Goal: Information Seeking & Learning: Learn about a topic

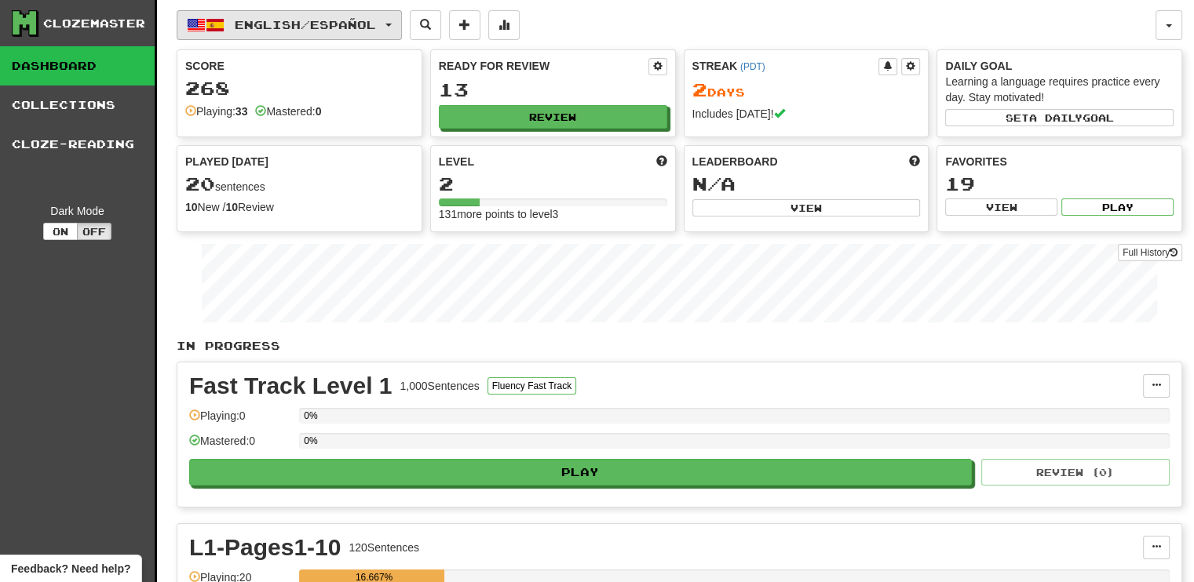
click at [402, 28] on button "English / Español" at bounding box center [289, 25] width 225 height 30
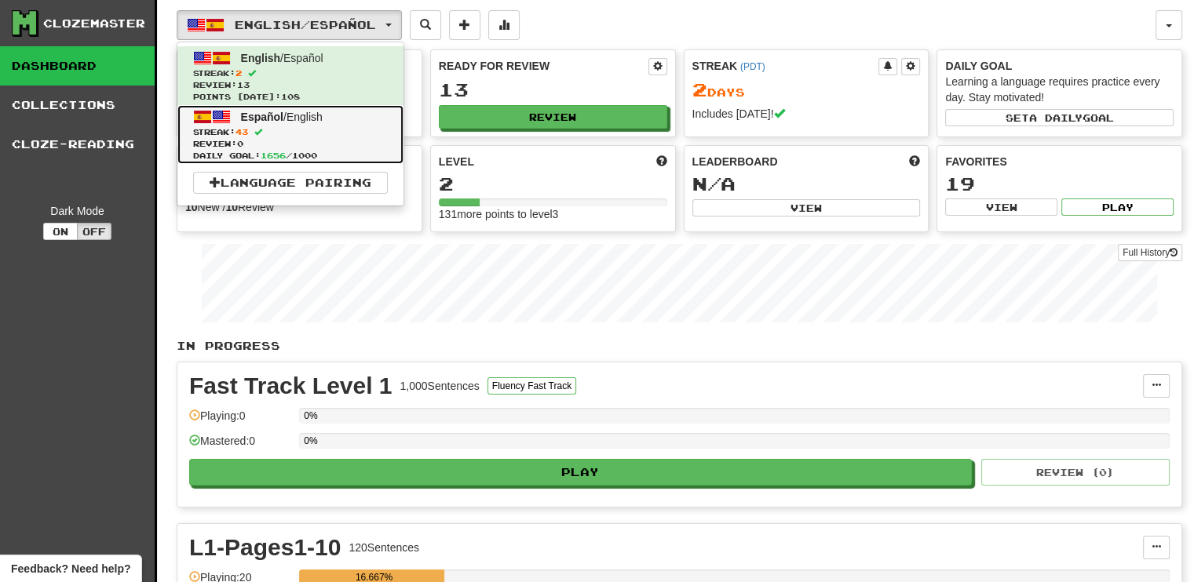
click at [305, 116] on span "Español / English" at bounding box center [282, 117] width 82 height 13
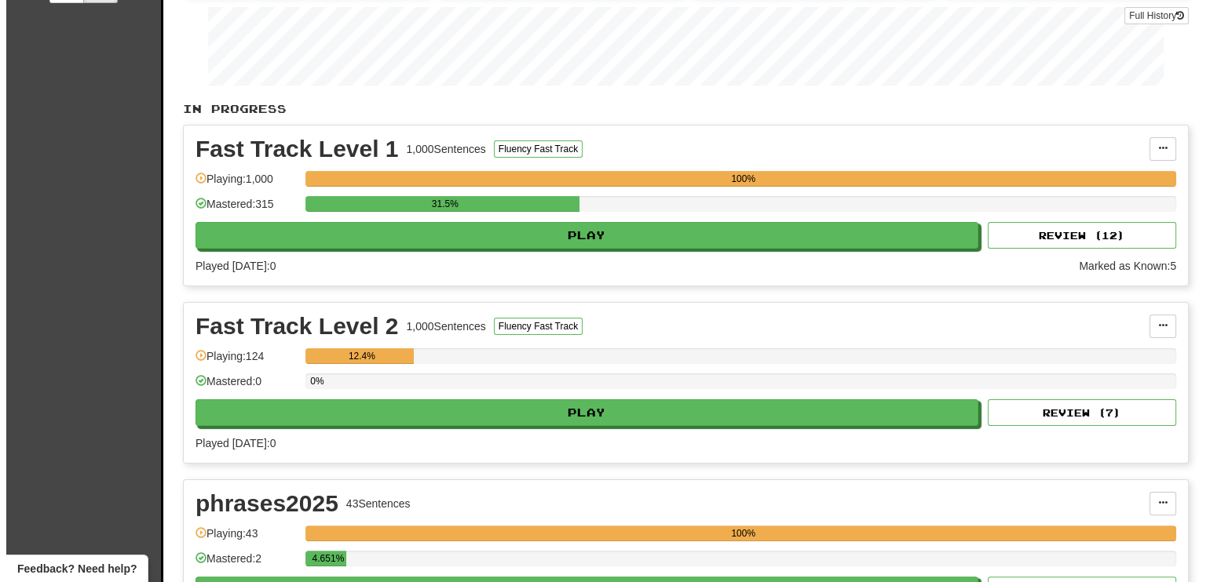
scroll to position [235, 0]
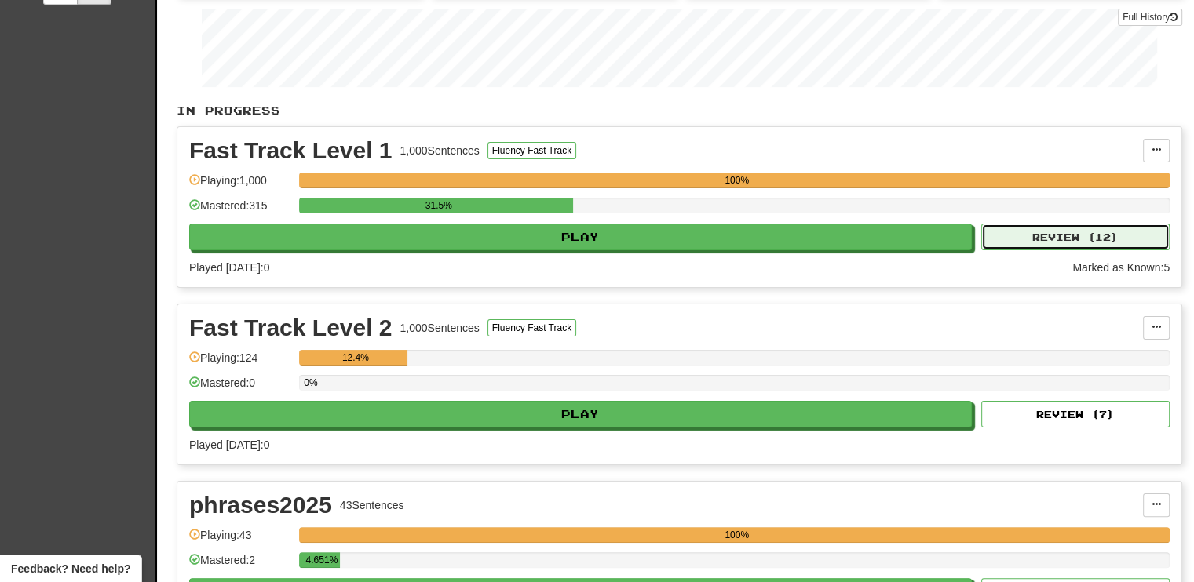
click at [999, 228] on button "Review ( 12 )" at bounding box center [1075, 237] width 188 height 27
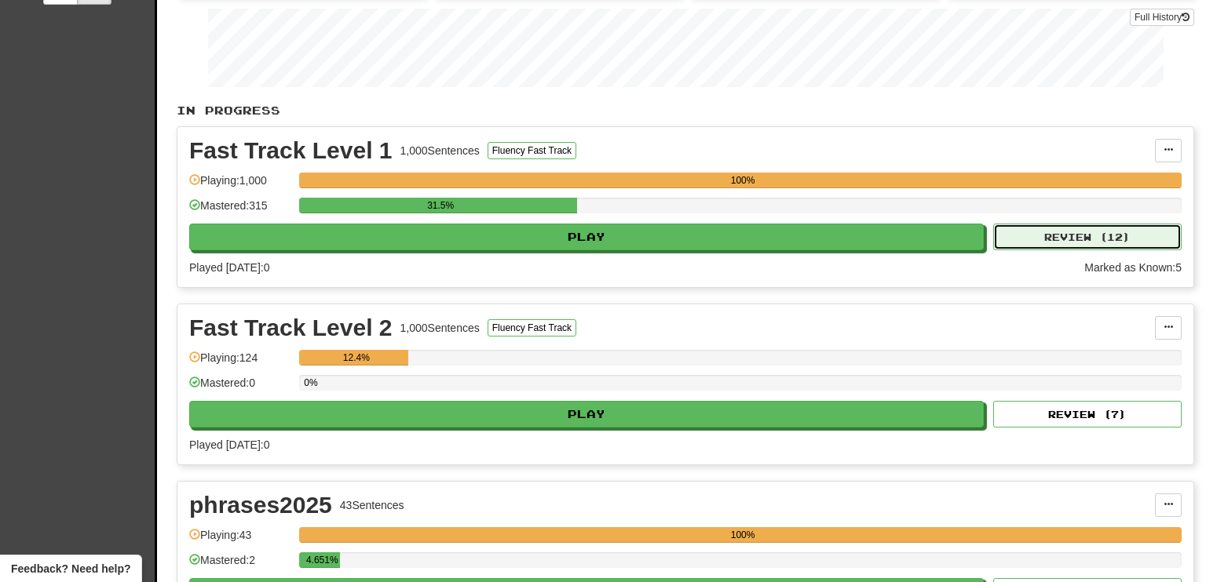
select select "**"
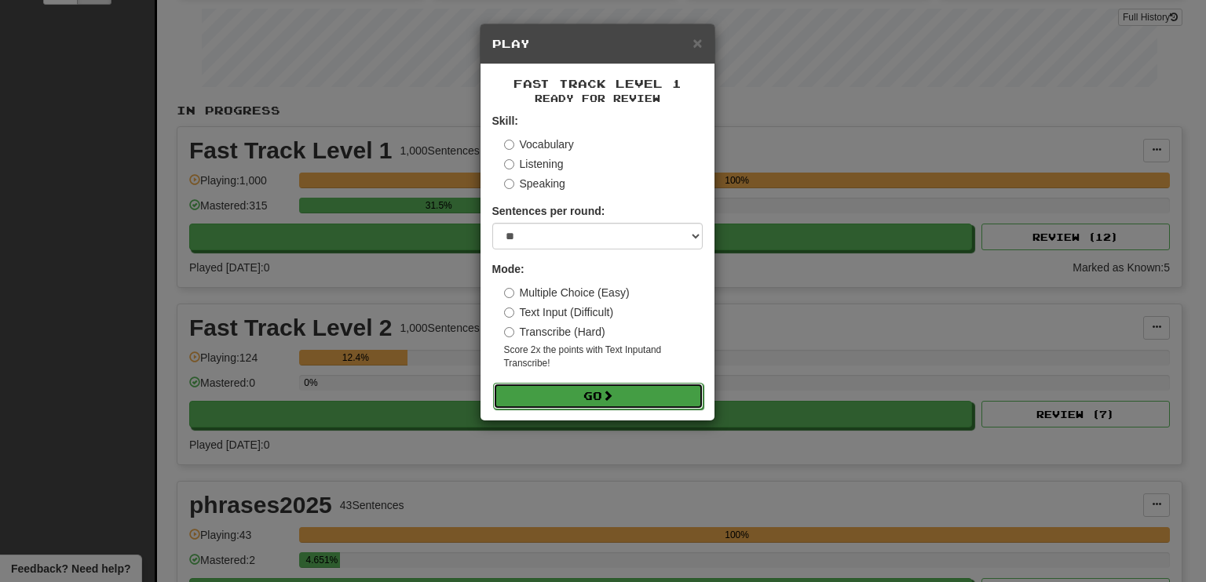
click at [637, 395] on button "Go" at bounding box center [598, 396] width 210 height 27
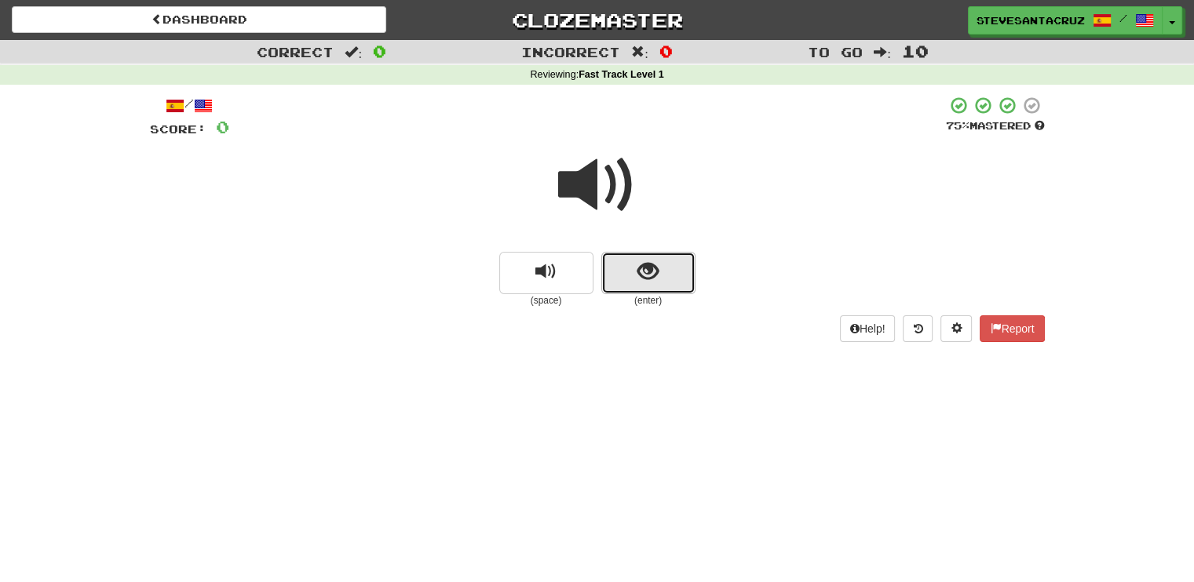
click at [638, 281] on span "show sentence" at bounding box center [647, 271] width 21 height 21
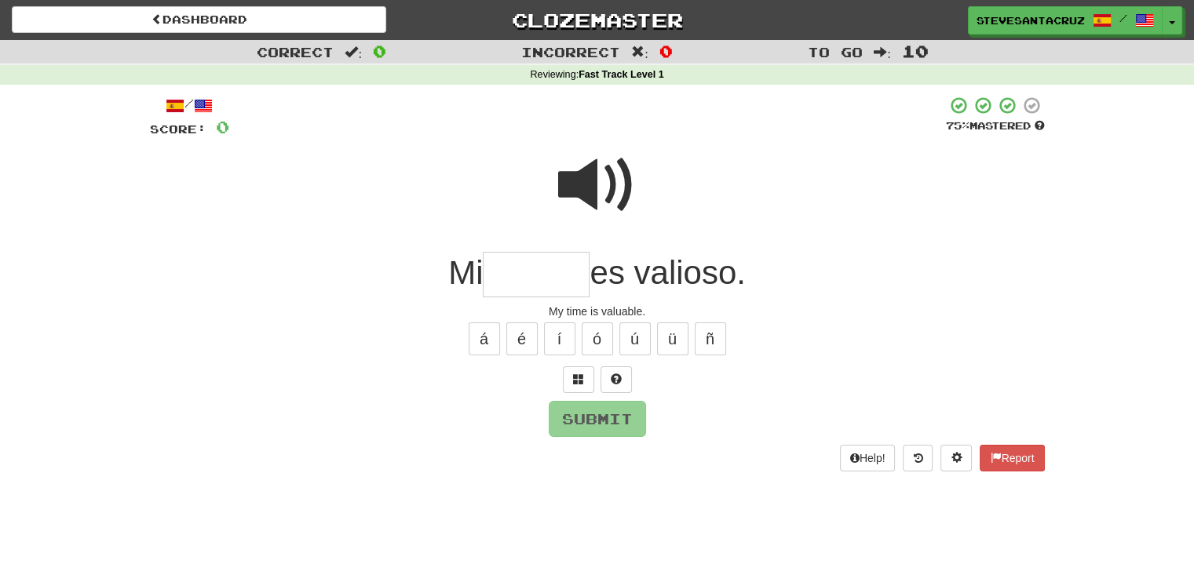
click at [549, 279] on input "text" at bounding box center [536, 275] width 107 height 46
type input "******"
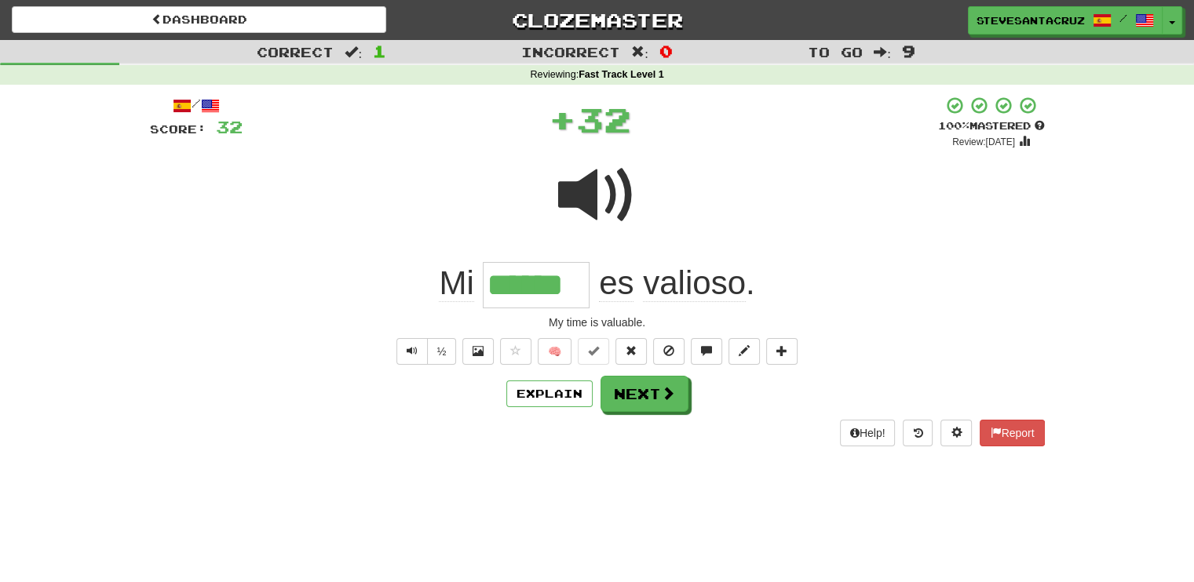
click at [678, 289] on span "valioso" at bounding box center [694, 284] width 103 height 38
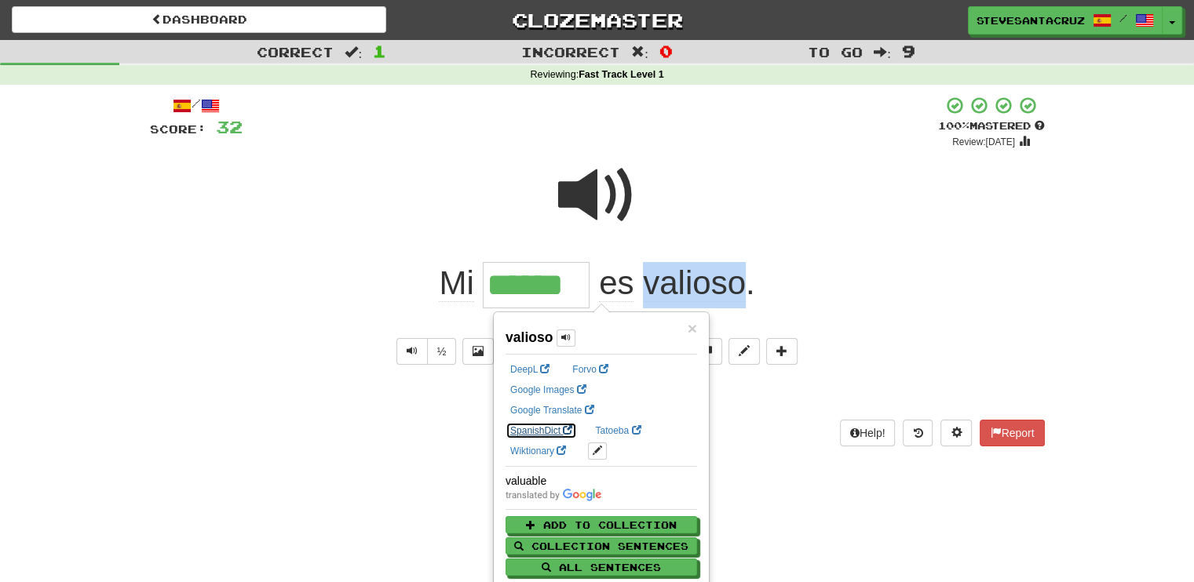
click at [577, 422] on link "SpanishDict" at bounding box center [541, 430] width 71 height 17
click at [265, 291] on div "Mi ****** es valioso ." at bounding box center [597, 285] width 895 height 46
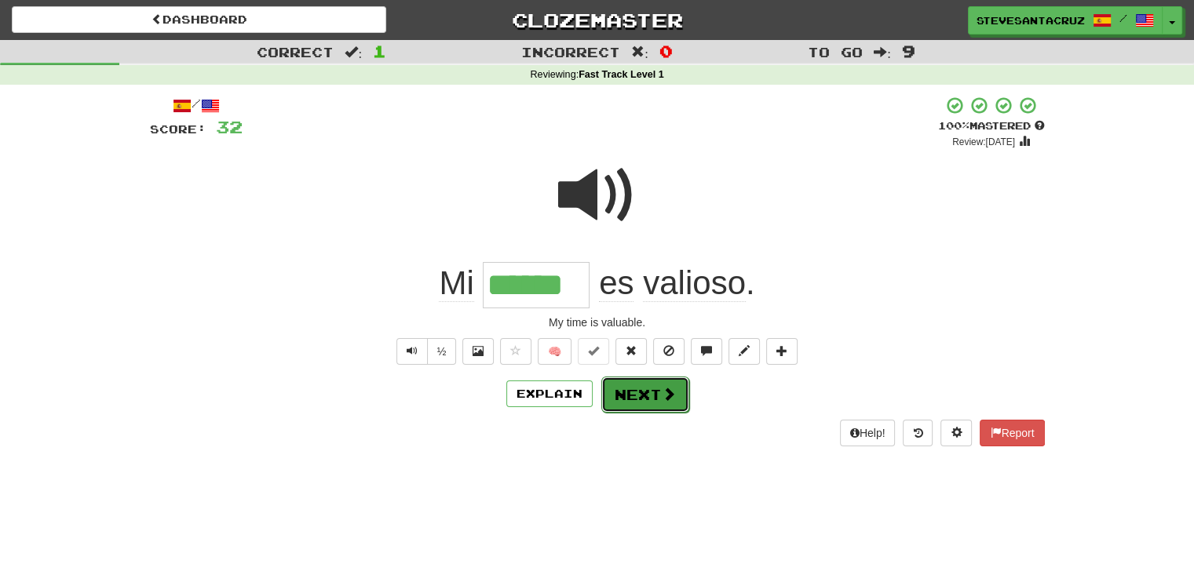
click at [675, 395] on button "Next" at bounding box center [645, 395] width 88 height 36
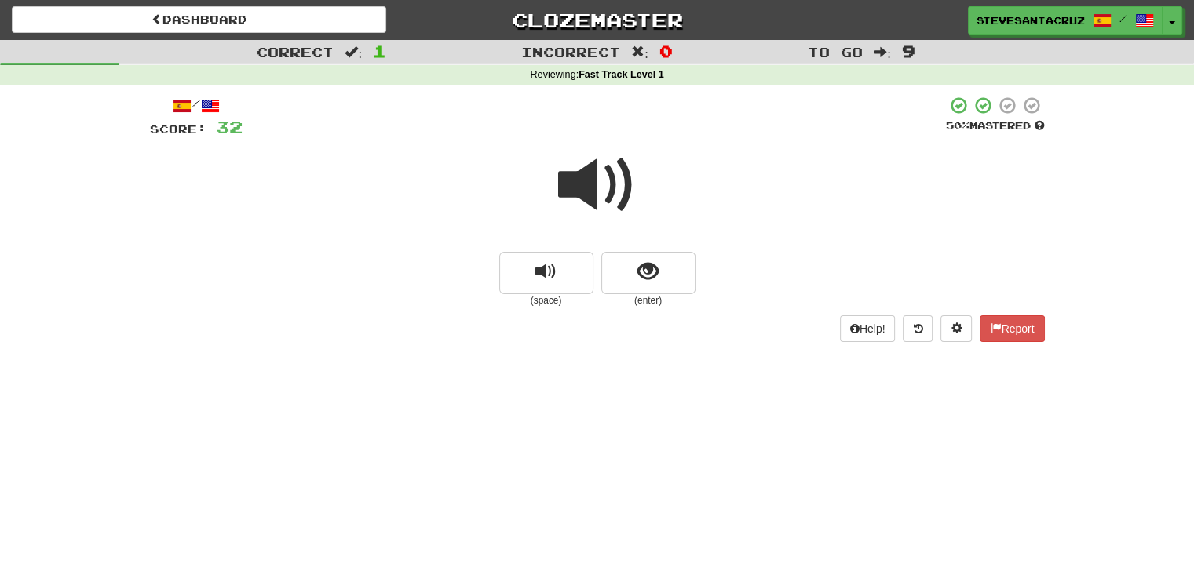
click at [584, 184] on span at bounding box center [597, 185] width 78 height 78
click at [676, 279] on button "show sentence" at bounding box center [648, 273] width 94 height 42
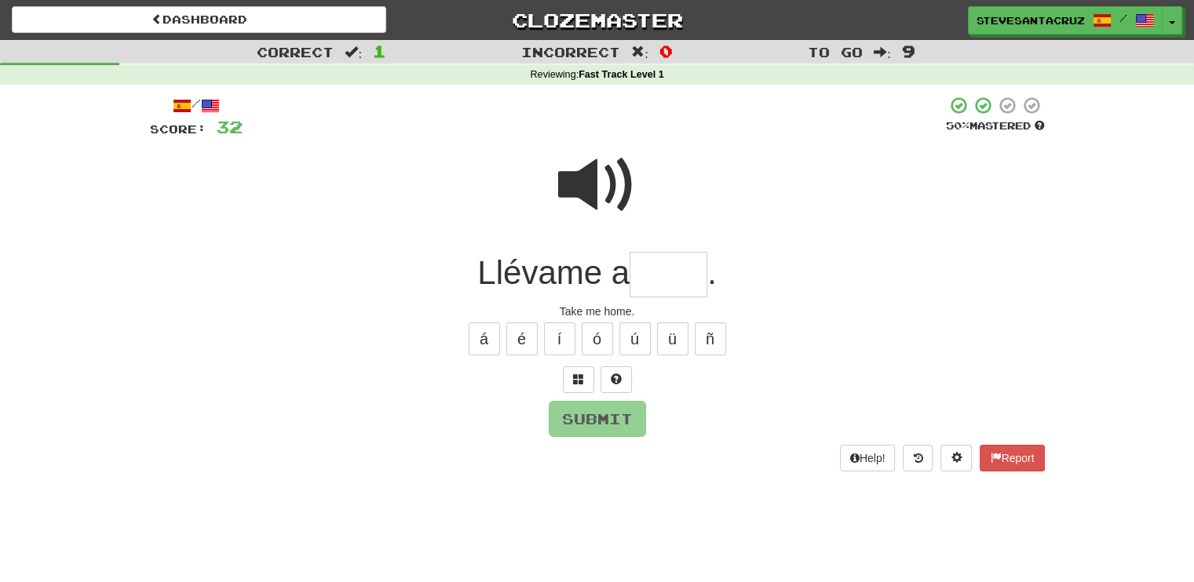
click at [672, 279] on input "text" at bounding box center [669, 275] width 78 height 46
type input "****"
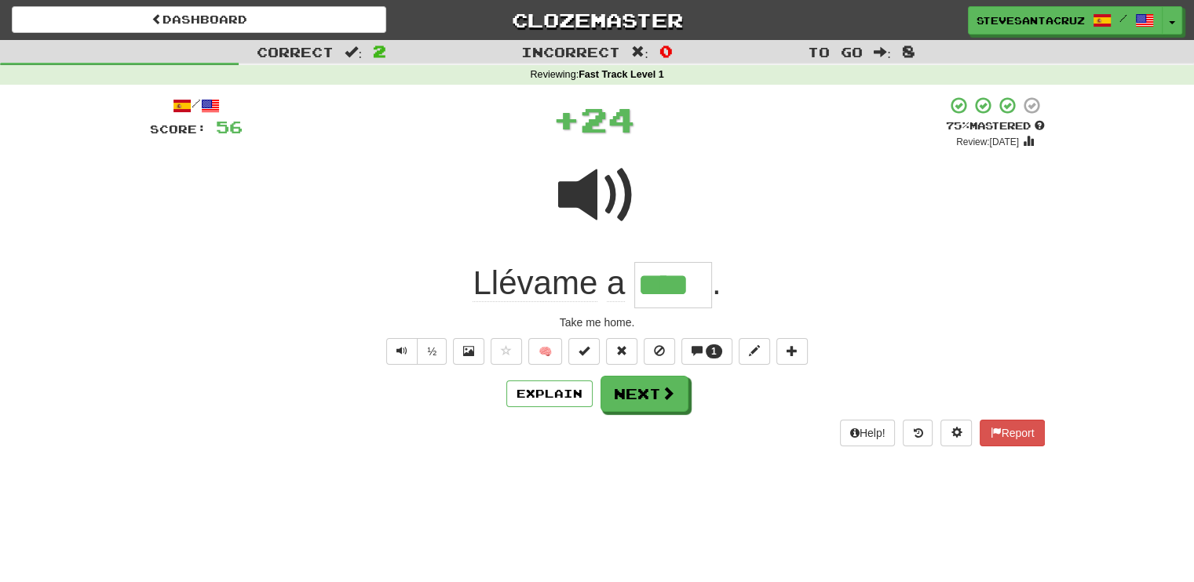
click at [568, 289] on span "Llévame" at bounding box center [535, 284] width 125 height 38
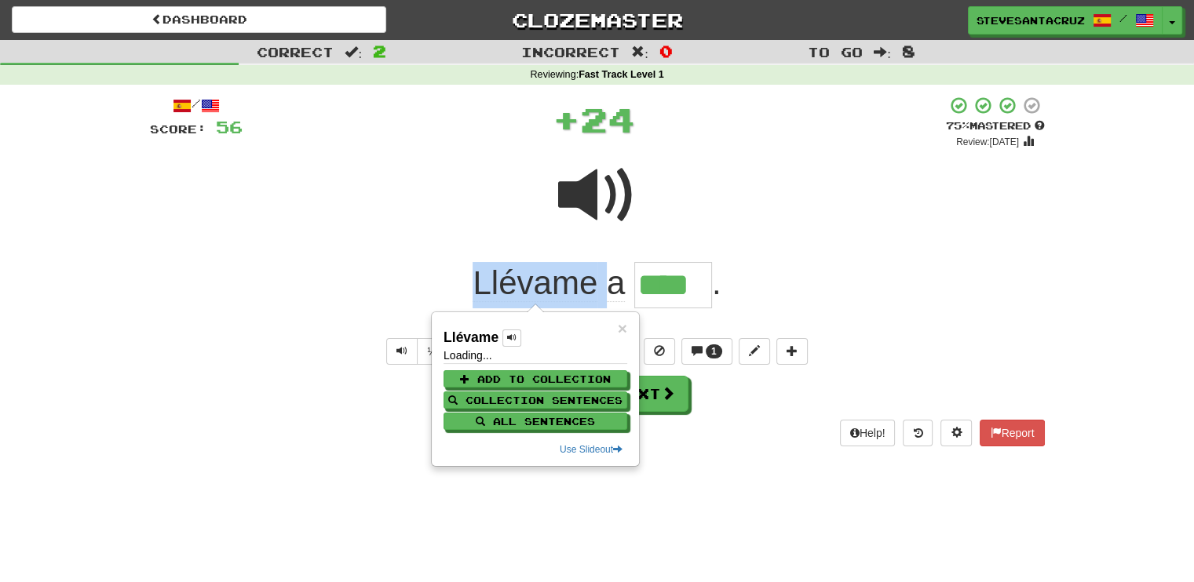
click at [568, 289] on span "Llévame" at bounding box center [535, 284] width 125 height 38
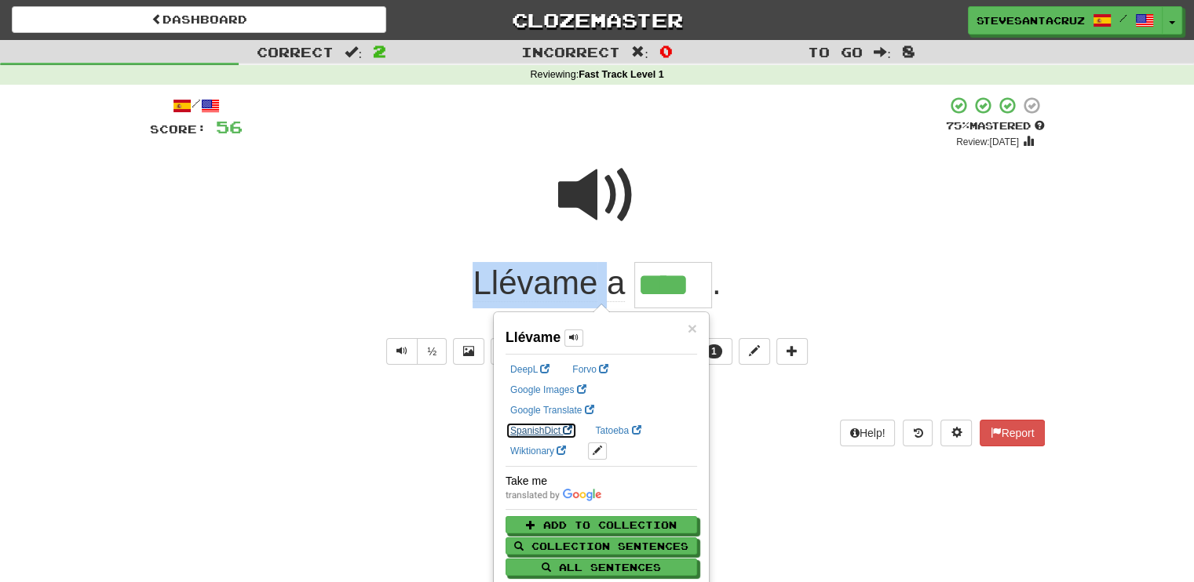
click at [577, 422] on link "SpanishDict" at bounding box center [541, 430] width 71 height 17
click at [875, 205] on div at bounding box center [597, 206] width 895 height 112
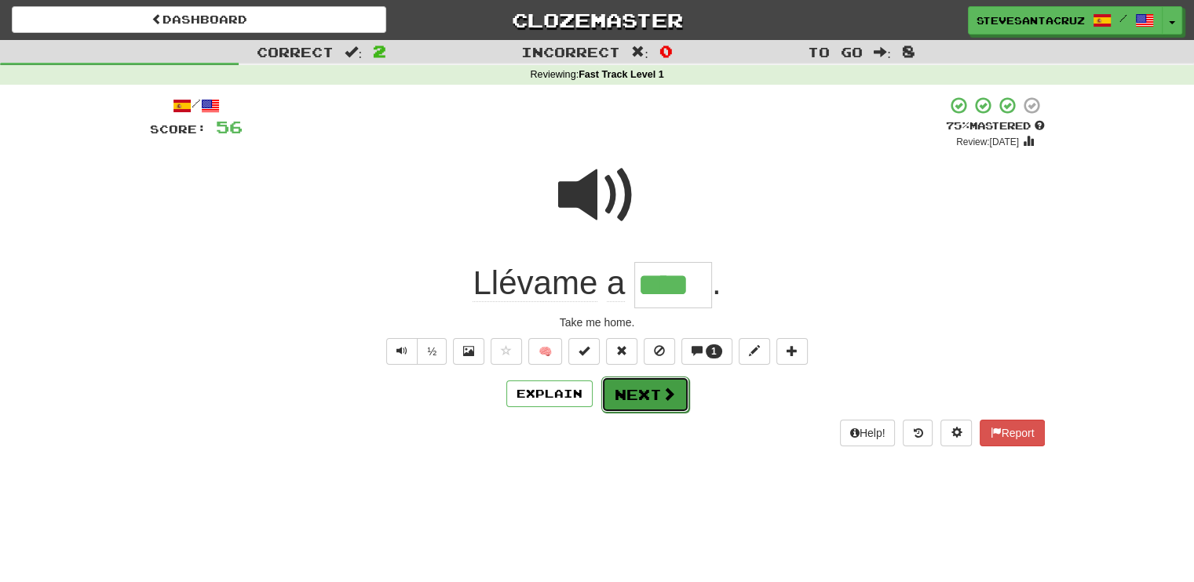
click at [662, 400] on span at bounding box center [669, 394] width 14 height 14
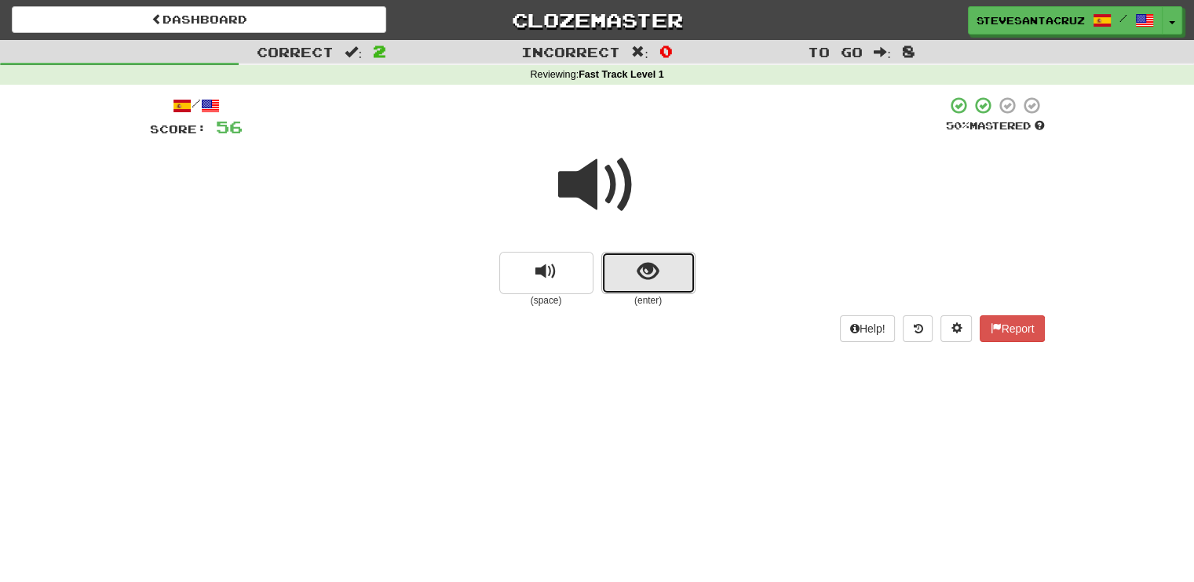
click at [645, 278] on span "show sentence" at bounding box center [647, 271] width 21 height 21
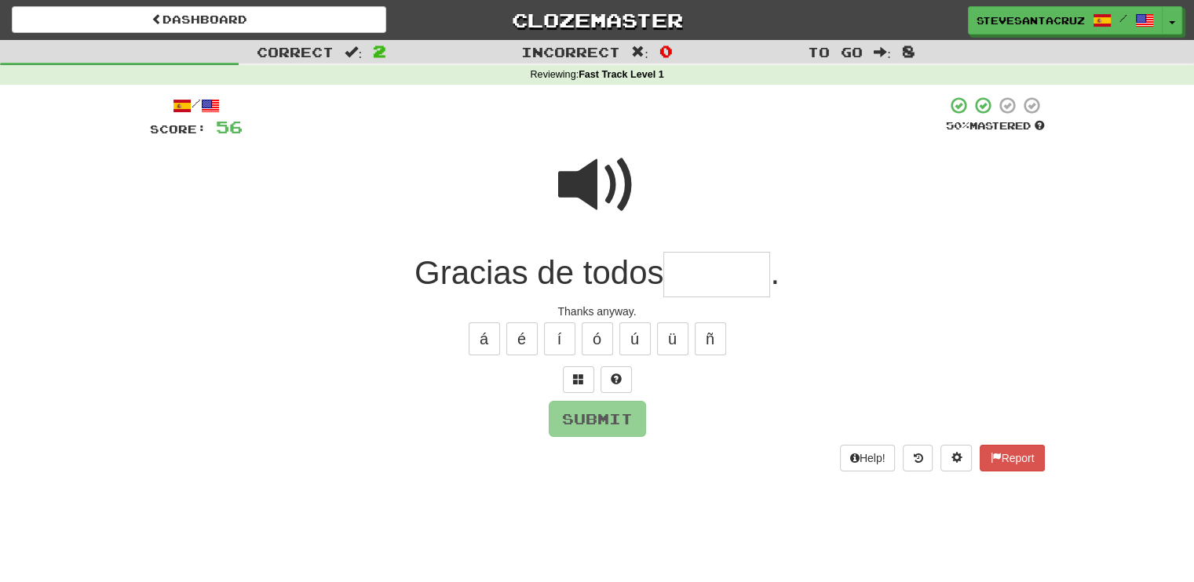
click at [685, 281] on input "text" at bounding box center [716, 275] width 107 height 46
type input "*****"
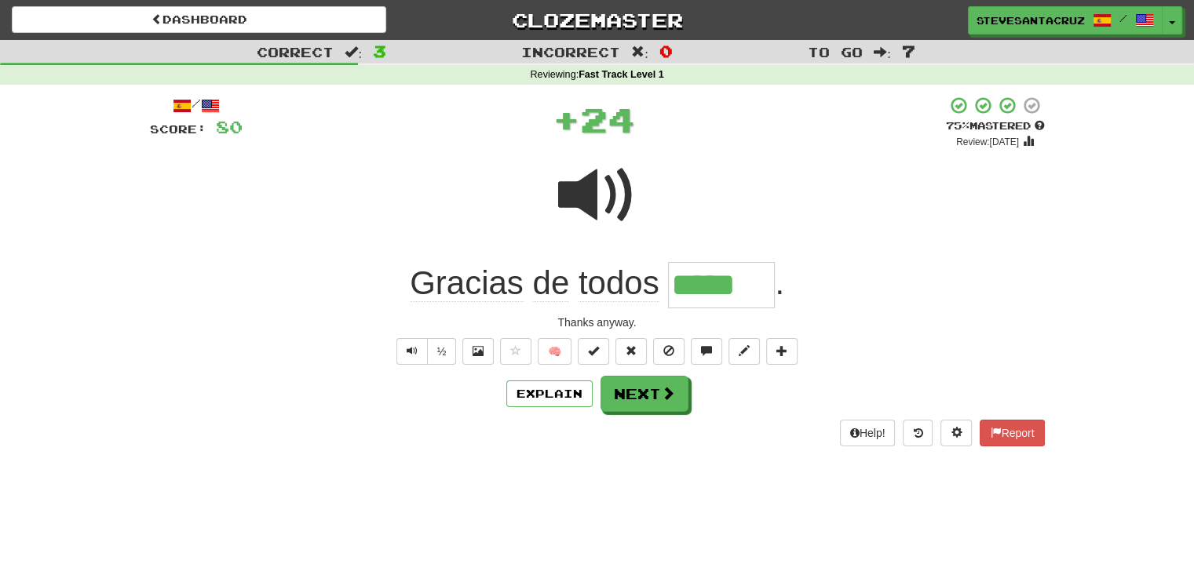
click at [728, 257] on div at bounding box center [597, 206] width 895 height 112
click at [718, 291] on input "*****" at bounding box center [721, 285] width 107 height 46
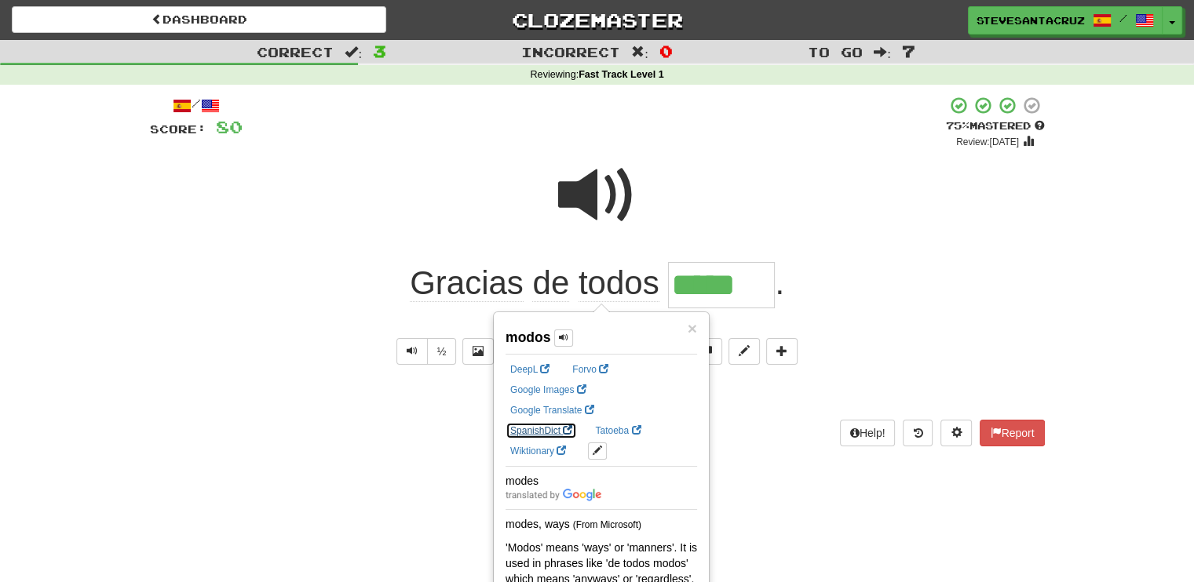
click at [577, 422] on link "SpanishDict" at bounding box center [541, 430] width 71 height 17
click at [930, 289] on div "Gracias de todos ***** ." at bounding box center [597, 285] width 895 height 46
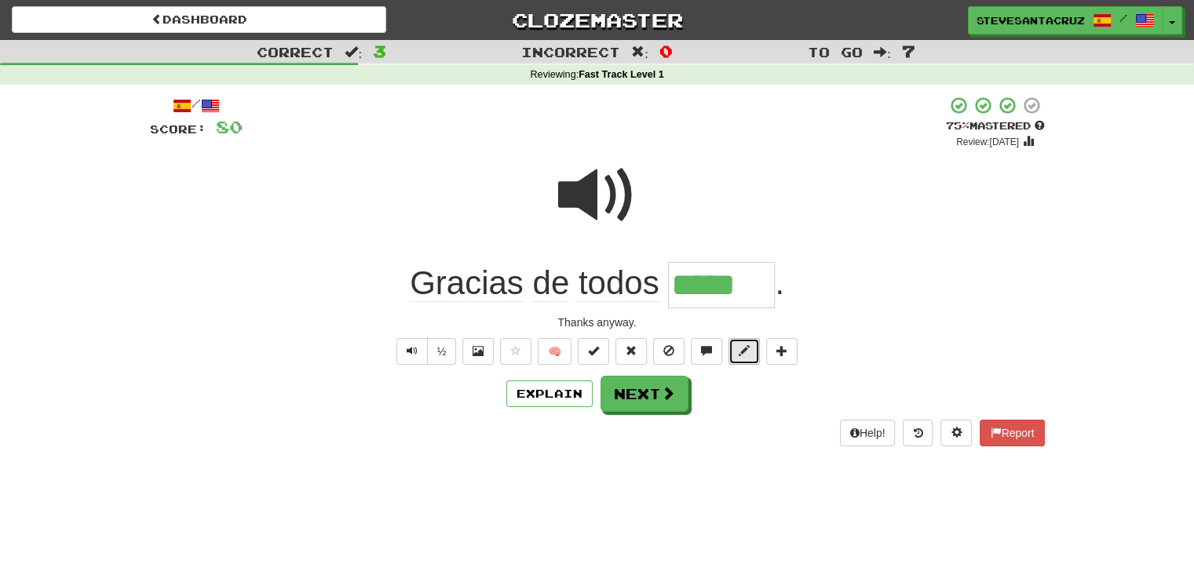
click at [739, 351] on span at bounding box center [744, 350] width 11 height 11
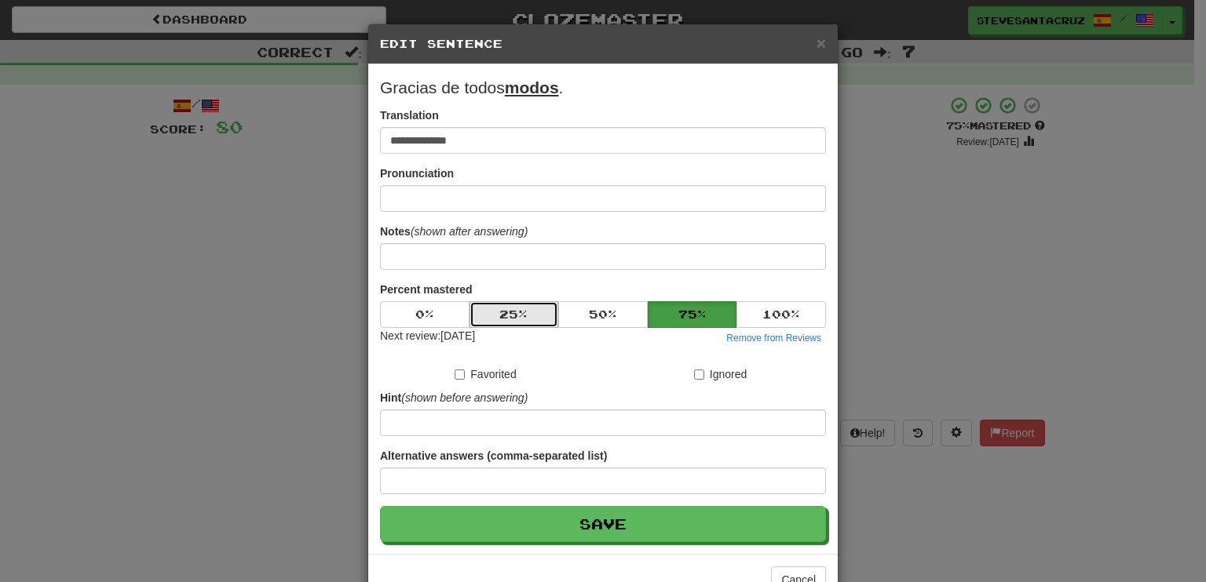
click at [496, 322] on button "25 %" at bounding box center [513, 314] width 89 height 27
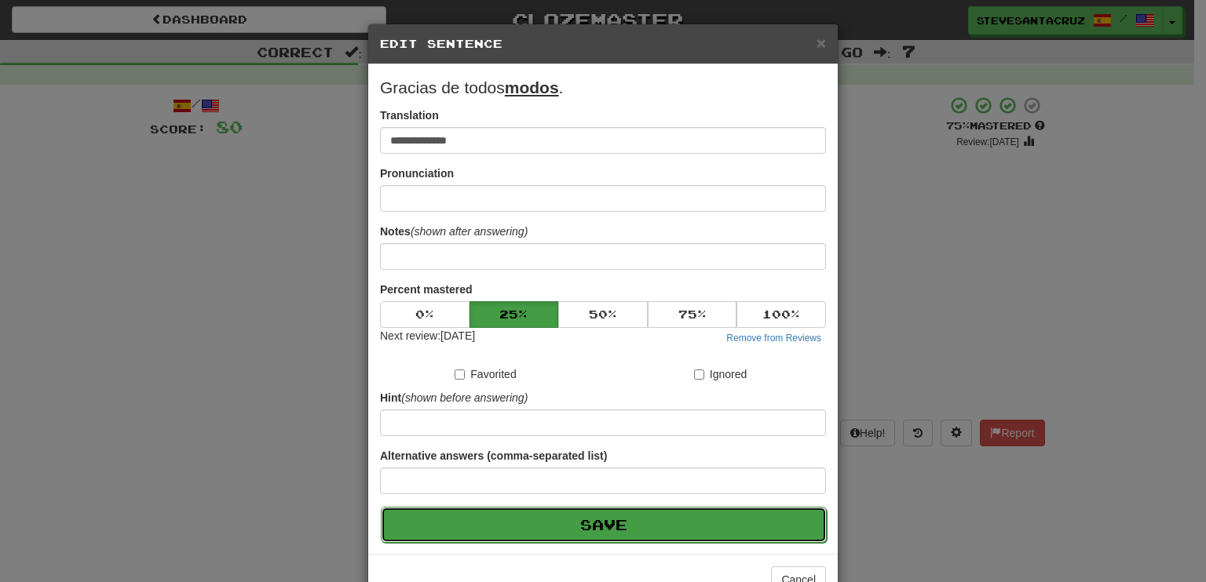
click at [599, 524] on button "Save" at bounding box center [604, 525] width 446 height 36
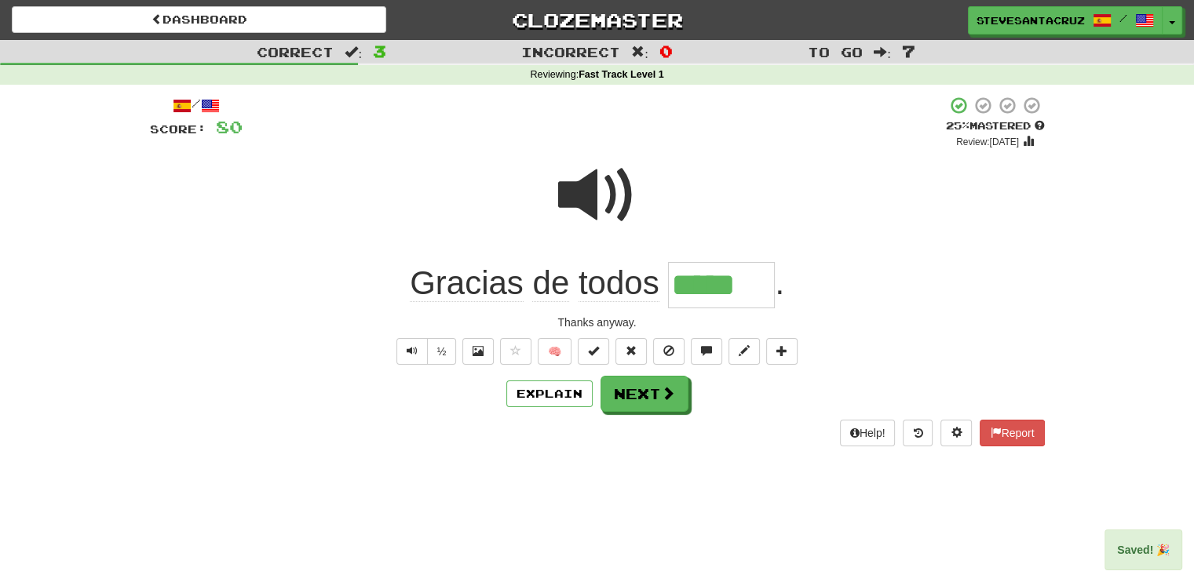
click at [718, 285] on input "*****" at bounding box center [721, 285] width 107 height 46
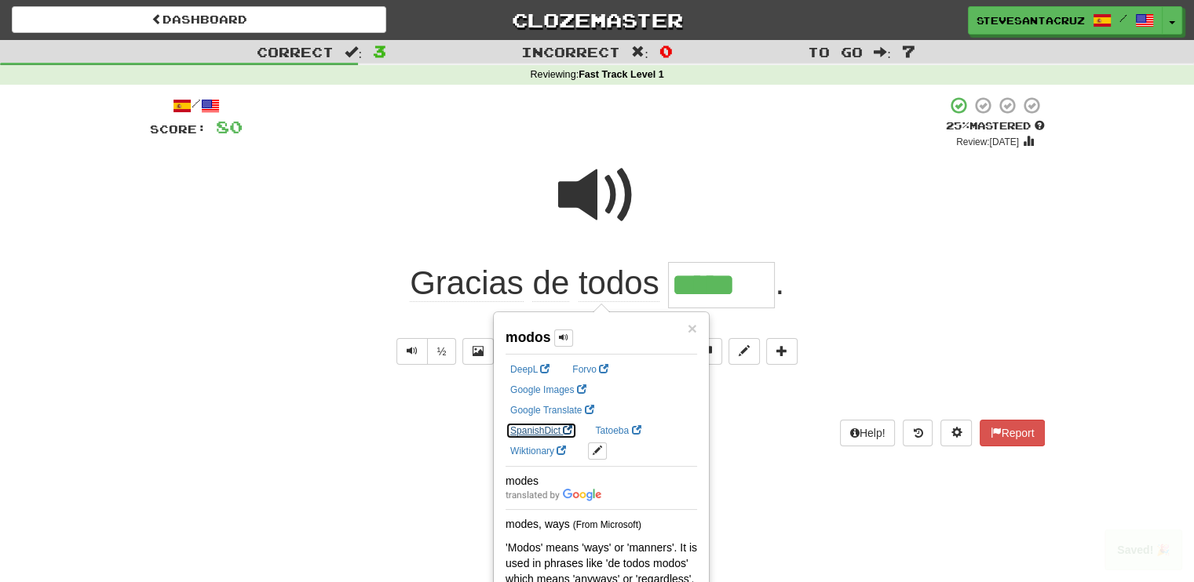
click at [577, 422] on link "SpanishDict" at bounding box center [541, 430] width 71 height 17
click at [456, 213] on div at bounding box center [597, 206] width 895 height 112
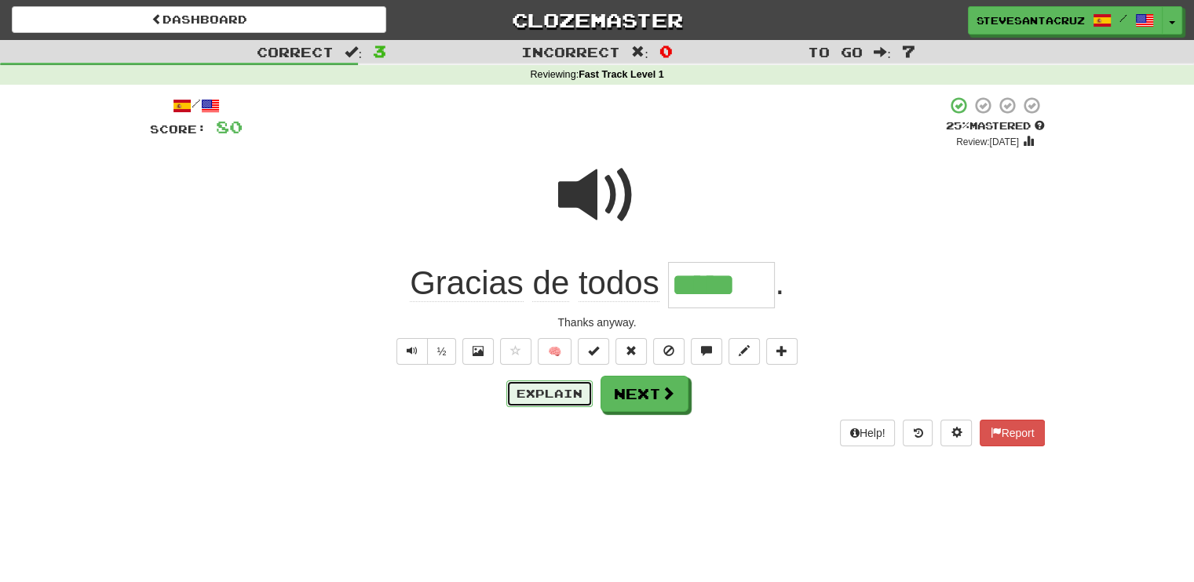
click at [543, 394] on button "Explain" at bounding box center [549, 394] width 86 height 27
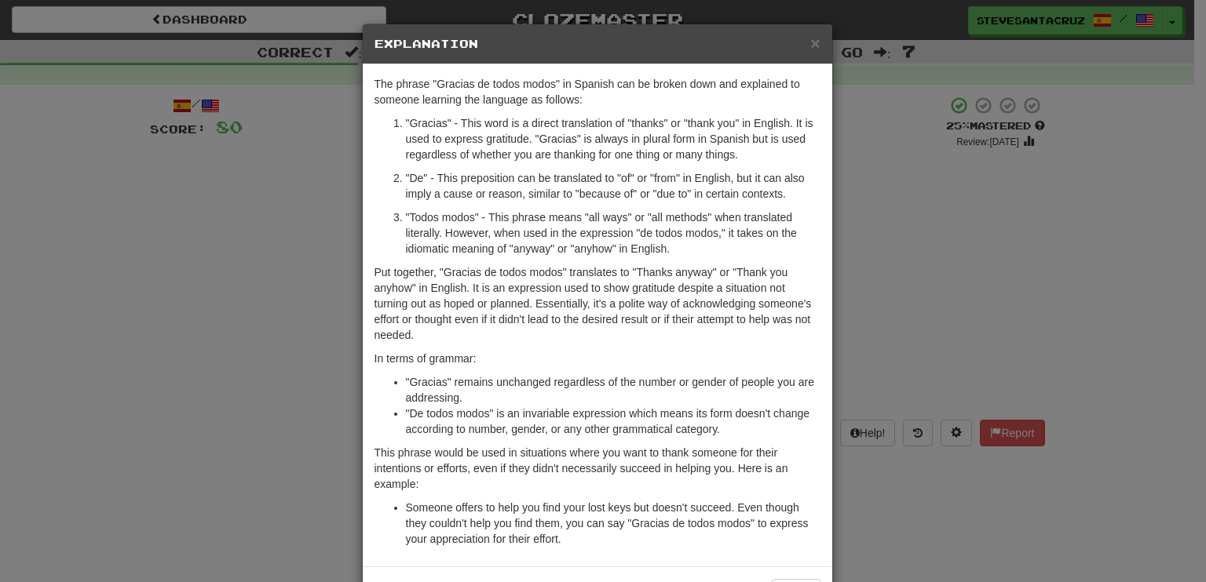
click at [734, 250] on p ""Todos modos" - This phrase means "all ways" or "all methods" when translated l…" at bounding box center [613, 233] width 414 height 47
click at [810, 41] on span "×" at bounding box center [814, 43] width 9 height 18
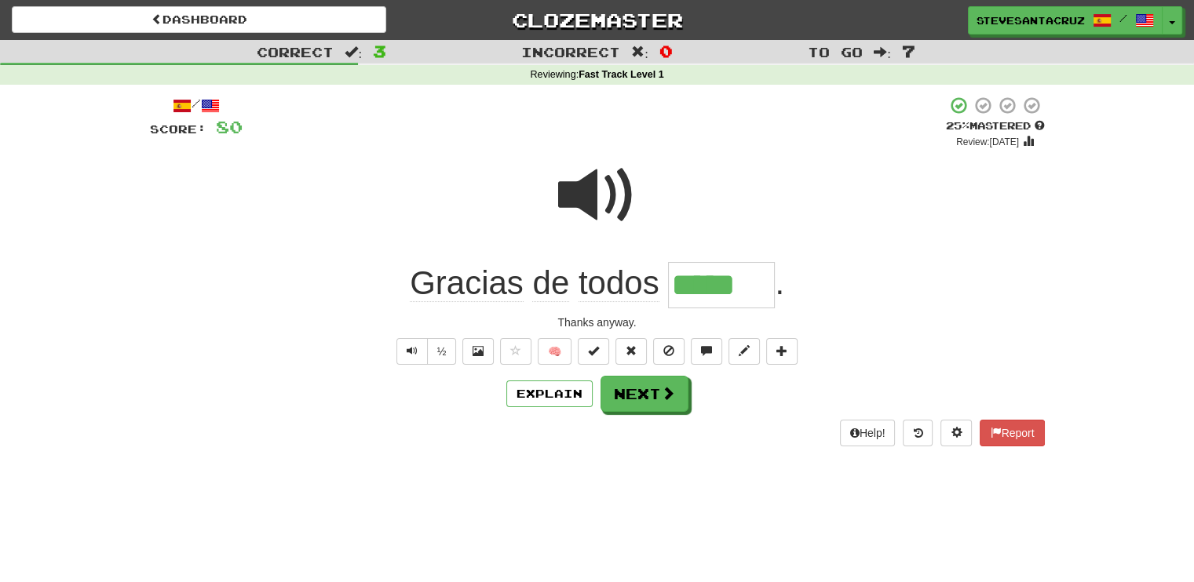
click at [640, 319] on div "Thanks anyway." at bounding box center [597, 323] width 895 height 16
click at [747, 349] on span at bounding box center [744, 350] width 11 height 11
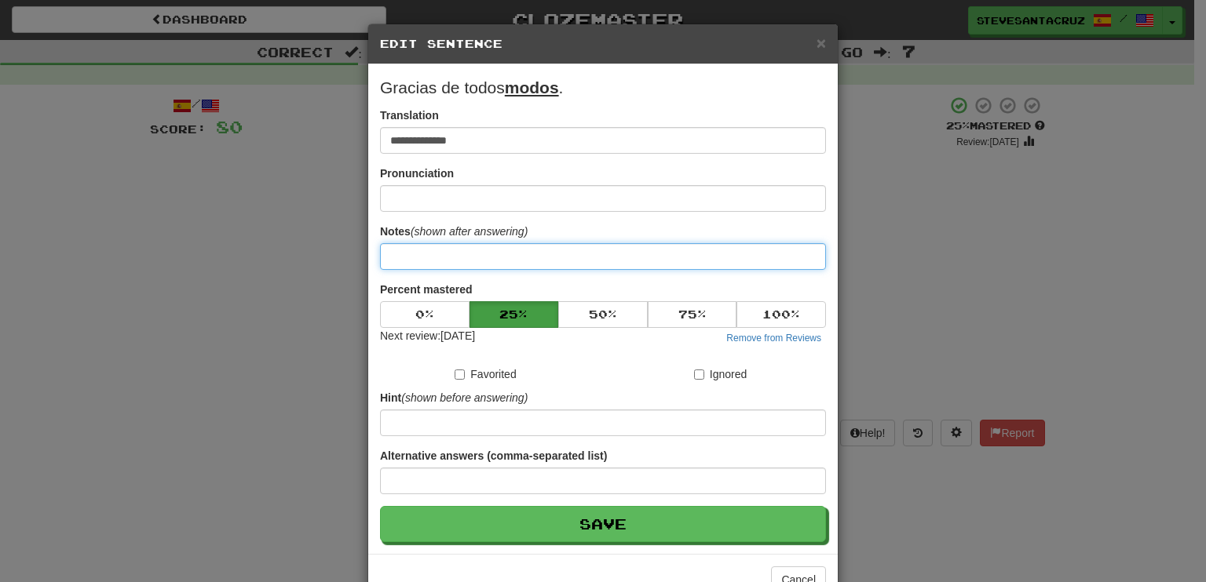
click at [529, 260] on input at bounding box center [603, 256] width 446 height 27
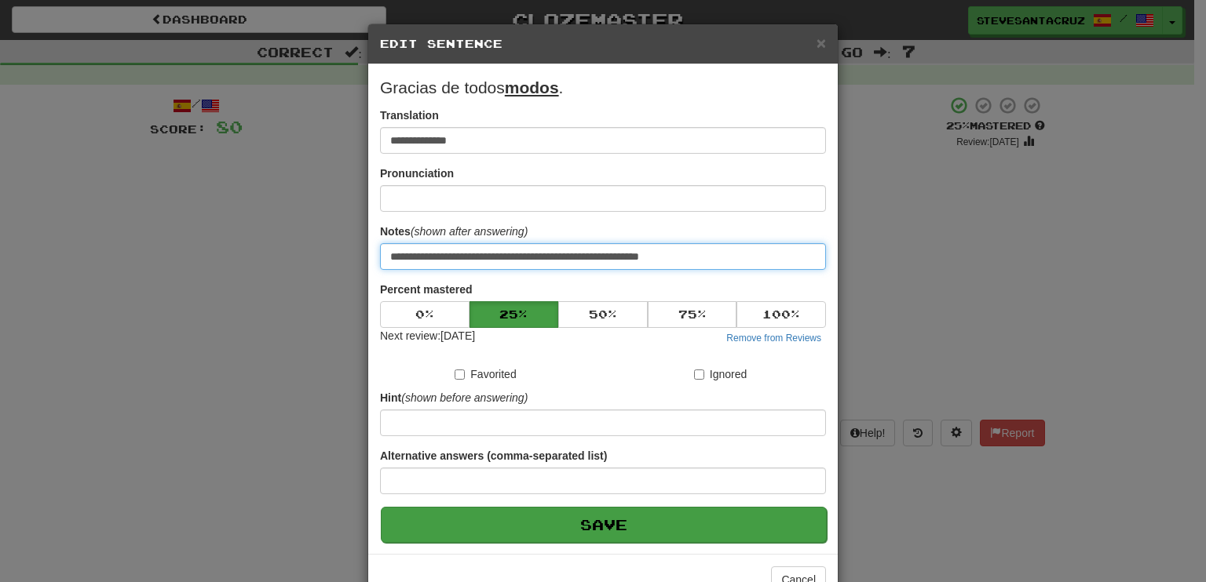
type input "**********"
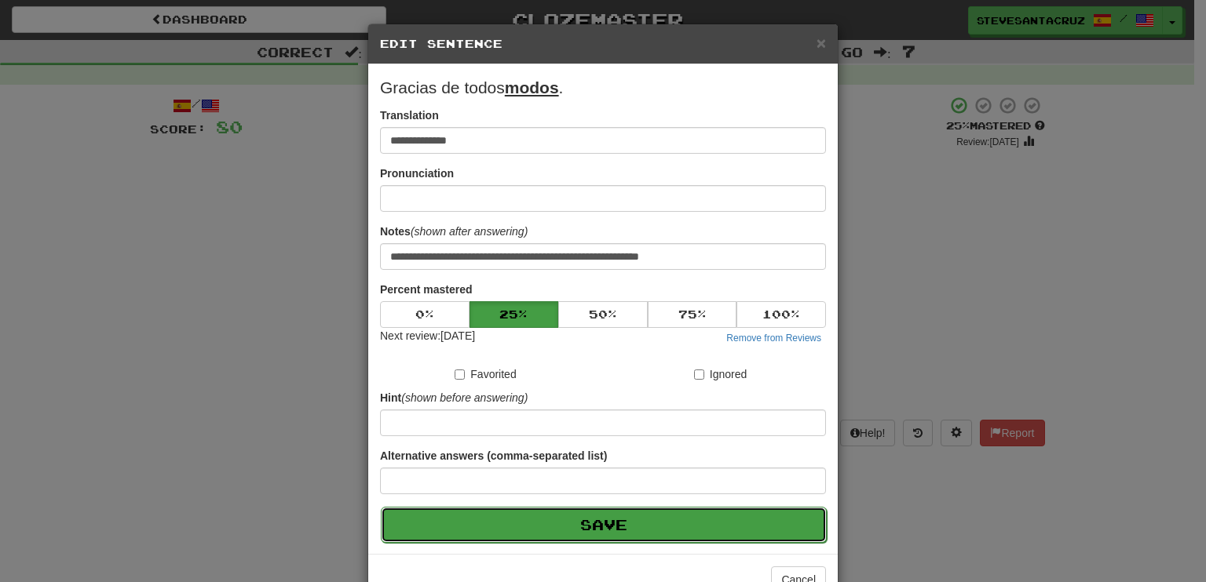
click at [649, 525] on button "Save" at bounding box center [604, 525] width 446 height 36
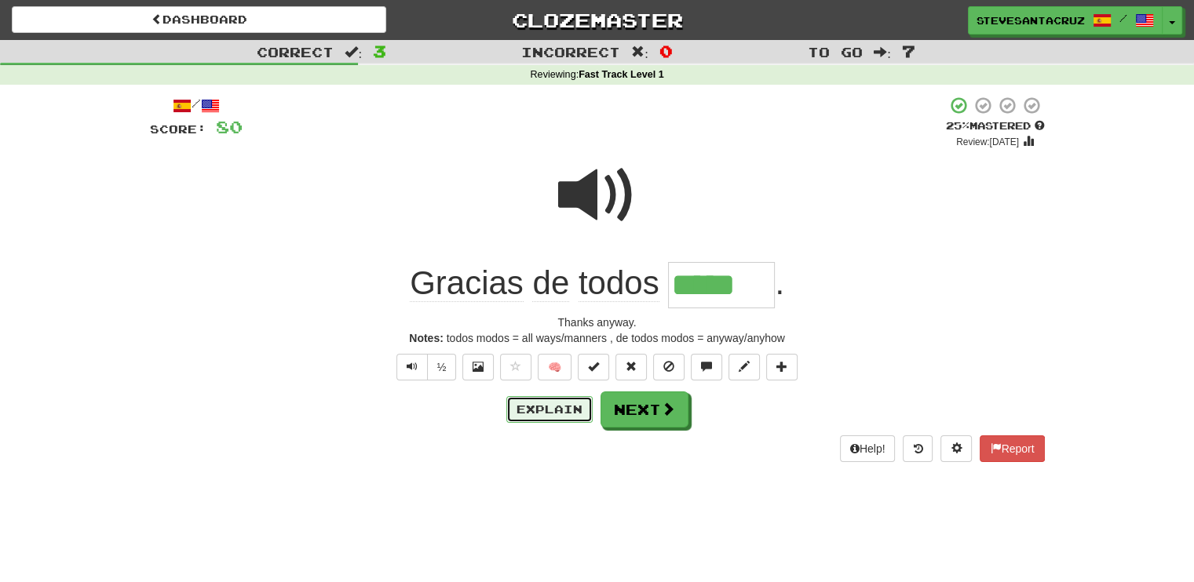
click at [565, 414] on button "Explain" at bounding box center [549, 409] width 86 height 27
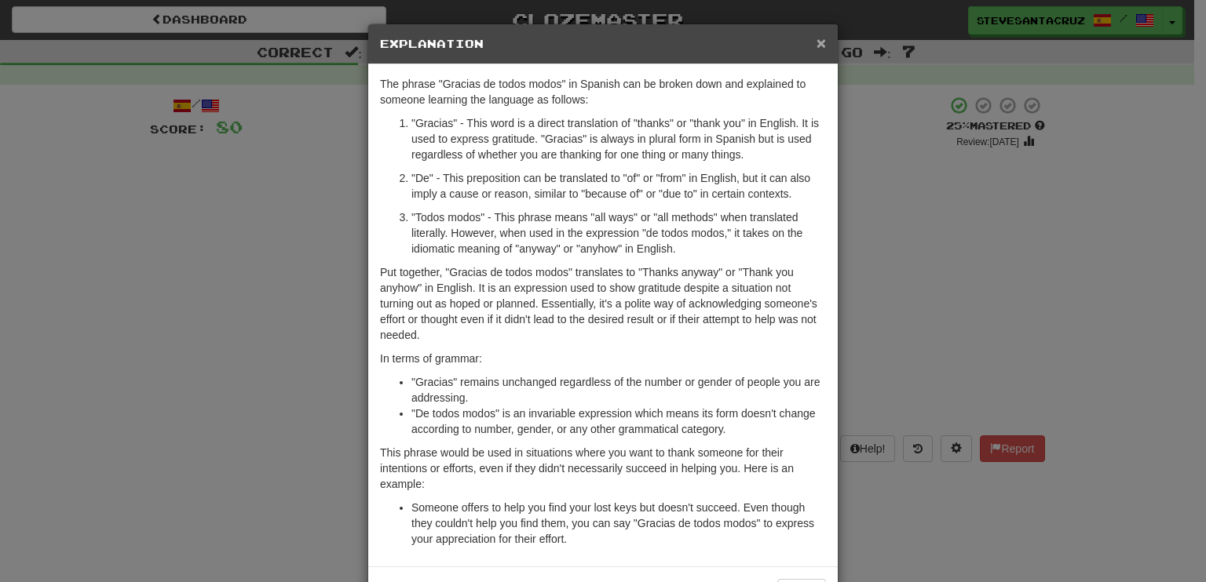
click at [816, 42] on span "×" at bounding box center [820, 43] width 9 height 18
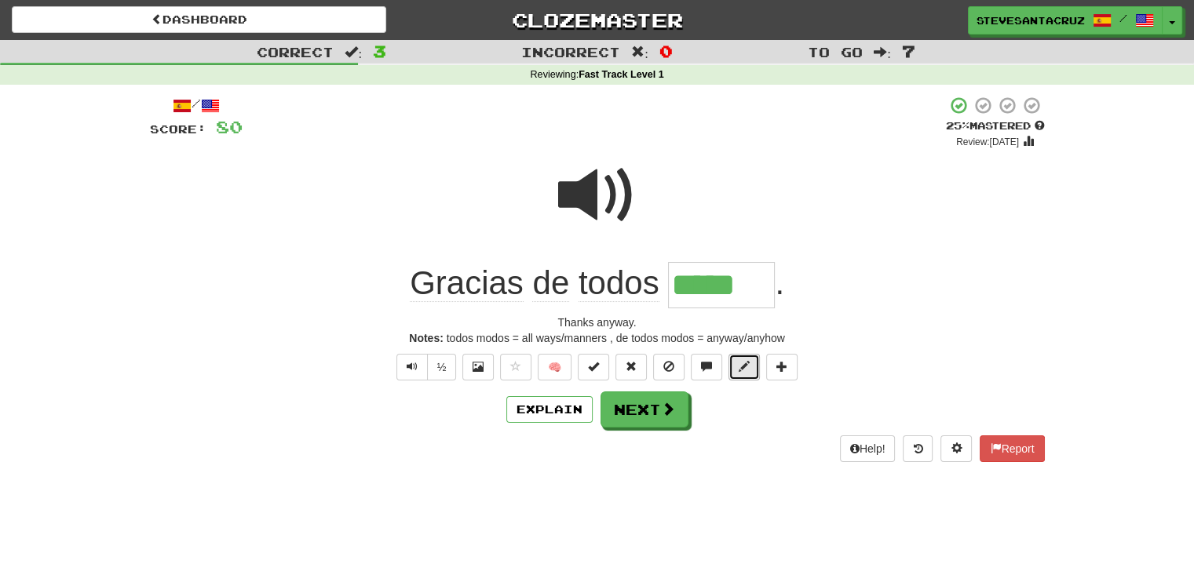
click at [748, 368] on span at bounding box center [744, 366] width 11 height 11
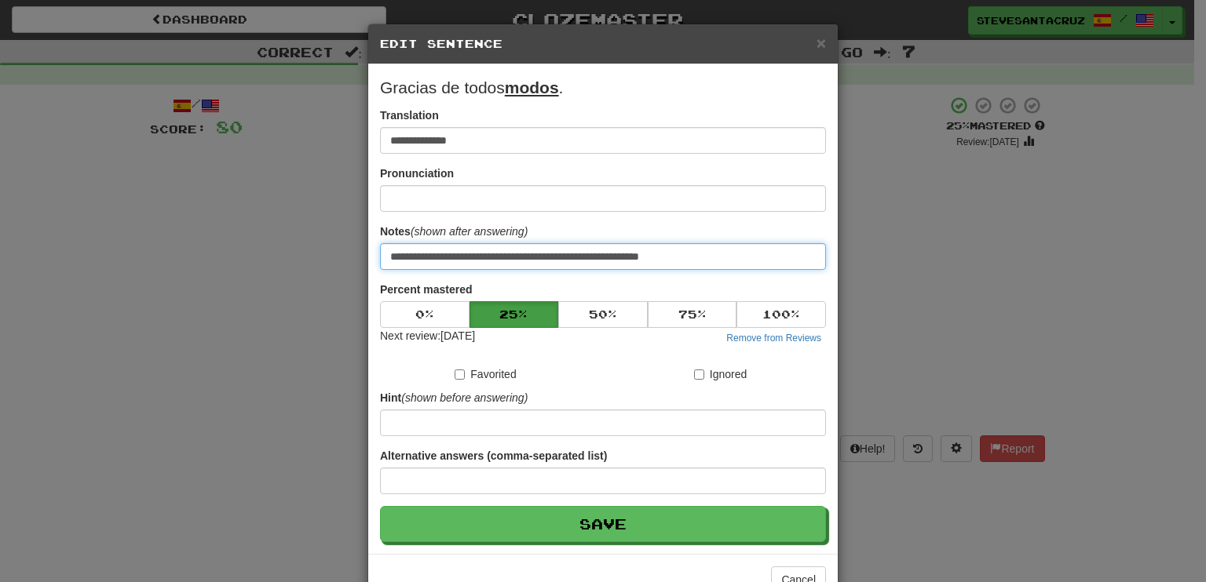
click at [542, 259] on input "**********" at bounding box center [603, 256] width 446 height 27
click at [681, 257] on input "**********" at bounding box center [603, 256] width 446 height 27
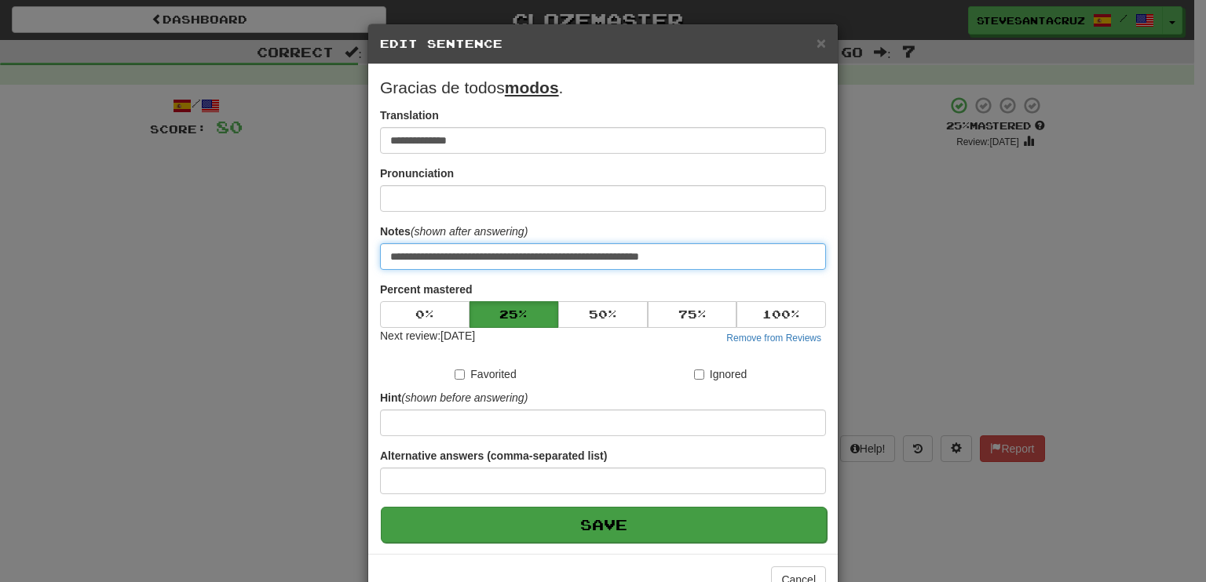
type input "**********"
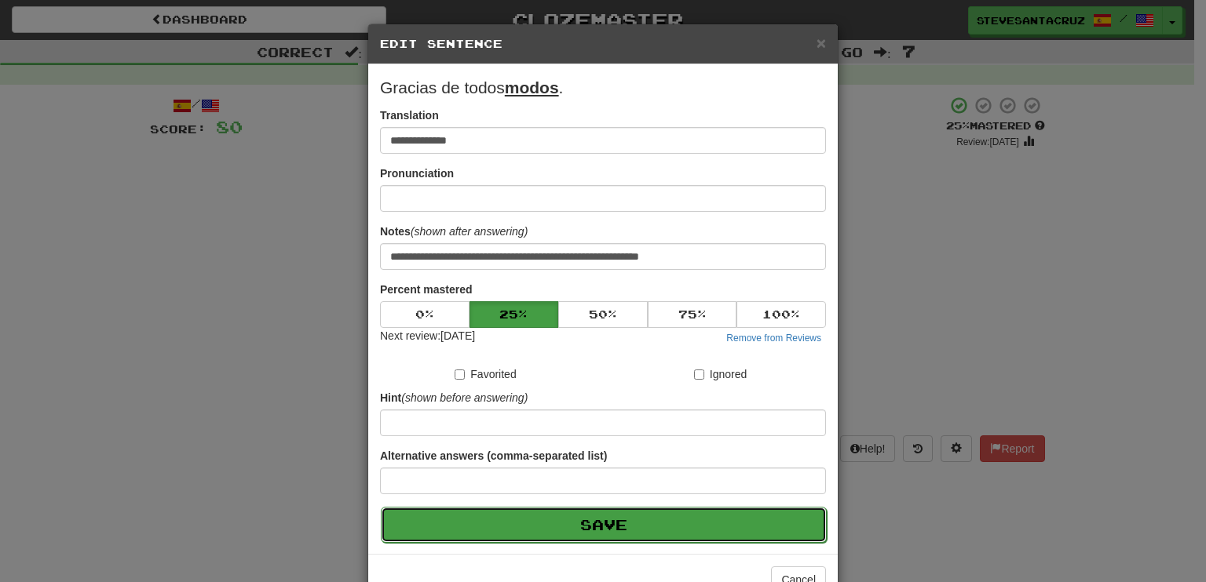
click at [675, 530] on button "Save" at bounding box center [604, 525] width 446 height 36
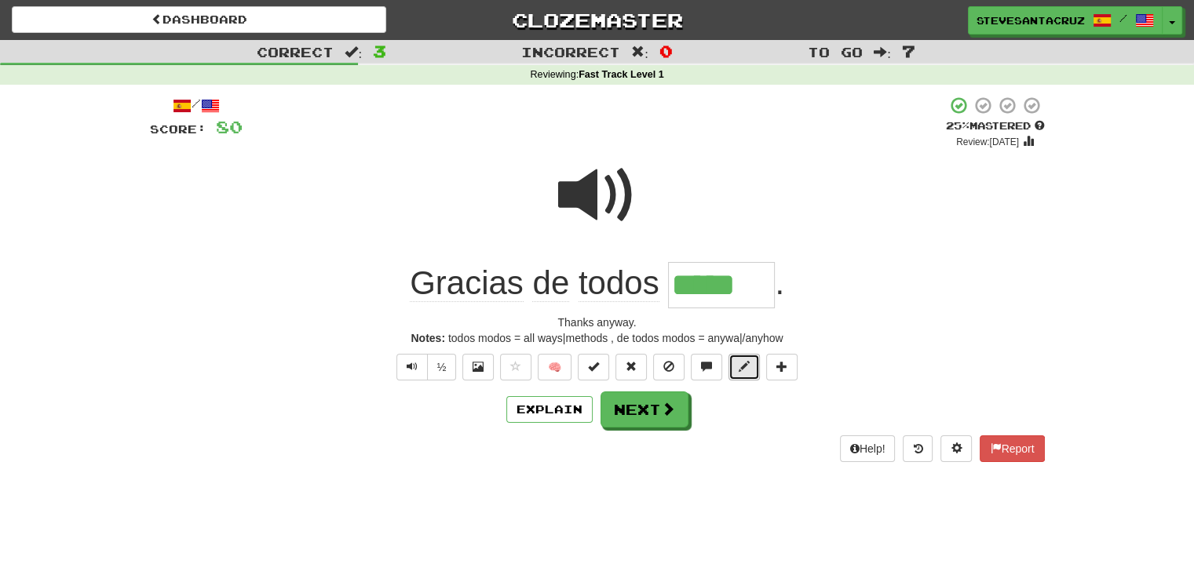
click at [743, 367] on span at bounding box center [744, 366] width 11 height 11
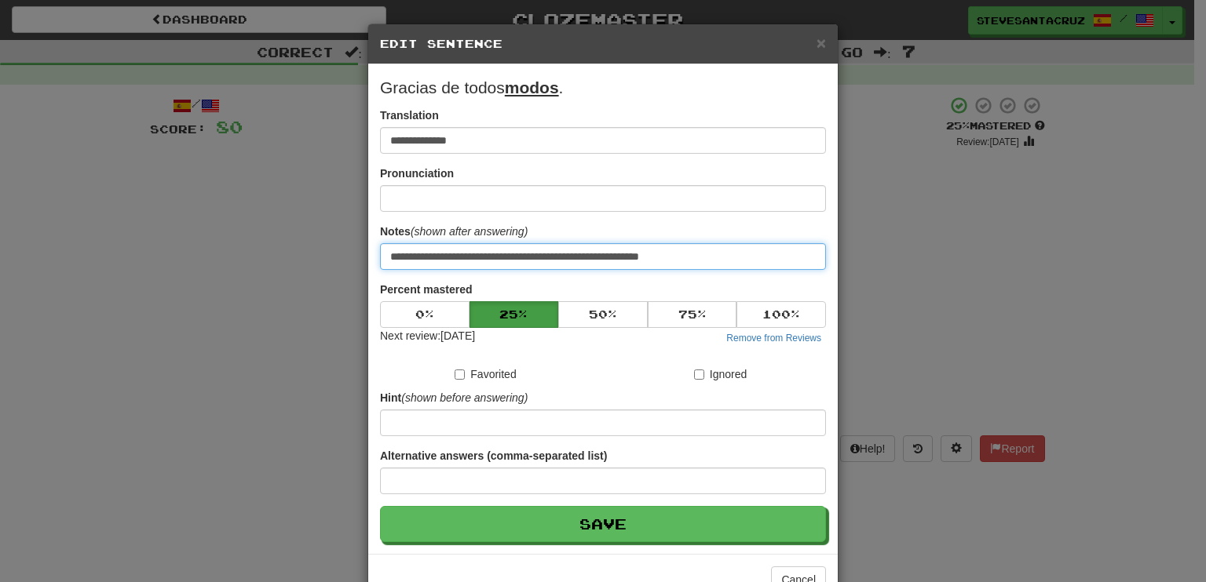
click at [681, 256] on input "**********" at bounding box center [603, 256] width 446 height 27
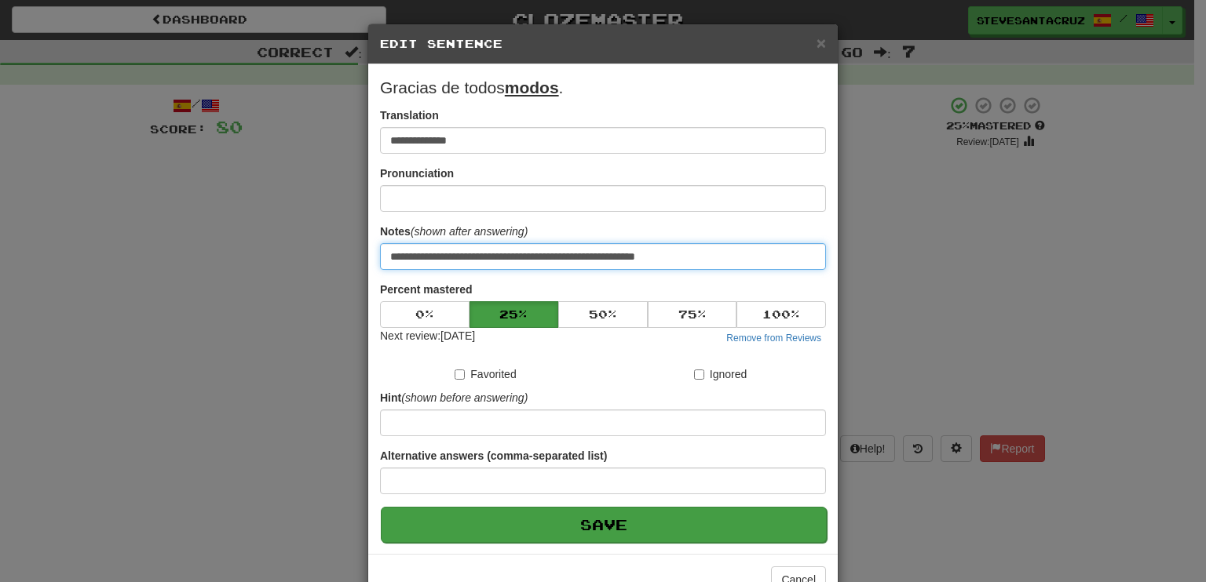
type input "**********"
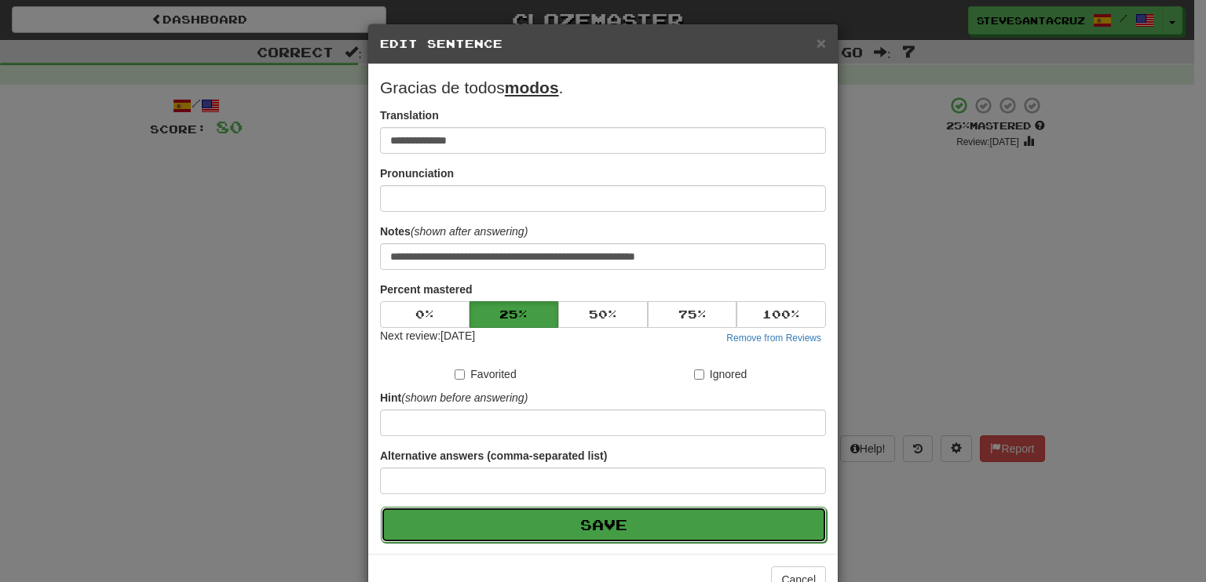
click at [659, 522] on button "Save" at bounding box center [604, 525] width 446 height 36
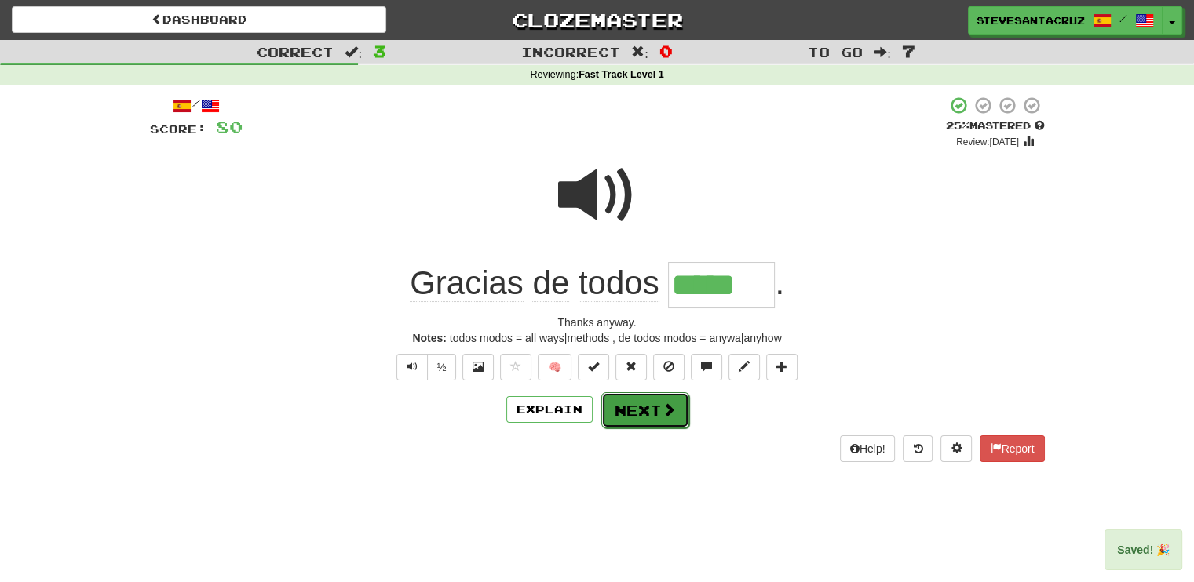
click at [644, 418] on button "Next" at bounding box center [645, 410] width 88 height 36
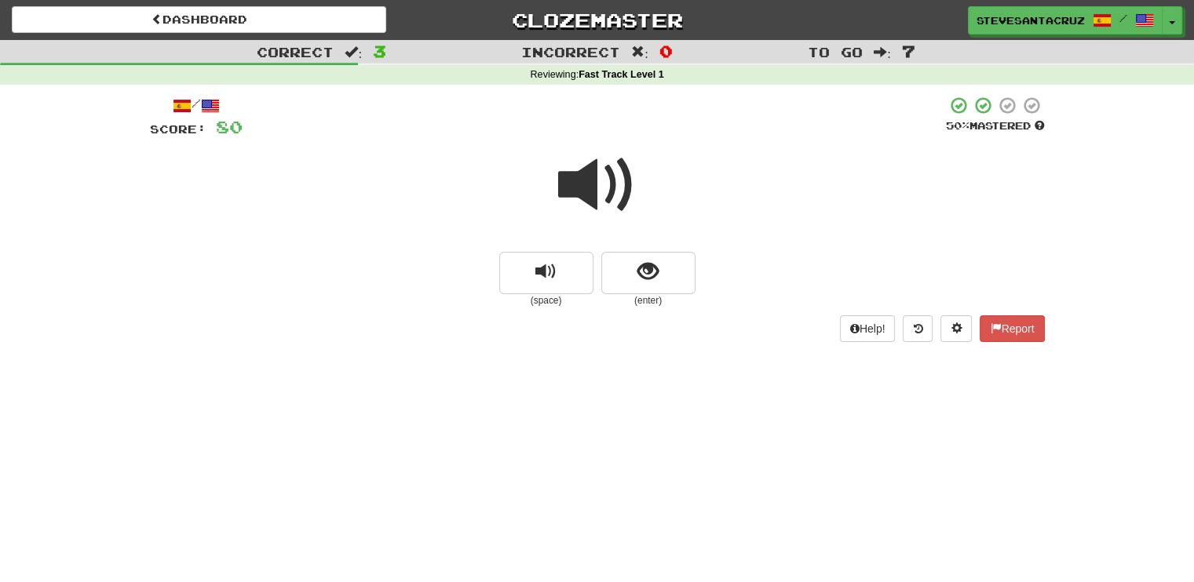
click at [587, 192] on span at bounding box center [597, 185] width 78 height 78
click at [590, 181] on span at bounding box center [597, 185] width 78 height 78
click at [586, 194] on span at bounding box center [597, 185] width 78 height 78
click at [586, 187] on span at bounding box center [597, 185] width 78 height 78
click at [569, 186] on span at bounding box center [597, 185] width 78 height 78
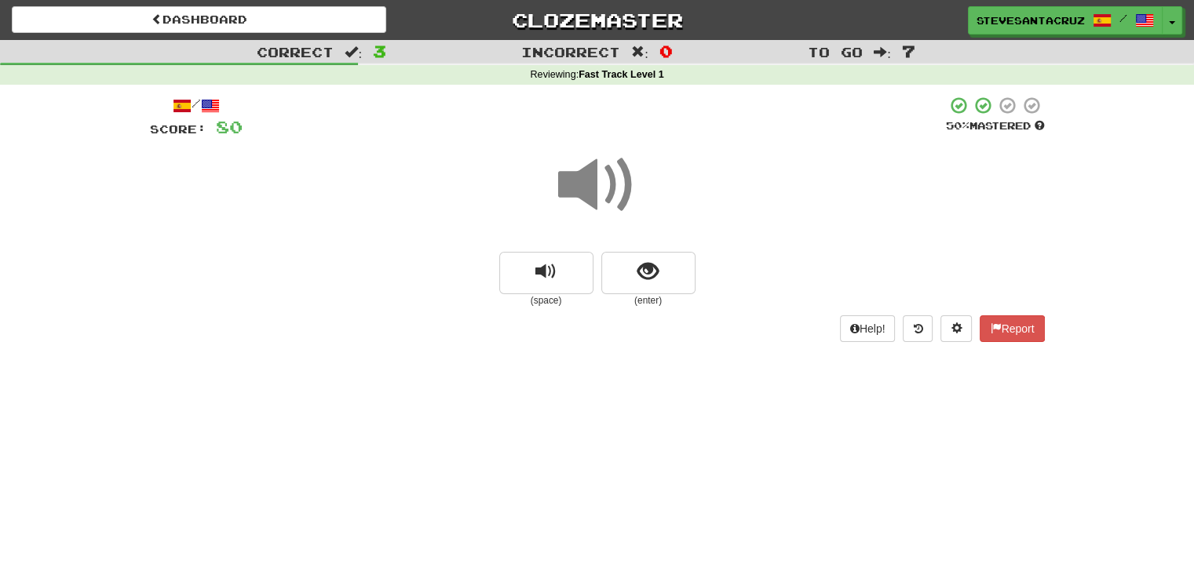
click at [568, 186] on span at bounding box center [597, 185] width 78 height 78
click at [630, 281] on button "show sentence" at bounding box center [648, 273] width 94 height 42
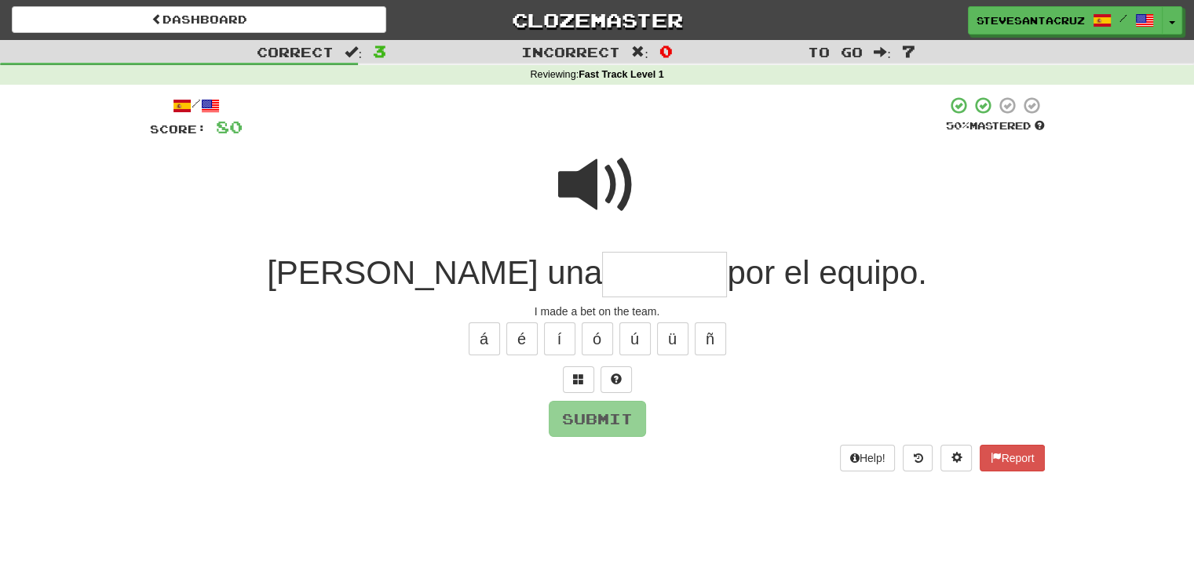
click at [602, 277] on input "text" at bounding box center [664, 275] width 125 height 46
click at [581, 177] on span at bounding box center [597, 185] width 78 height 78
click at [602, 264] on input "text" at bounding box center [664, 275] width 125 height 46
type input "*******"
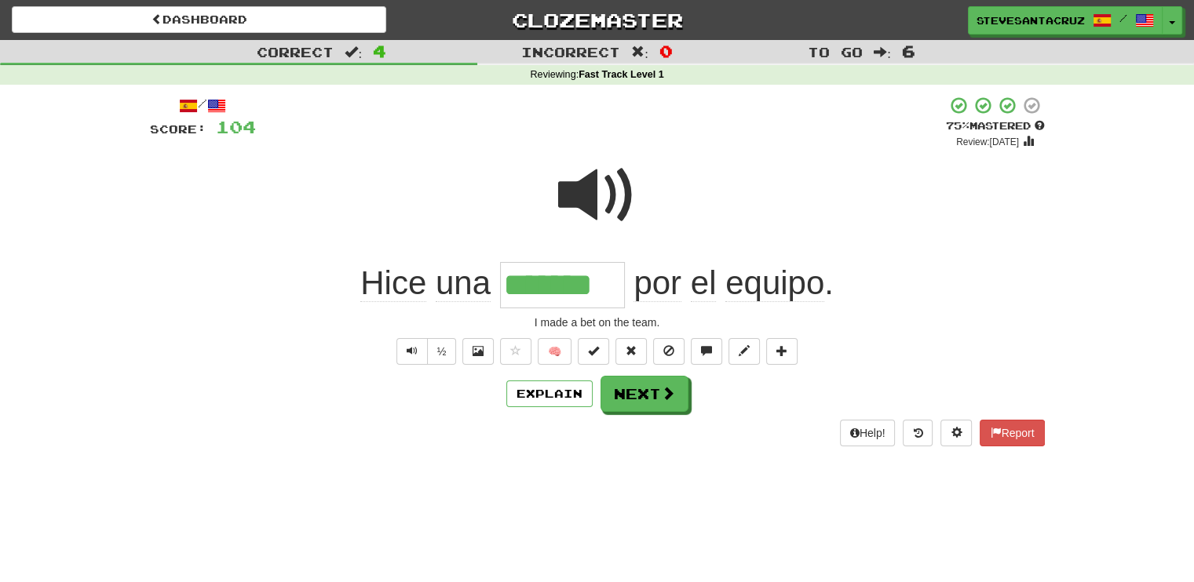
click at [387, 291] on span "Hice" at bounding box center [393, 284] width 66 height 38
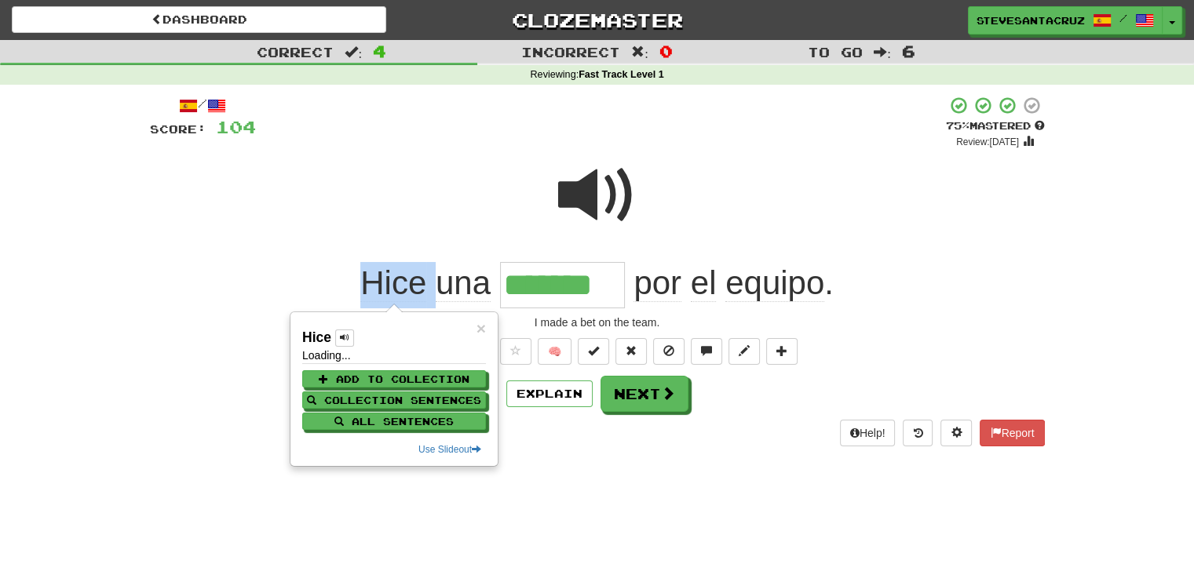
click at [387, 291] on span "Hice" at bounding box center [393, 284] width 66 height 38
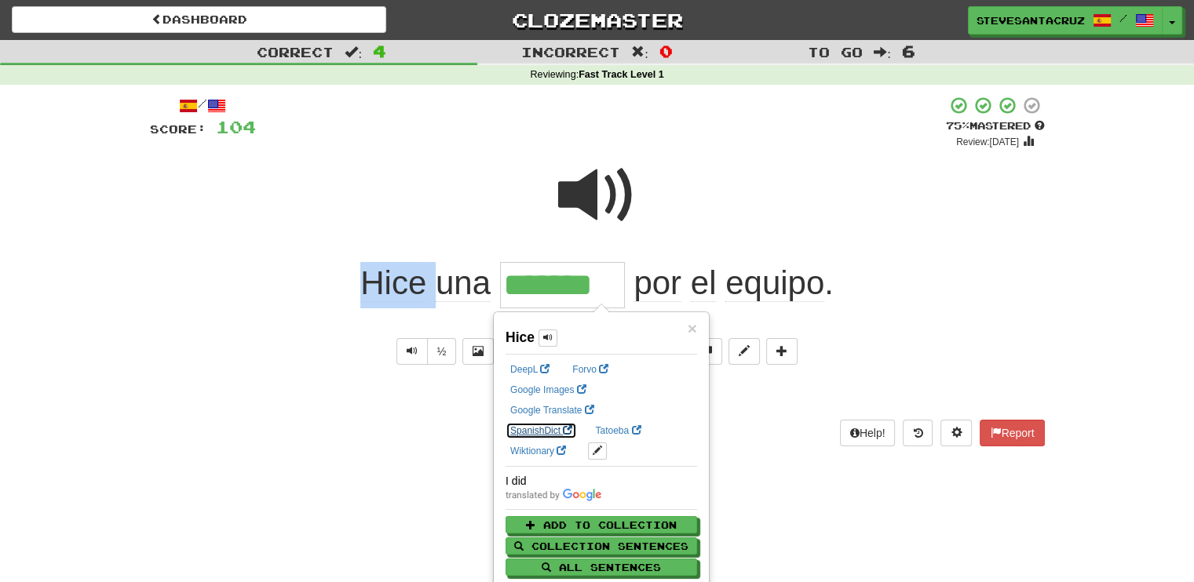
click at [577, 422] on link "SpanishDict" at bounding box center [541, 430] width 71 height 17
click at [451, 192] on div at bounding box center [597, 206] width 895 height 112
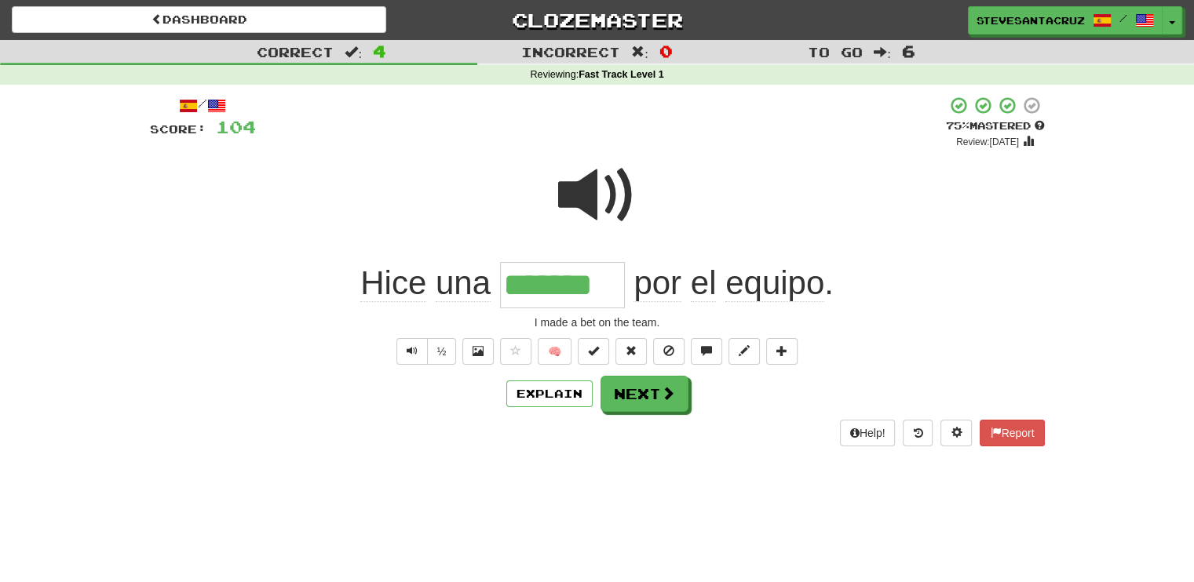
click at [565, 297] on input "*******" at bounding box center [562, 285] width 125 height 46
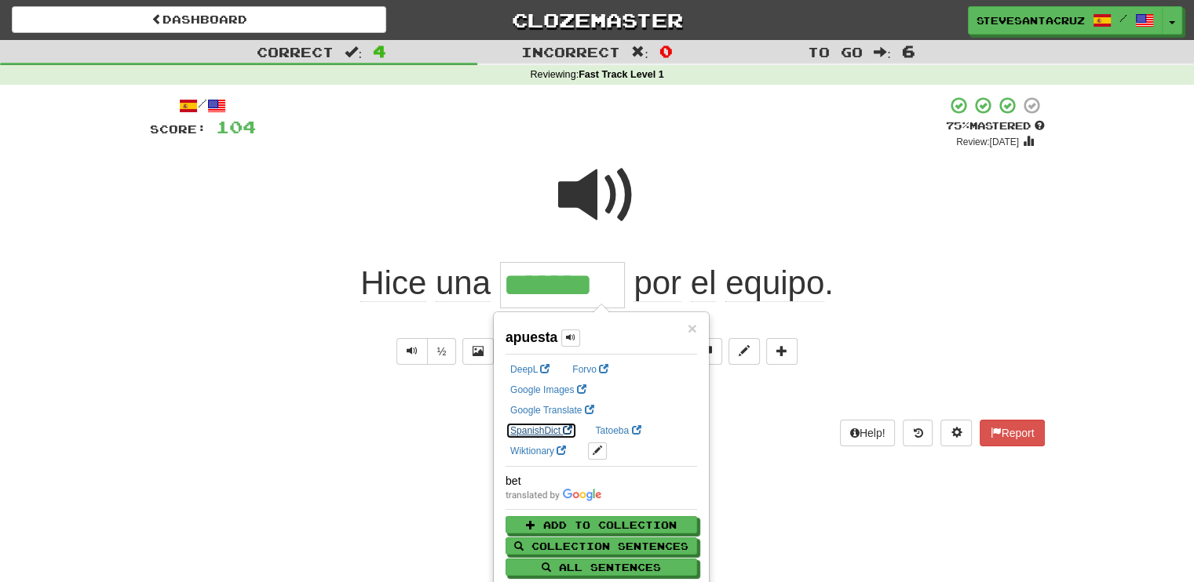
click at [577, 422] on link "SpanishDict" at bounding box center [541, 430] width 71 height 17
click at [914, 262] on div "Hice una ******* por el equipo ." at bounding box center [597, 285] width 895 height 46
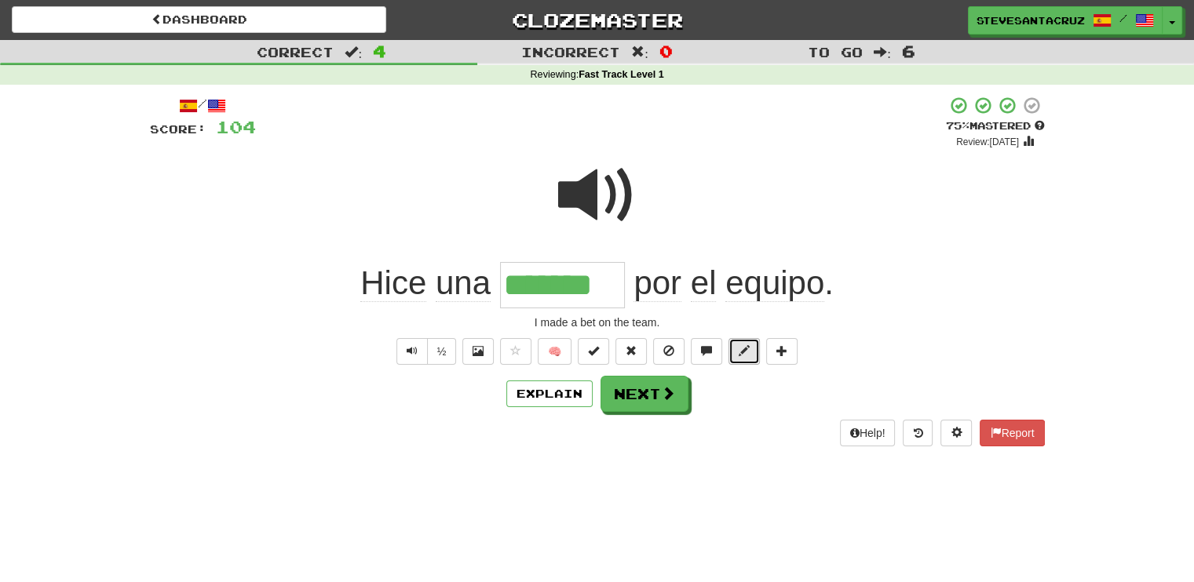
click at [736, 355] on button at bounding box center [743, 351] width 31 height 27
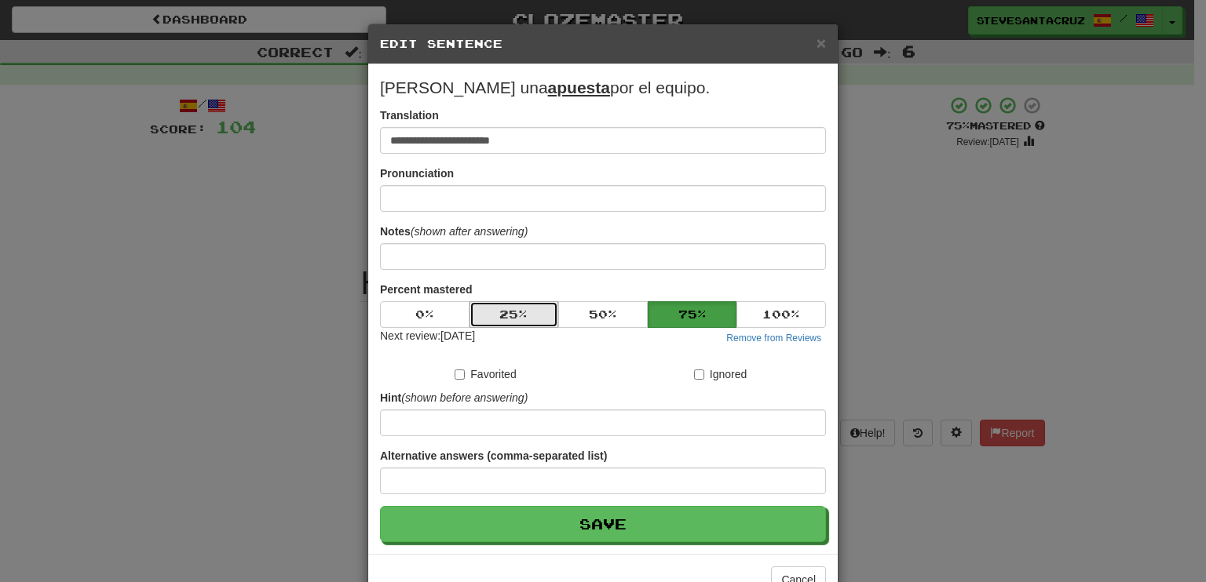
click at [487, 309] on button "25 %" at bounding box center [513, 314] width 89 height 27
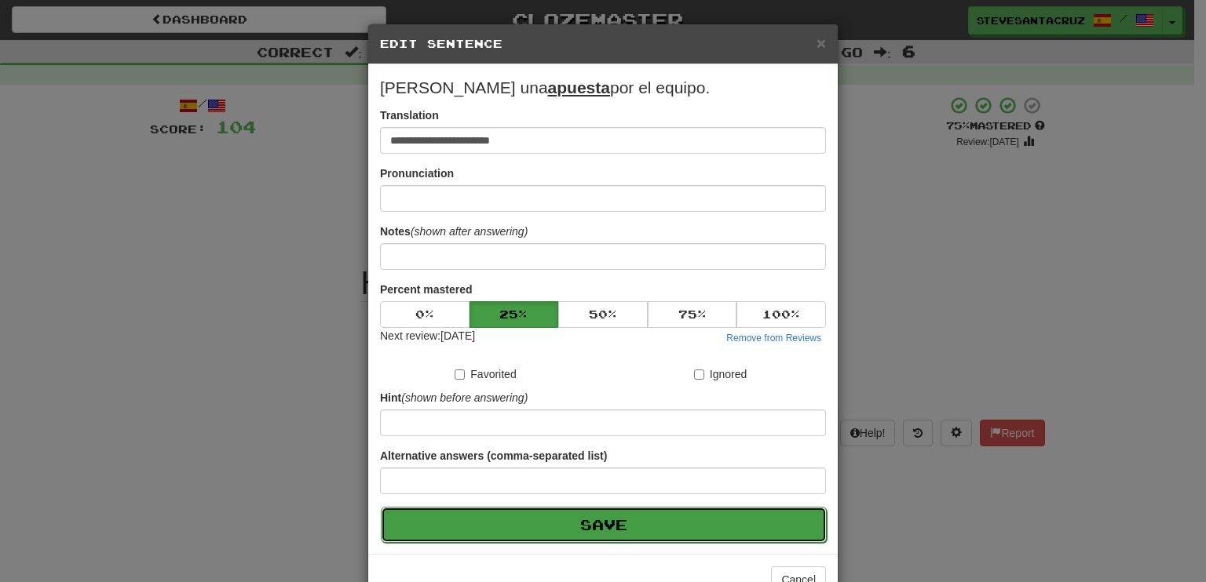
click at [605, 526] on button "Save" at bounding box center [604, 525] width 446 height 36
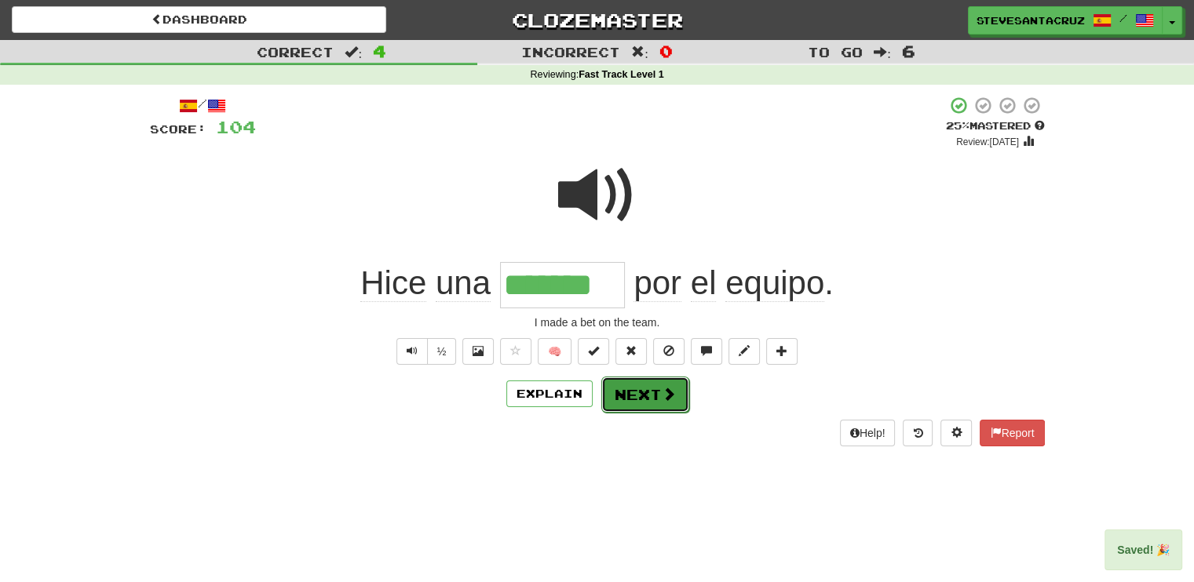
click at [659, 380] on button "Next" at bounding box center [645, 395] width 88 height 36
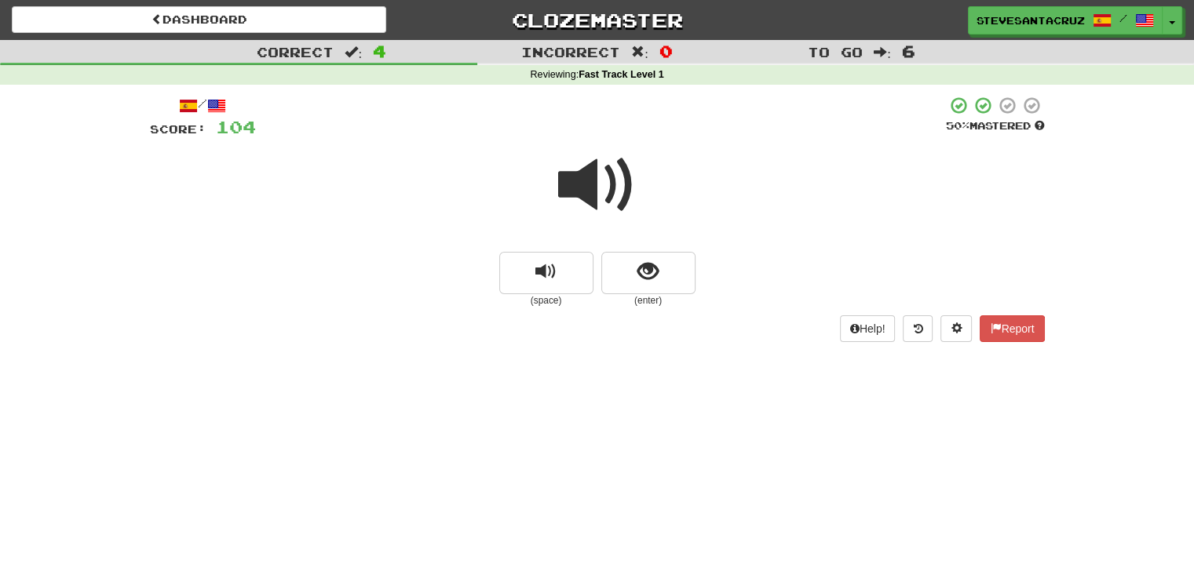
click at [610, 184] on span at bounding box center [597, 185] width 78 height 78
click at [673, 260] on button "show sentence" at bounding box center [648, 273] width 94 height 42
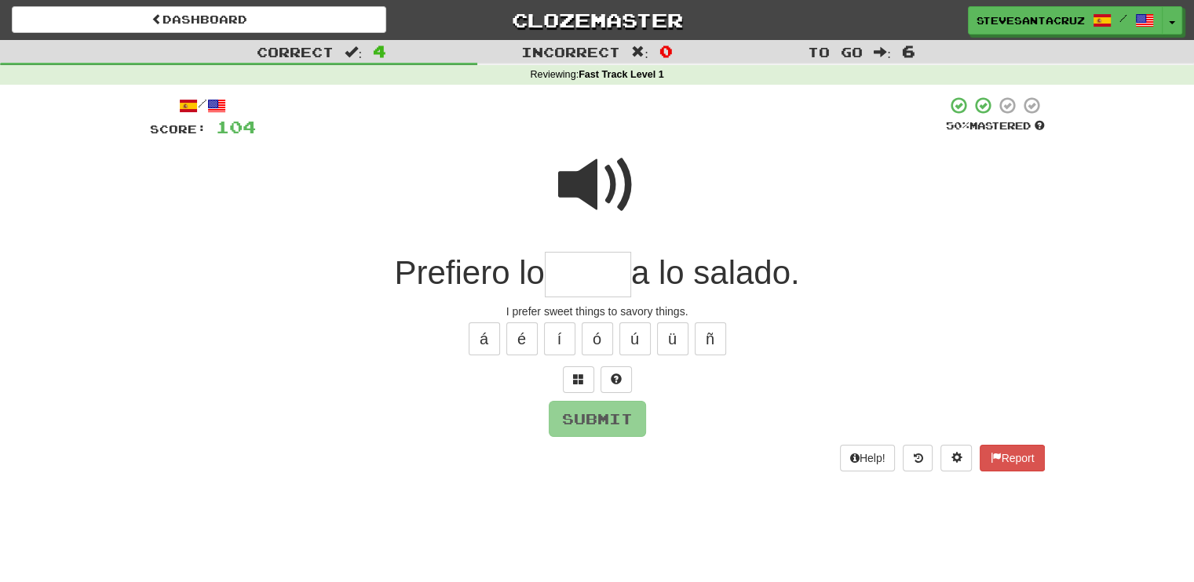
click at [607, 265] on input "text" at bounding box center [588, 275] width 86 height 46
type input "*****"
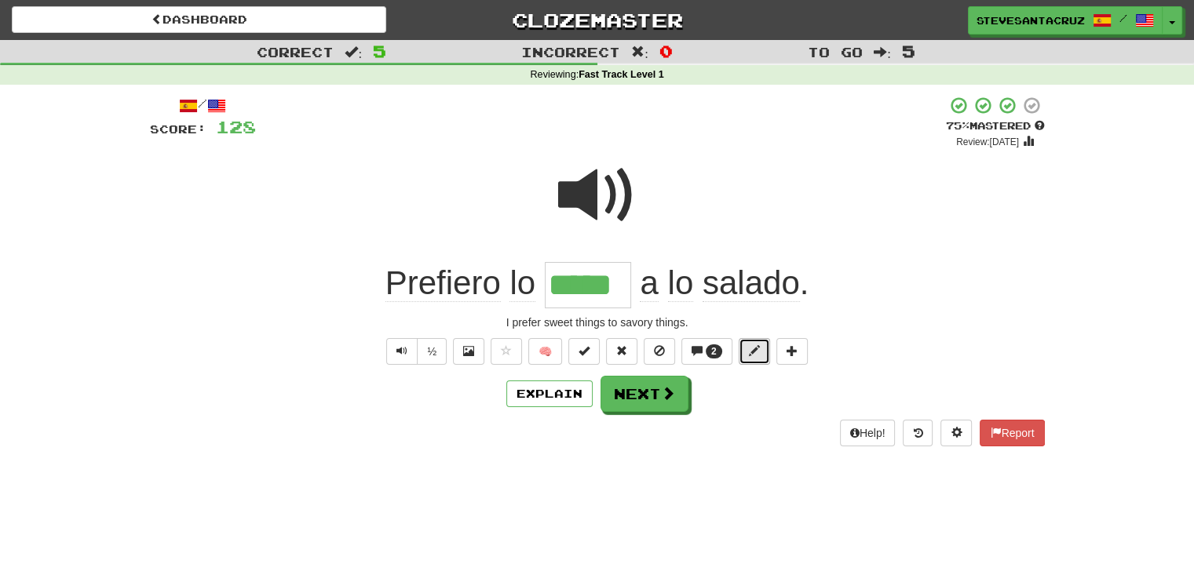
click at [752, 352] on span at bounding box center [754, 350] width 11 height 11
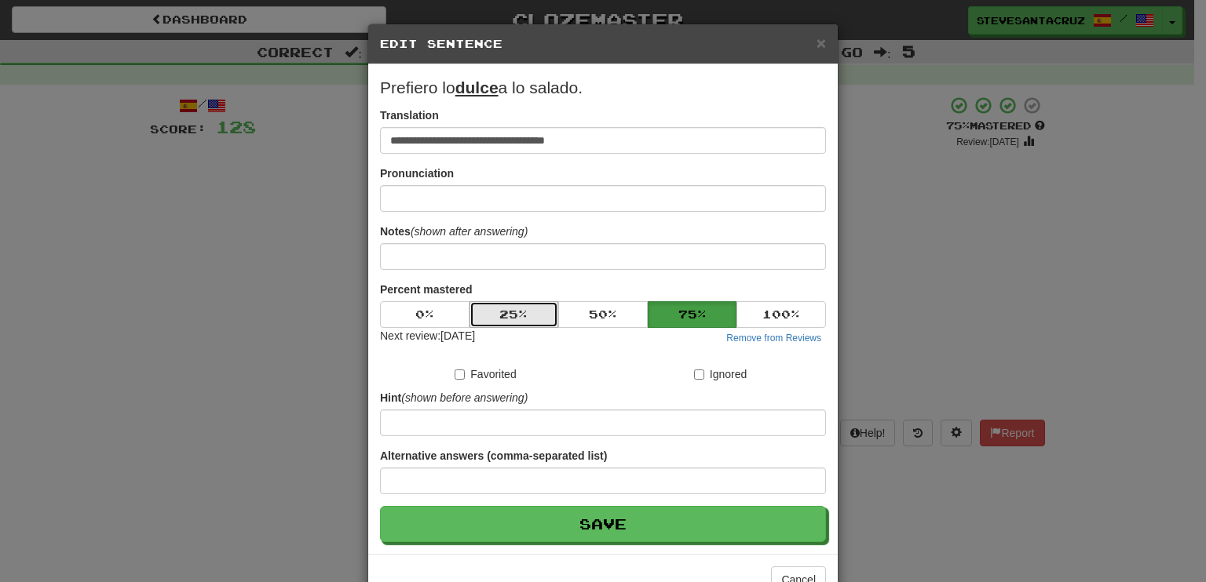
click at [498, 310] on button "25 %" at bounding box center [513, 314] width 89 height 27
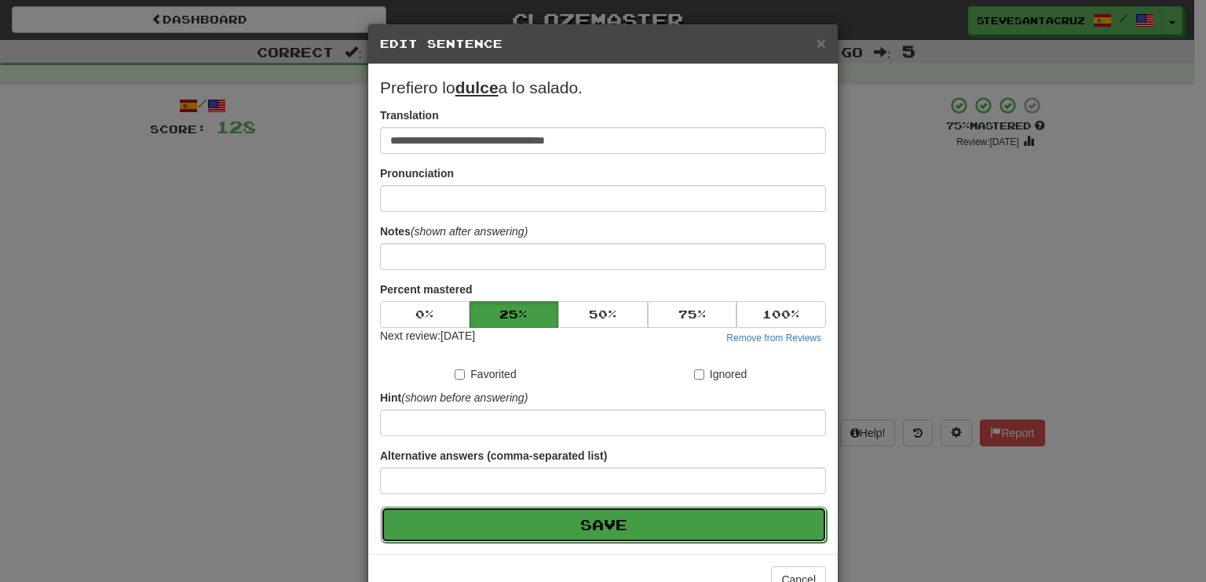
click at [562, 527] on button "Save" at bounding box center [604, 525] width 446 height 36
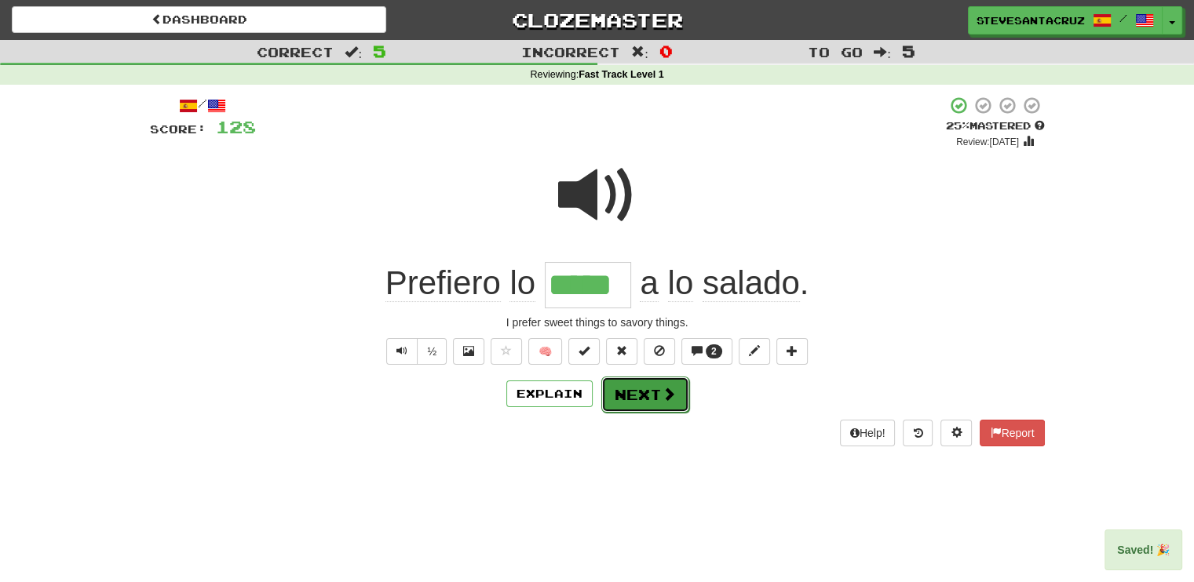
click at [675, 396] on button "Next" at bounding box center [645, 395] width 88 height 36
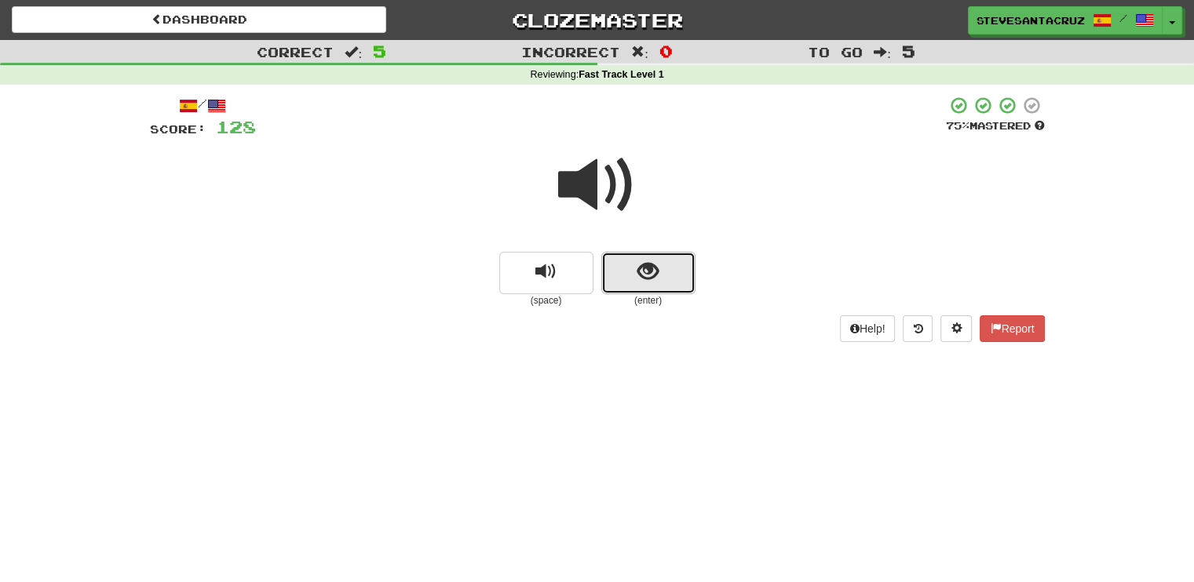
click at [633, 266] on button "show sentence" at bounding box center [648, 273] width 94 height 42
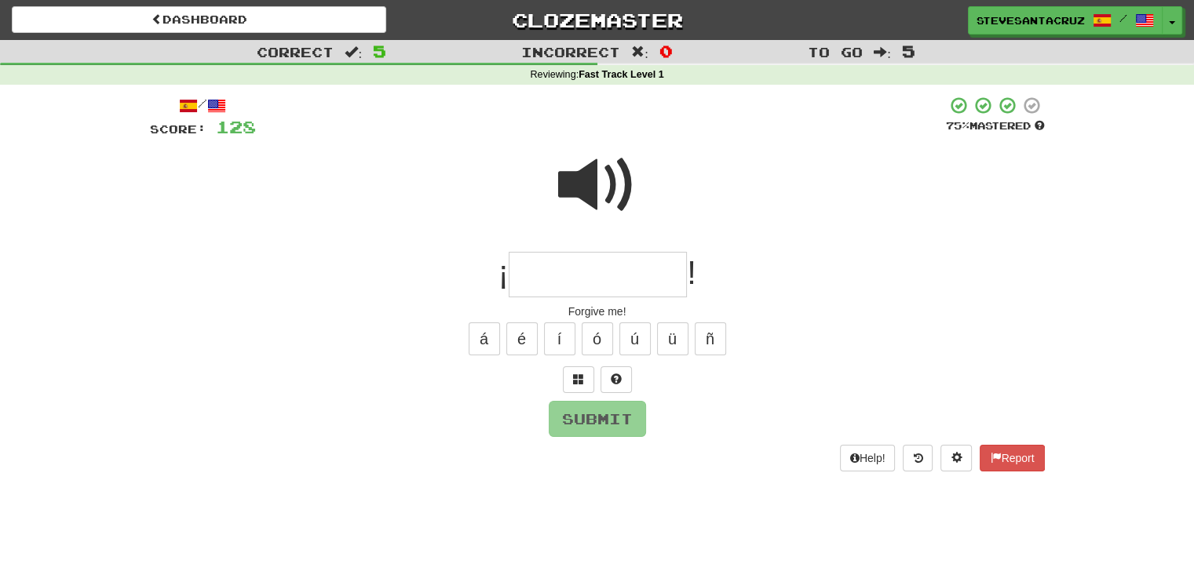
click at [574, 282] on input "text" at bounding box center [598, 275] width 178 height 46
type input "*********"
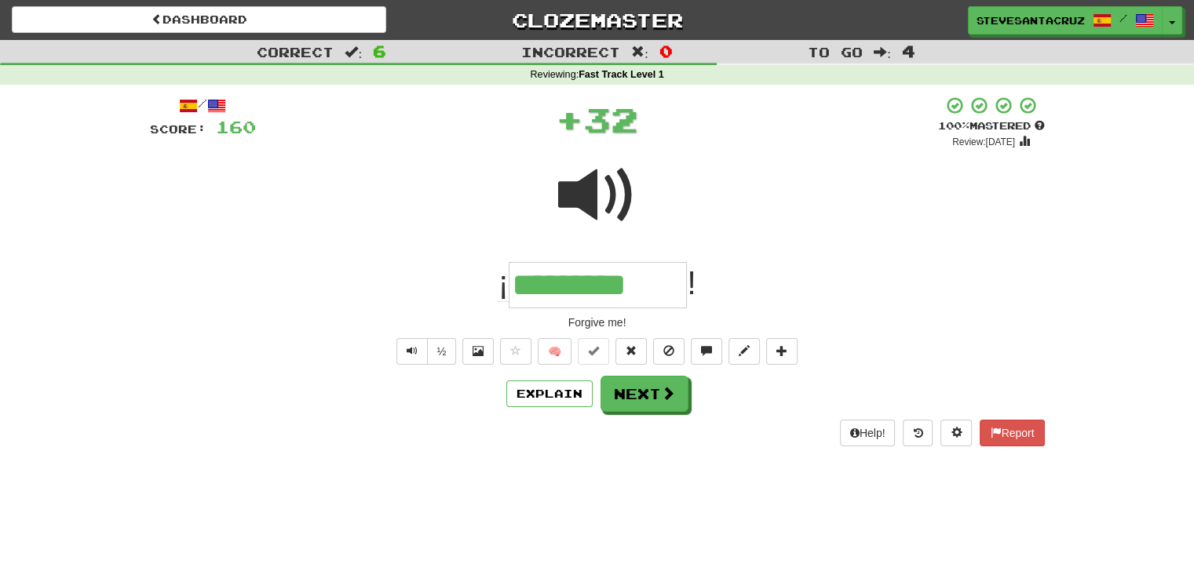
click at [586, 283] on input "*********" at bounding box center [598, 285] width 178 height 46
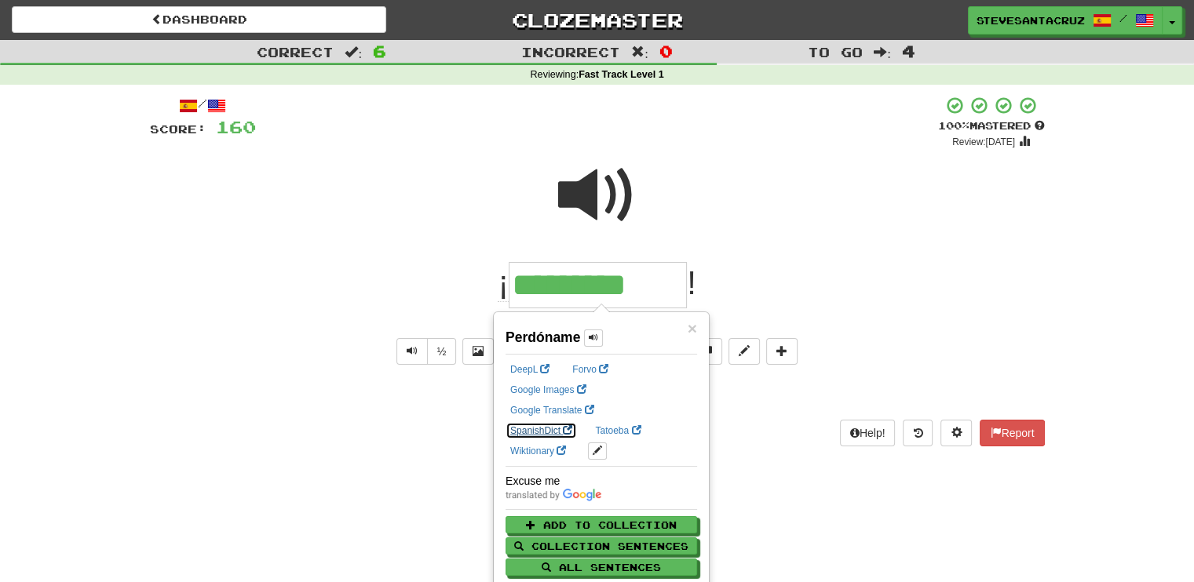
click at [577, 422] on link "SpanishDict" at bounding box center [541, 430] width 71 height 17
click at [817, 294] on div "¡ ********* !" at bounding box center [597, 285] width 895 height 46
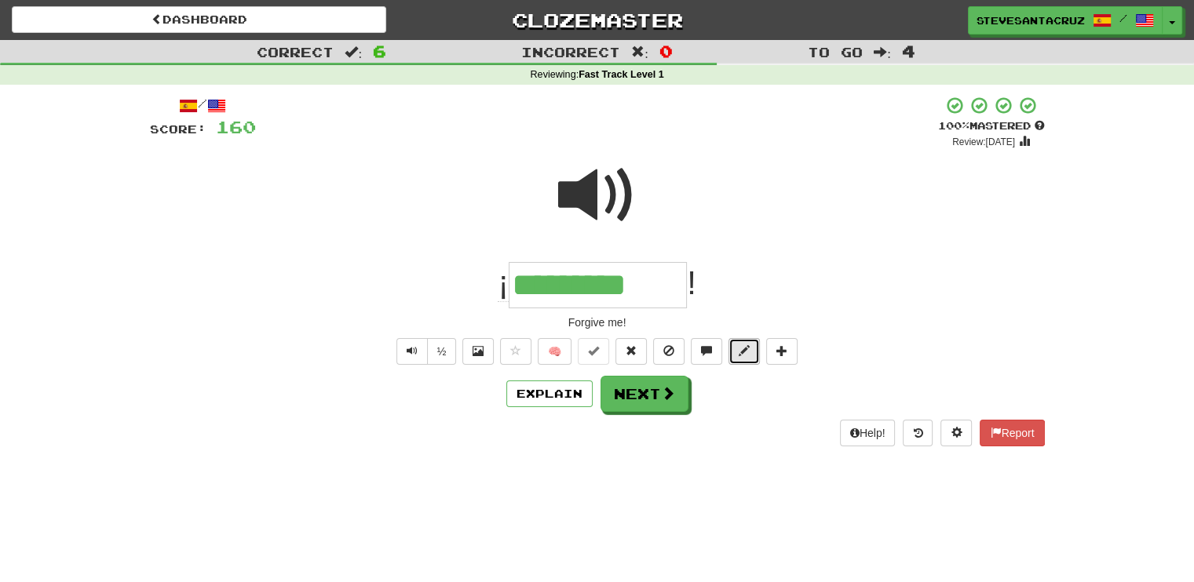
click at [744, 355] on span at bounding box center [744, 350] width 11 height 11
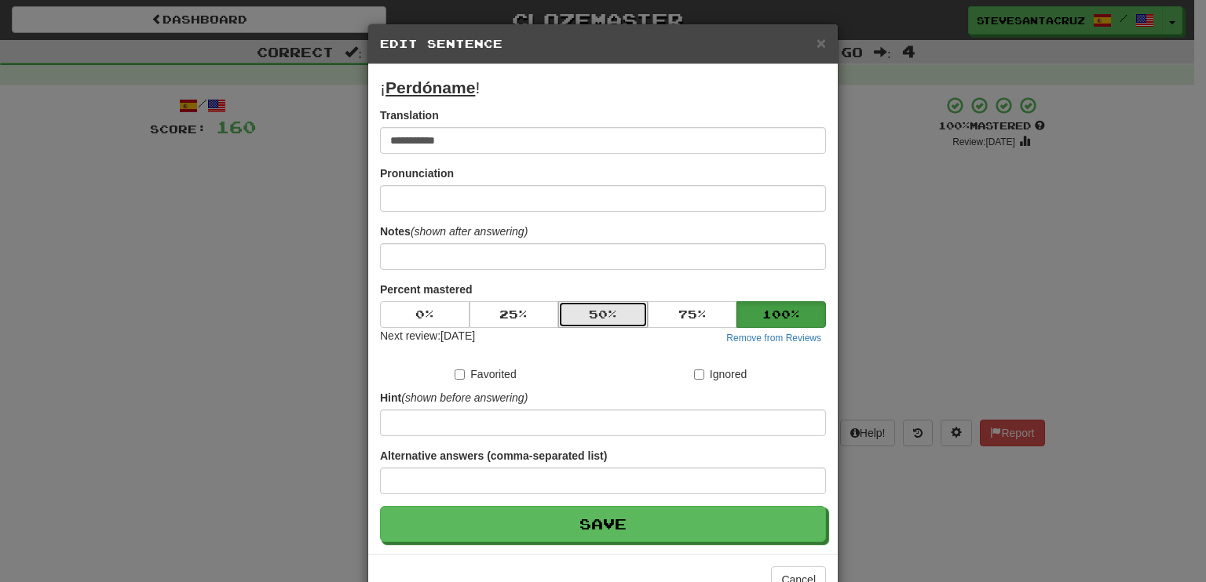
click at [588, 319] on button "50 %" at bounding box center [602, 314] width 89 height 27
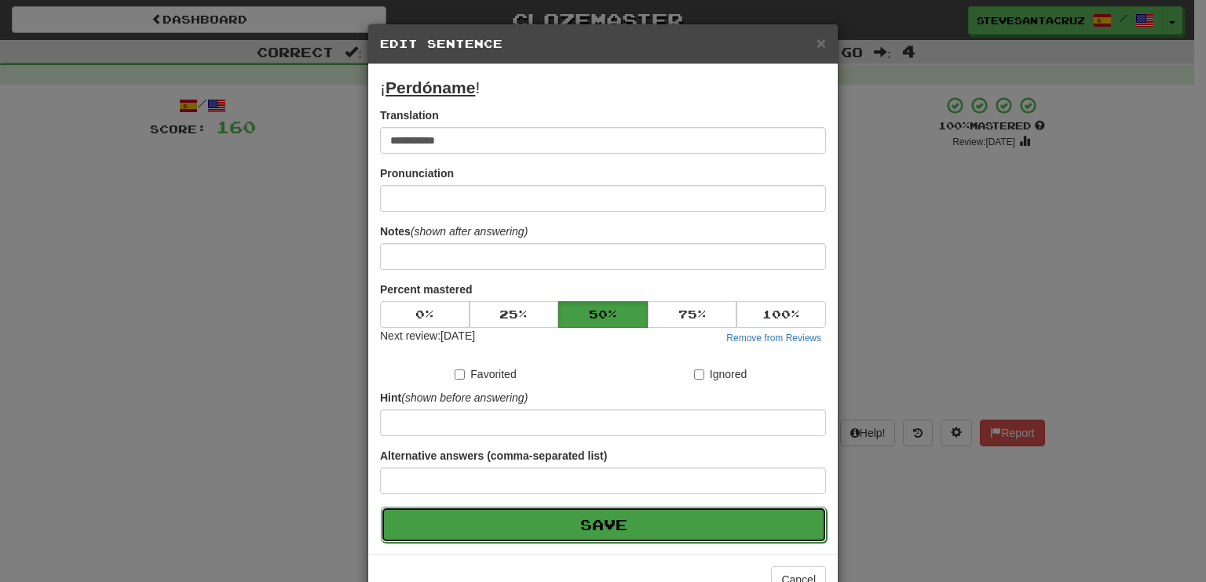
click at [650, 524] on button "Save" at bounding box center [604, 525] width 446 height 36
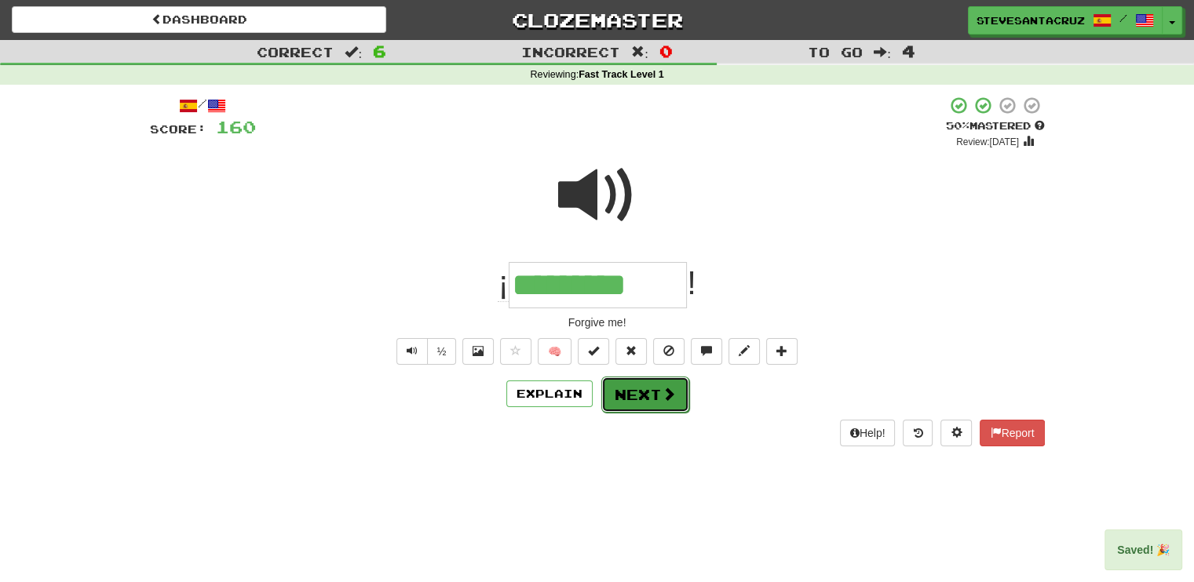
click at [641, 404] on button "Next" at bounding box center [645, 395] width 88 height 36
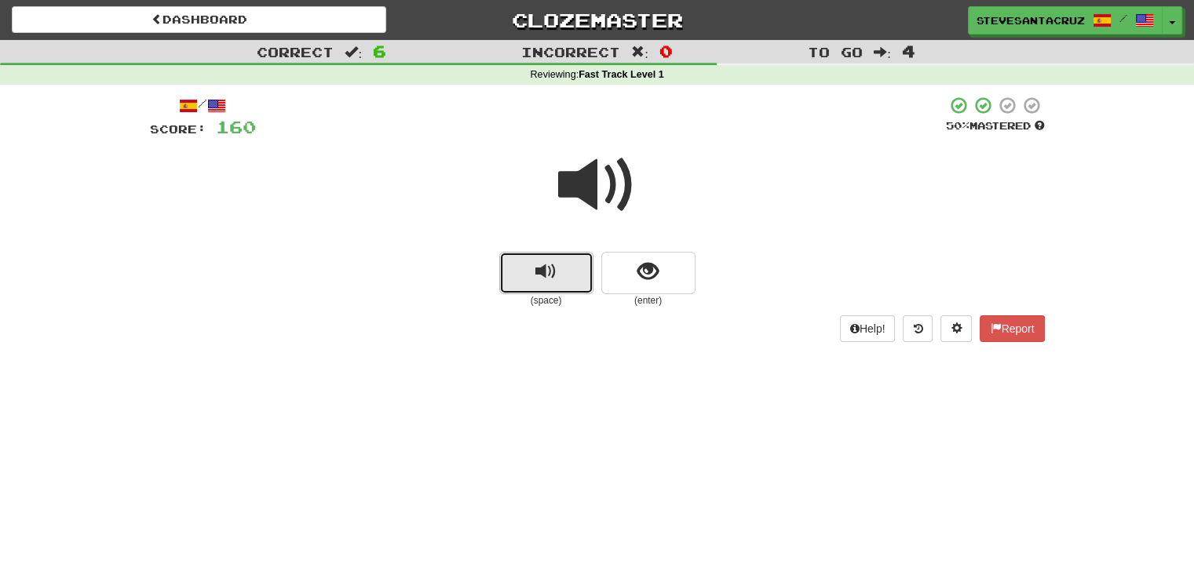
click at [521, 272] on button "replay audio" at bounding box center [546, 273] width 94 height 42
click at [526, 277] on button "replay audio" at bounding box center [546, 273] width 94 height 42
click at [525, 277] on button "replay audio" at bounding box center [546, 273] width 94 height 42
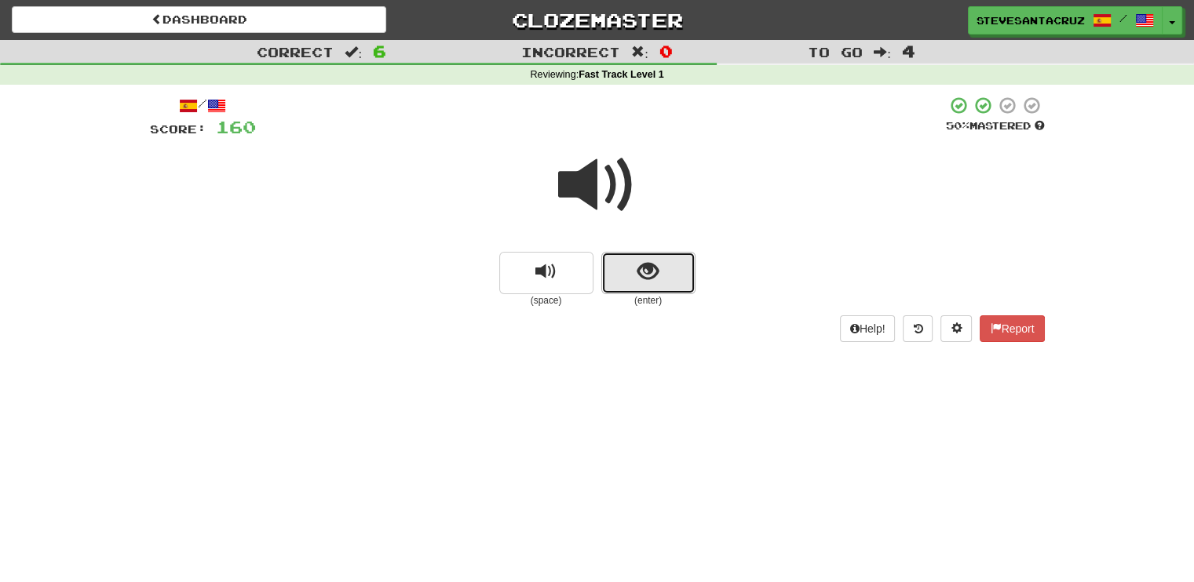
click at [631, 269] on button "show sentence" at bounding box center [648, 273] width 94 height 42
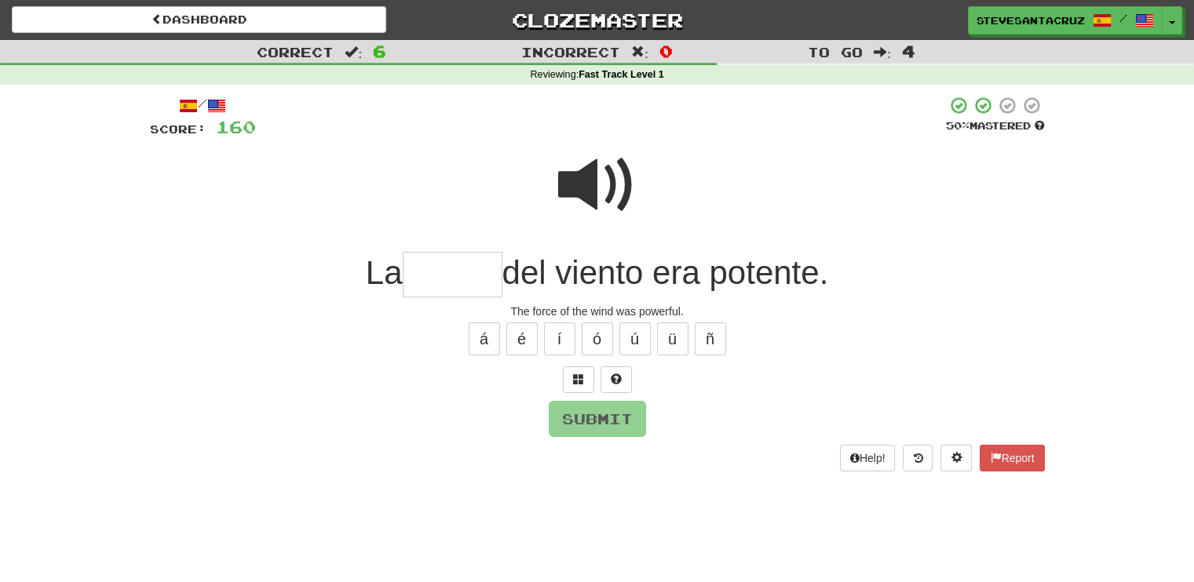
click at [425, 266] on input "text" at bounding box center [453, 275] width 100 height 46
type input "******"
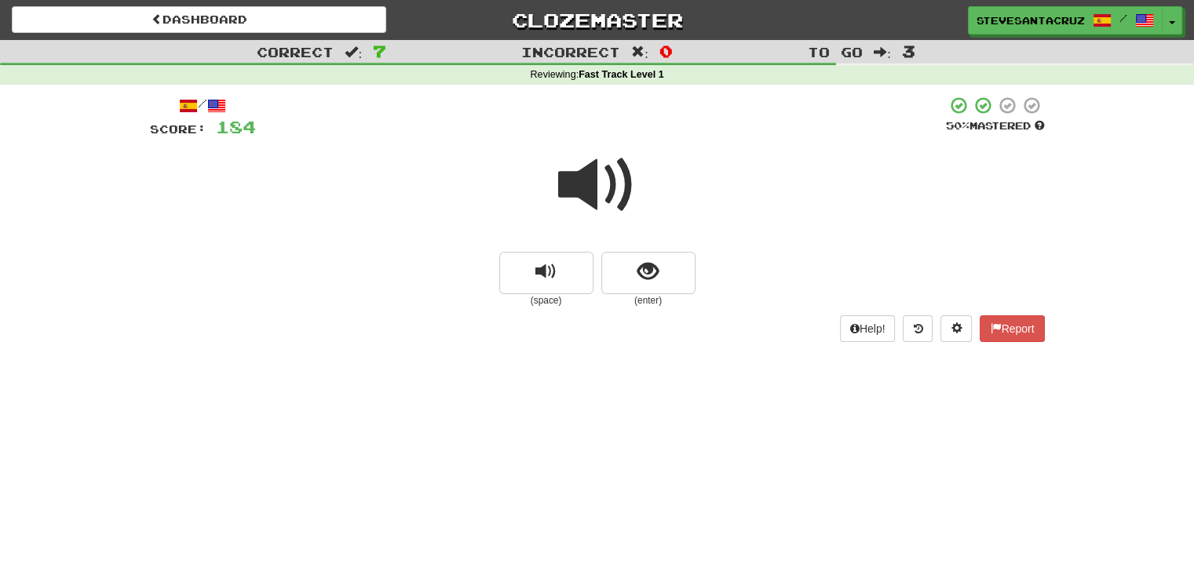
click at [578, 184] on span at bounding box center [597, 185] width 78 height 78
click at [663, 278] on button "show sentence" at bounding box center [648, 273] width 94 height 42
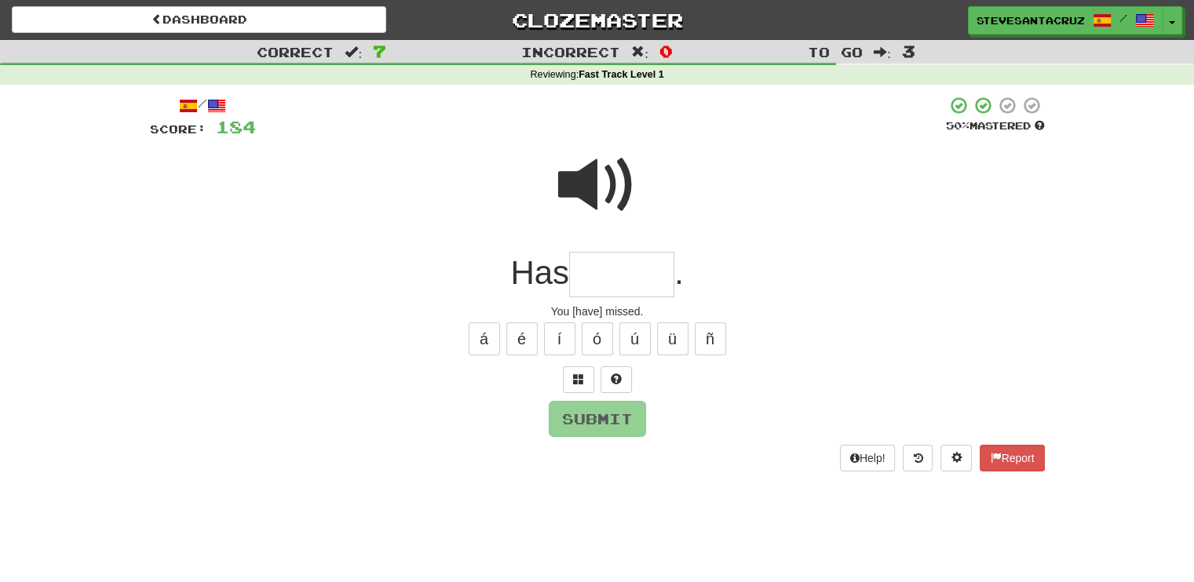
click at [655, 277] on input "text" at bounding box center [621, 275] width 105 height 46
type input "*"
click at [576, 188] on span at bounding box center [597, 185] width 78 height 78
click at [589, 277] on input "text" at bounding box center [621, 275] width 105 height 46
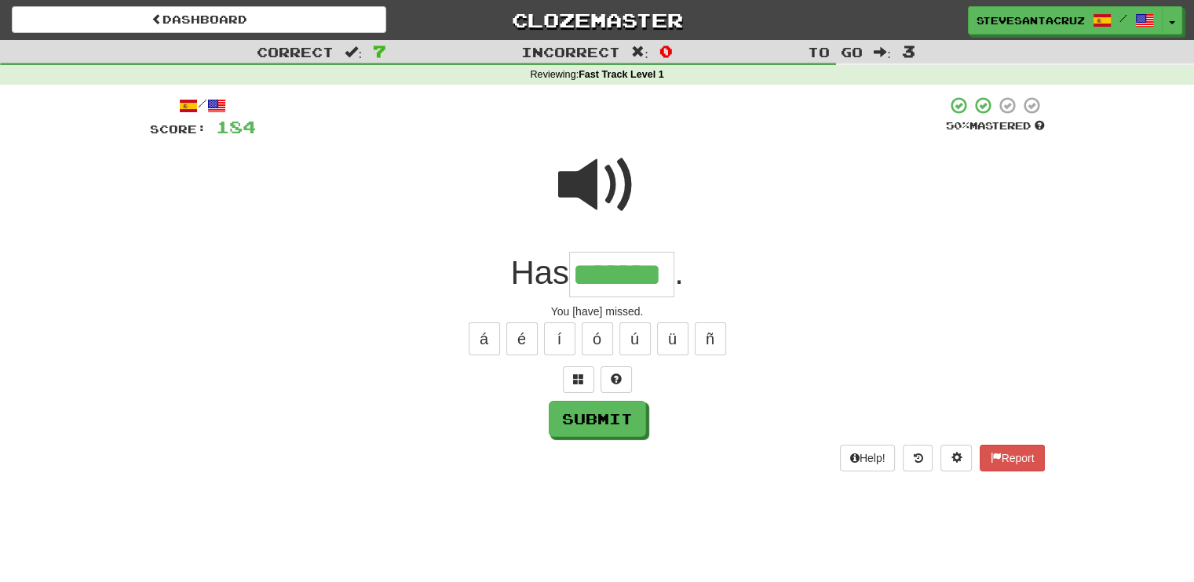
type input "*******"
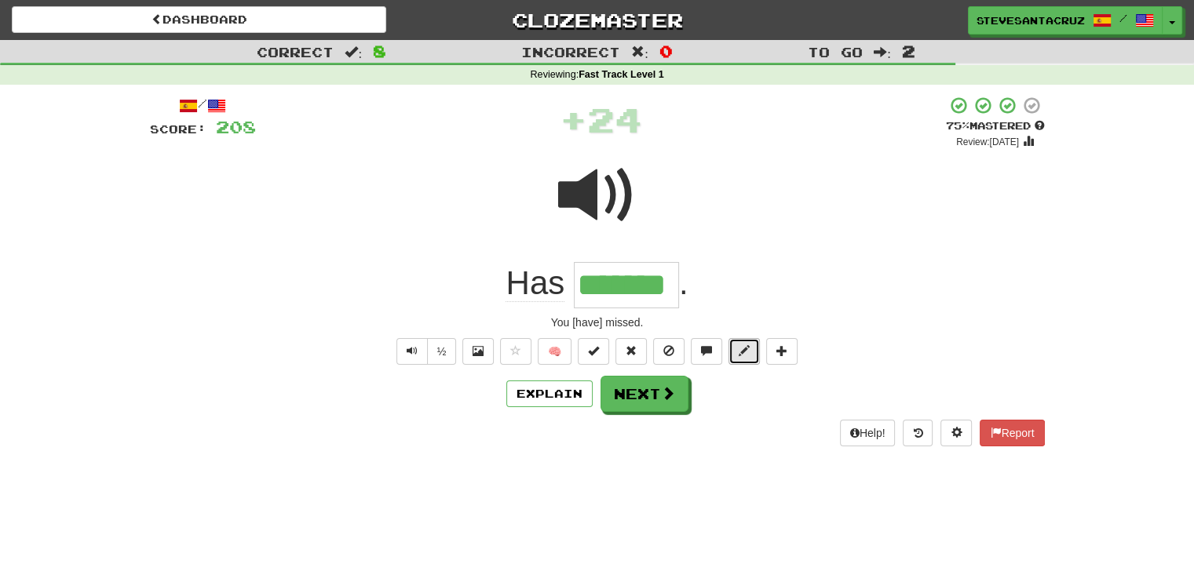
click at [746, 354] on span at bounding box center [744, 350] width 11 height 11
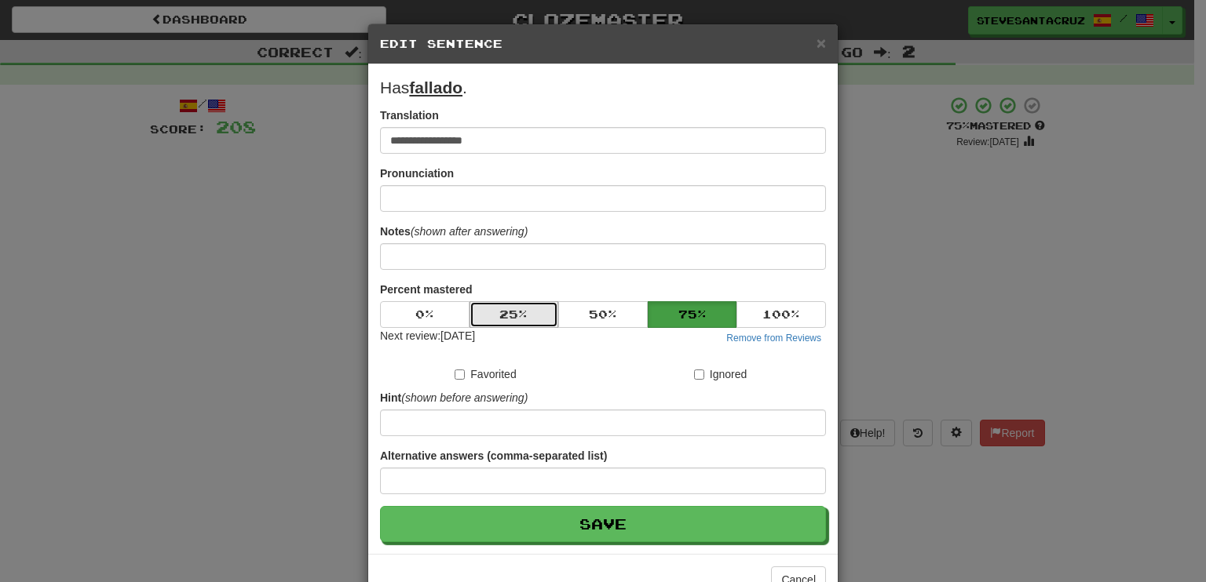
click at [510, 309] on button "25 %" at bounding box center [513, 314] width 89 height 27
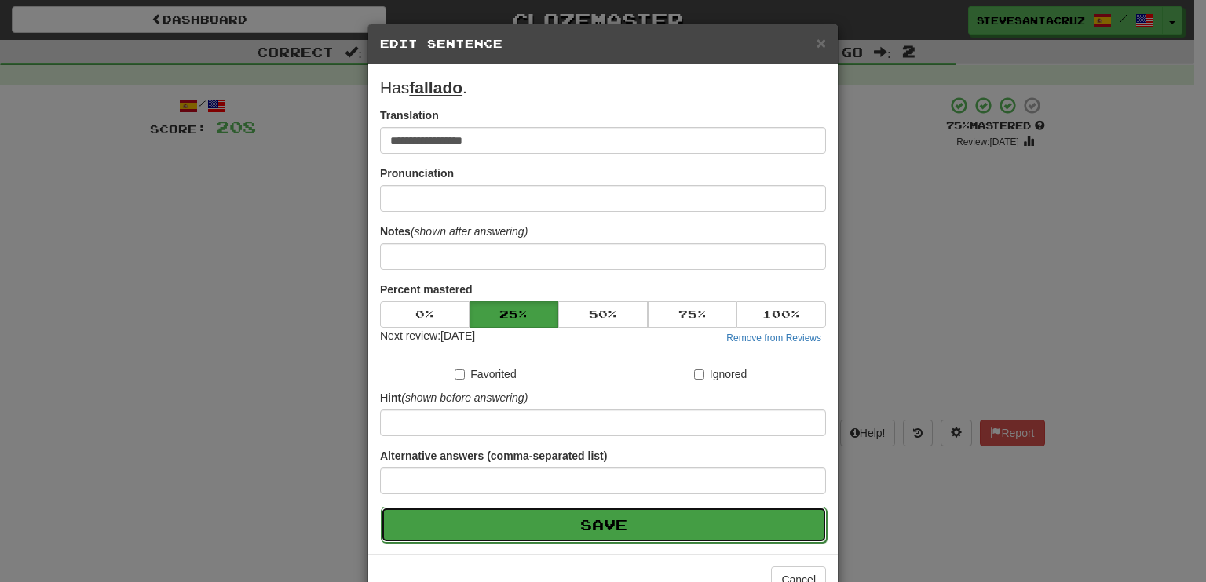
click at [587, 514] on button "Save" at bounding box center [604, 525] width 446 height 36
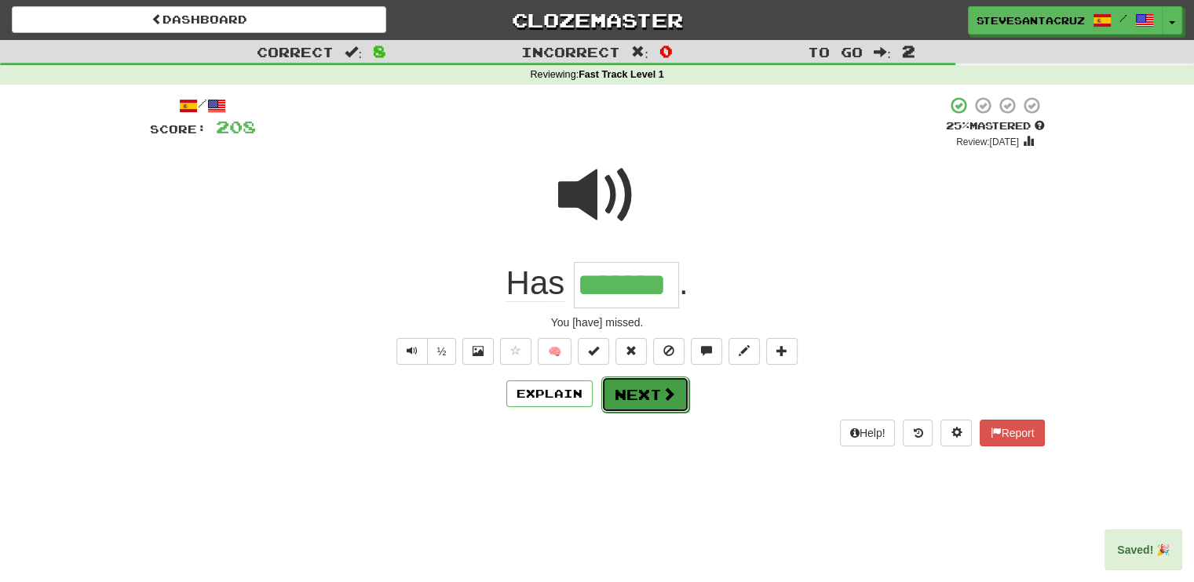
click at [650, 389] on button "Next" at bounding box center [645, 395] width 88 height 36
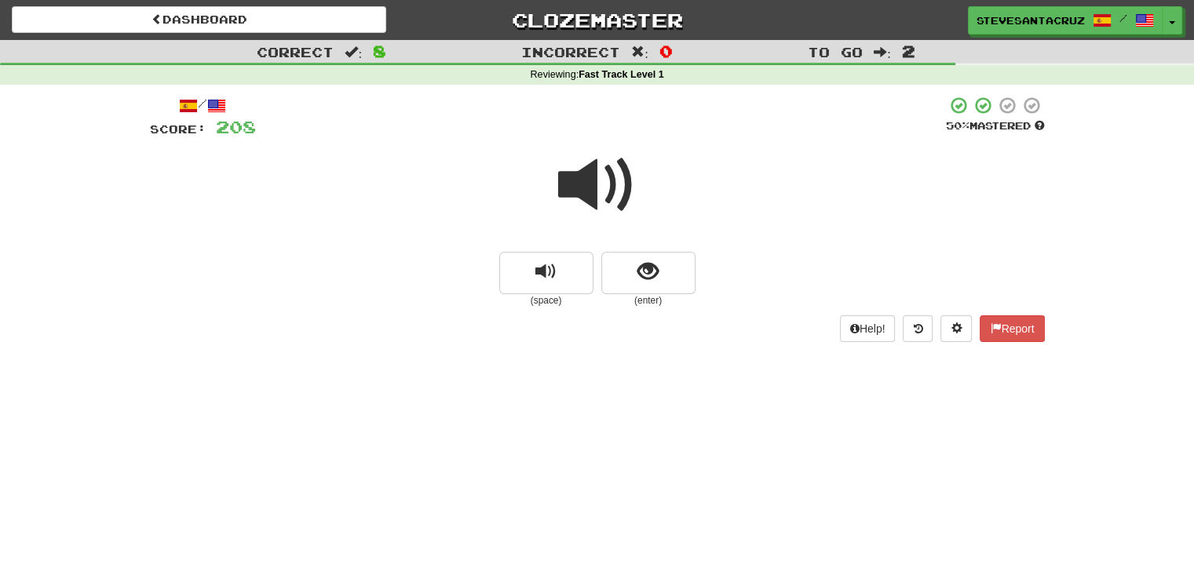
click at [593, 175] on span at bounding box center [597, 185] width 78 height 78
click at [644, 265] on span "show sentence" at bounding box center [647, 271] width 21 height 21
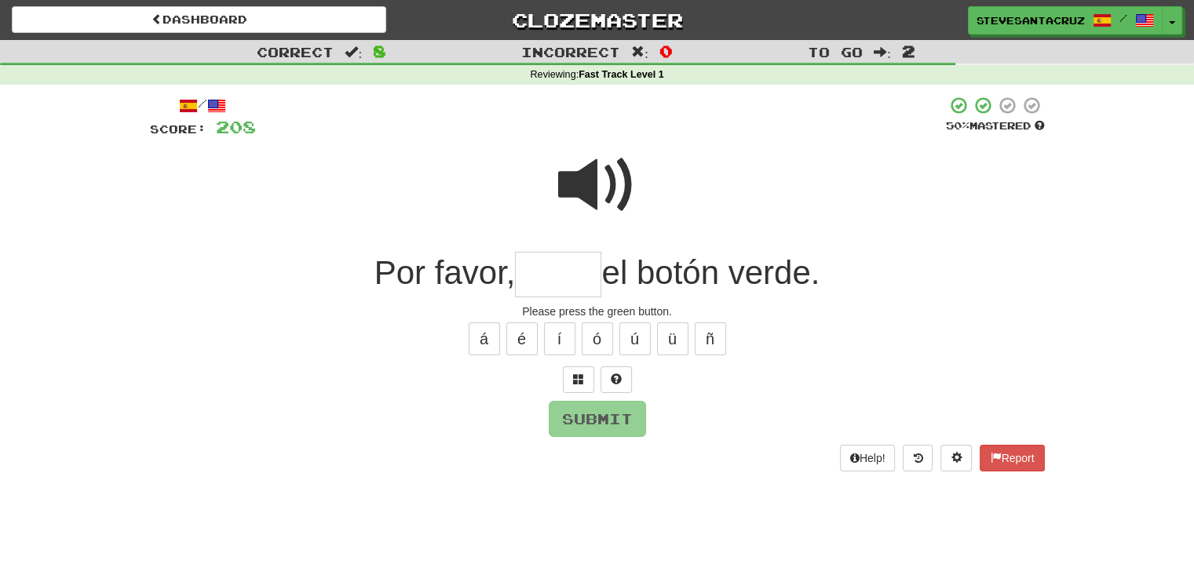
click at [583, 266] on input "text" at bounding box center [558, 275] width 86 height 46
type input "*****"
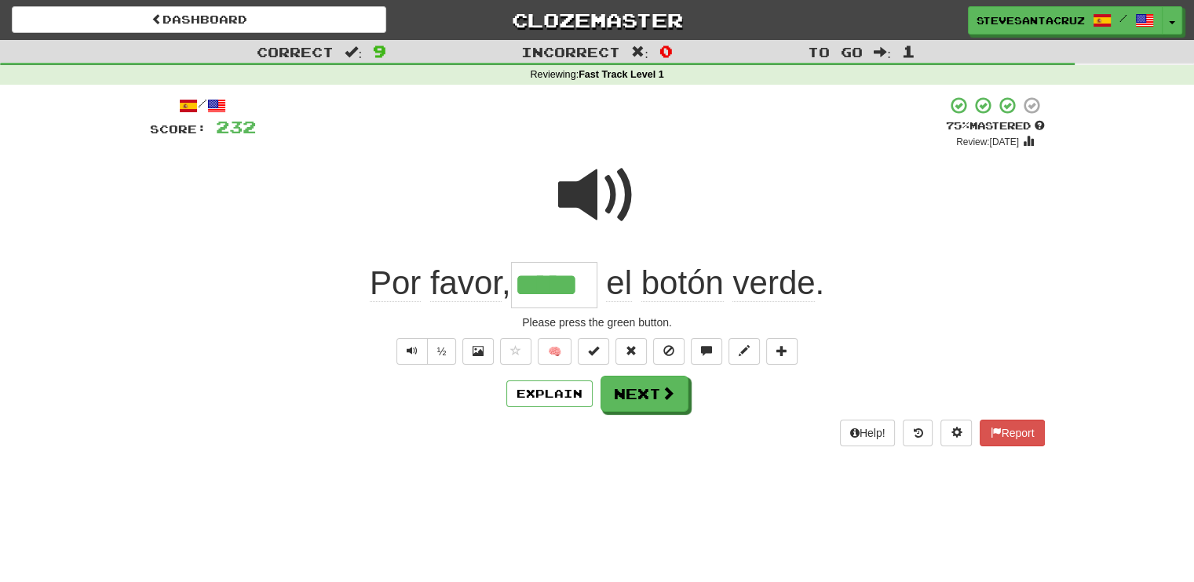
click at [568, 291] on input "*****" at bounding box center [554, 285] width 86 height 46
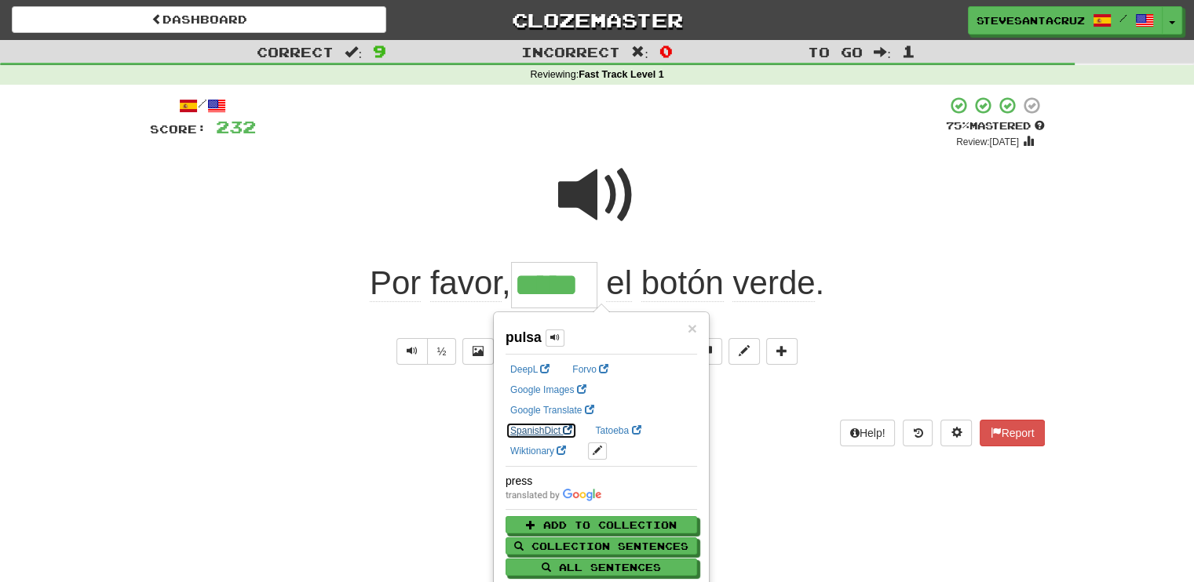
click at [577, 422] on link "SpanishDict" at bounding box center [541, 430] width 71 height 17
click at [235, 516] on div "Dashboard Clozemaster SteveSantaCruz / Toggle Dropdown Dashboard Leaderboard Ac…" at bounding box center [597, 291] width 1194 height 582
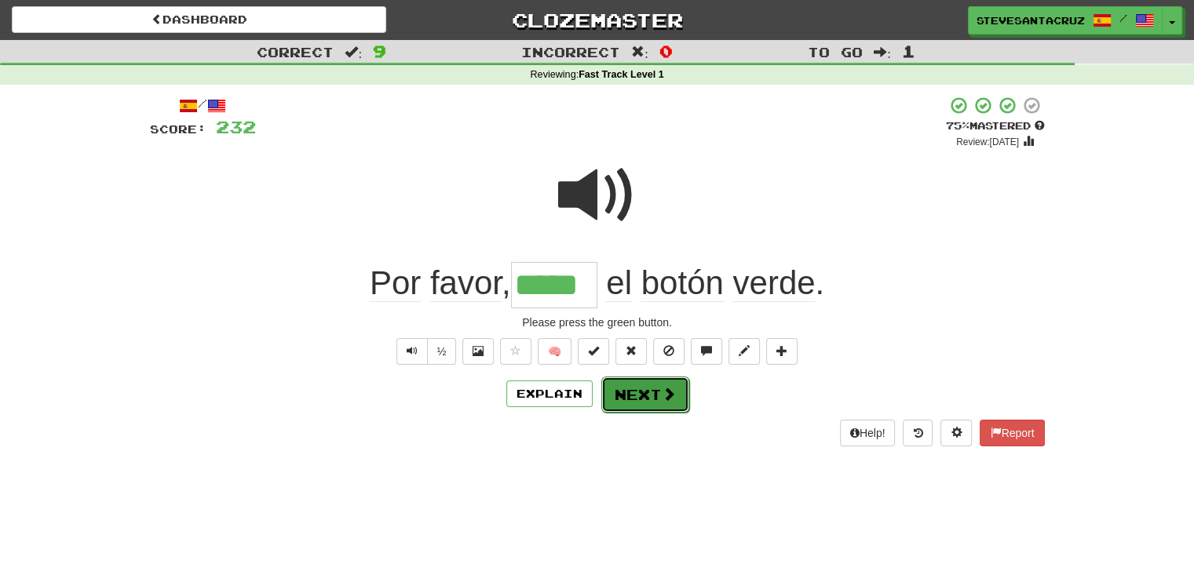
click at [648, 391] on button "Next" at bounding box center [645, 395] width 88 height 36
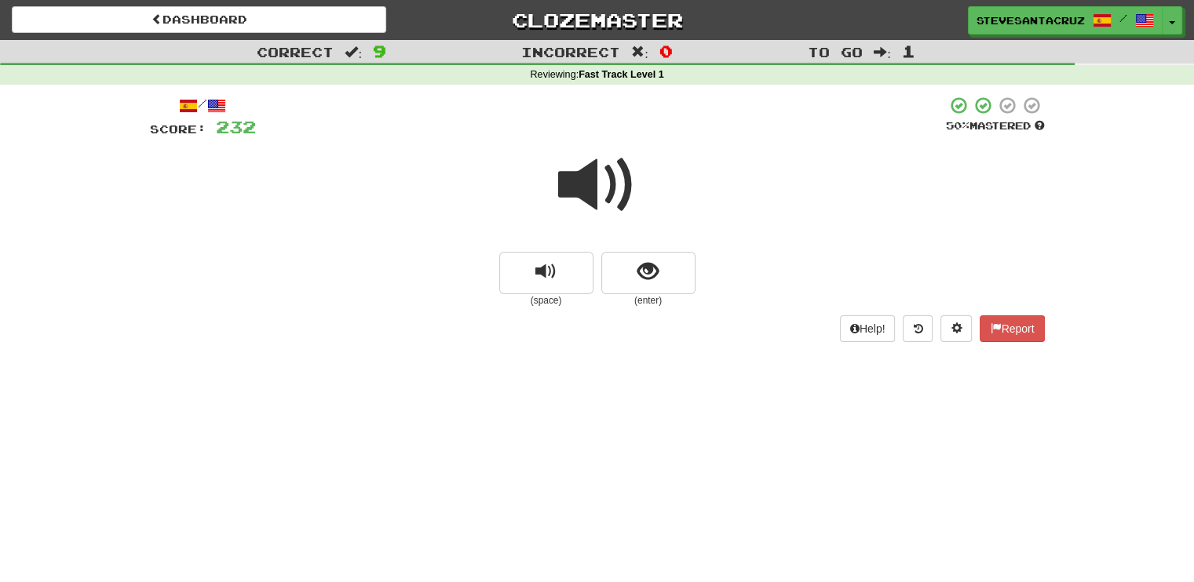
click at [575, 188] on span at bounding box center [597, 185] width 78 height 78
click at [586, 184] on span at bounding box center [597, 185] width 78 height 78
click at [587, 186] on span at bounding box center [597, 185] width 78 height 78
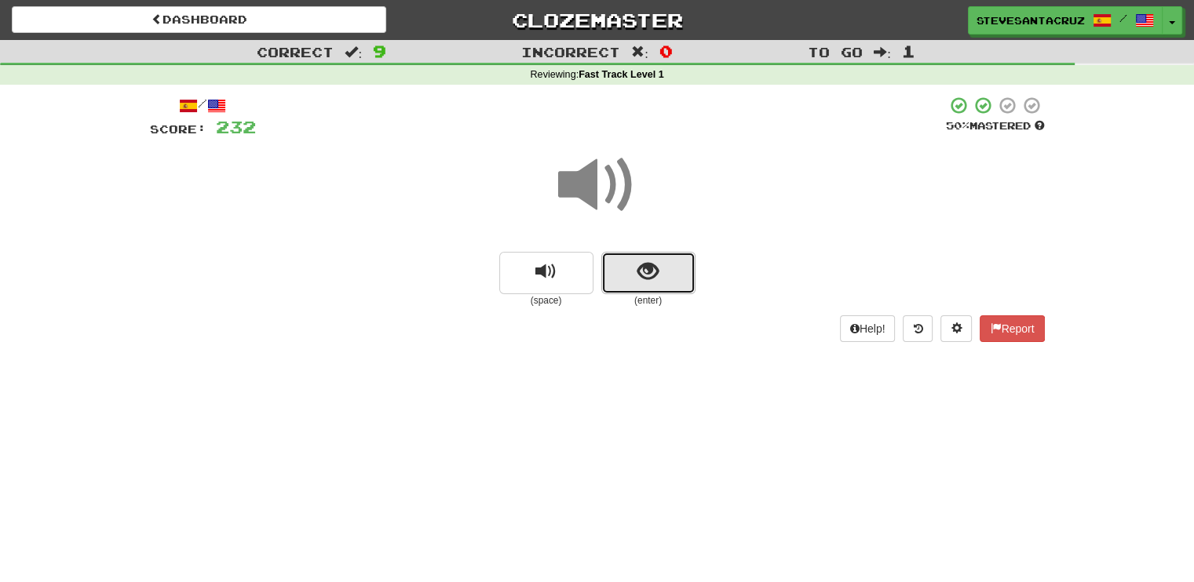
click at [643, 272] on span "show sentence" at bounding box center [647, 271] width 21 height 21
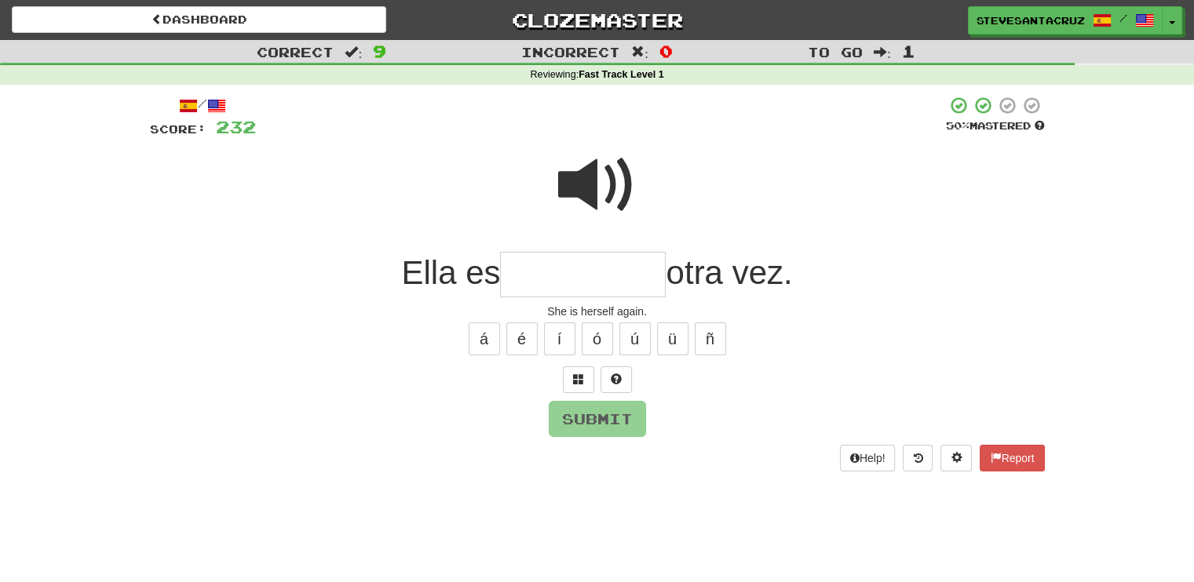
click at [602, 269] on input "text" at bounding box center [583, 275] width 166 height 46
type input "**********"
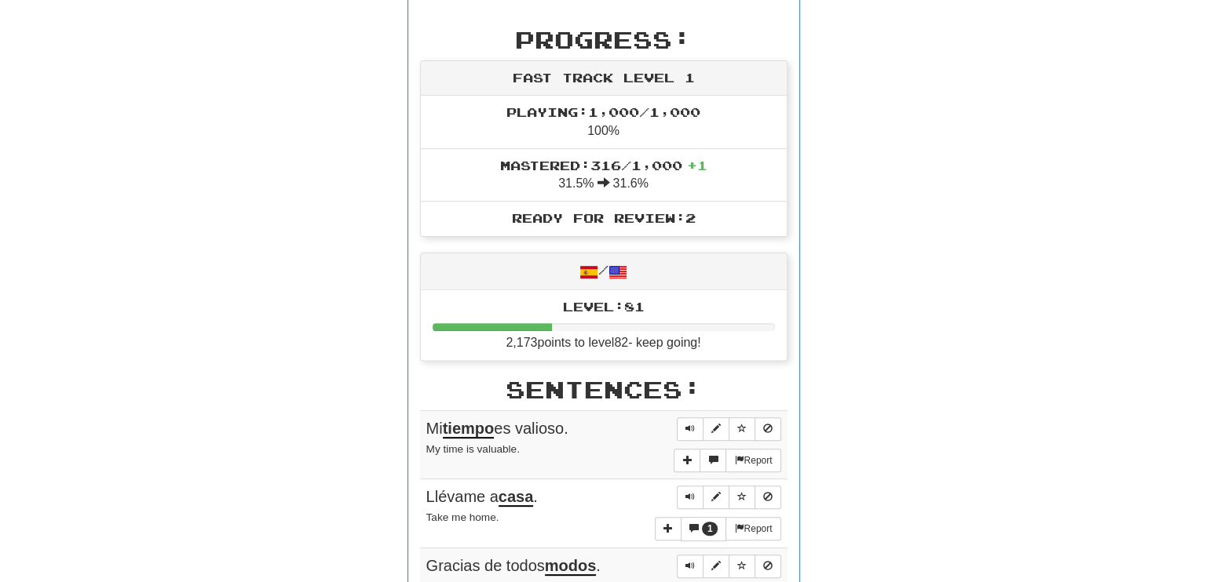
scroll to position [484, 0]
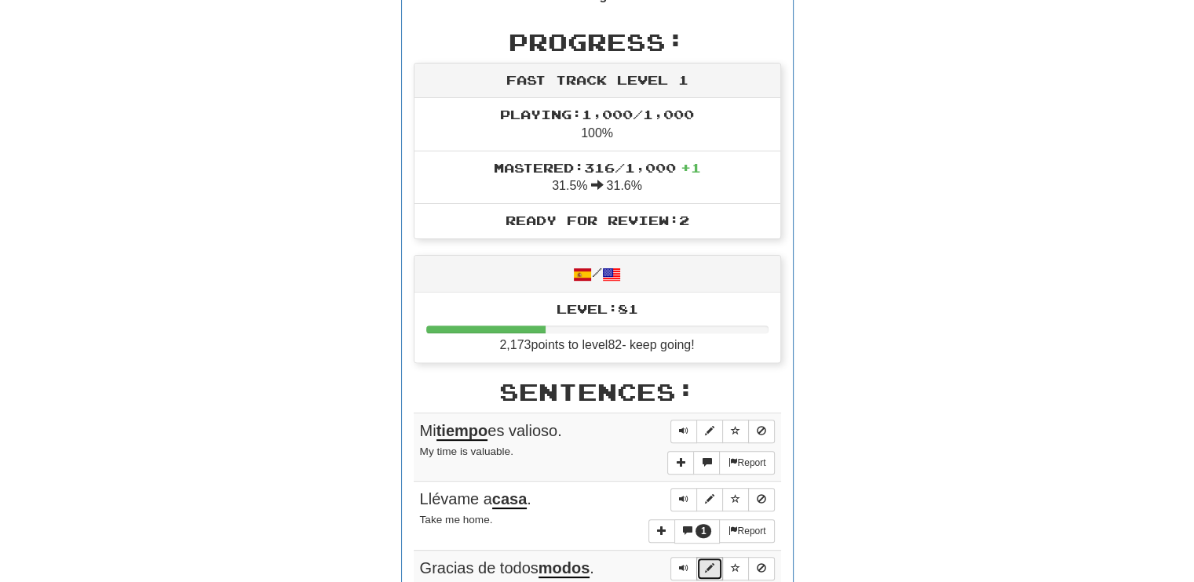
click at [714, 571] on button "Sentence controls" at bounding box center [709, 569] width 27 height 24
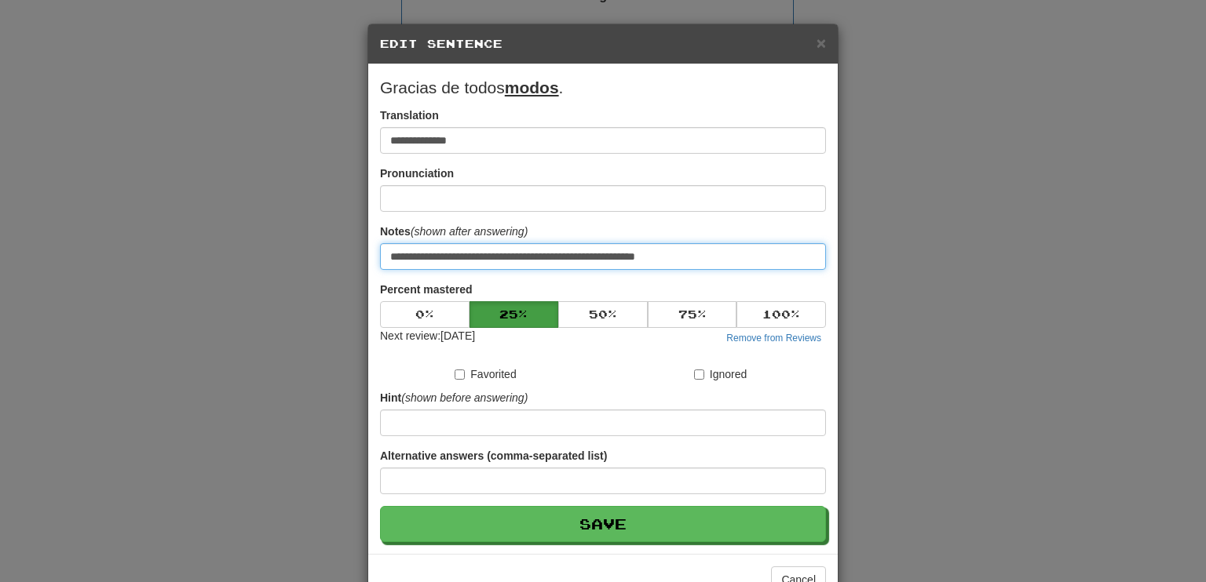
click at [674, 255] on input "**********" at bounding box center [603, 256] width 446 height 27
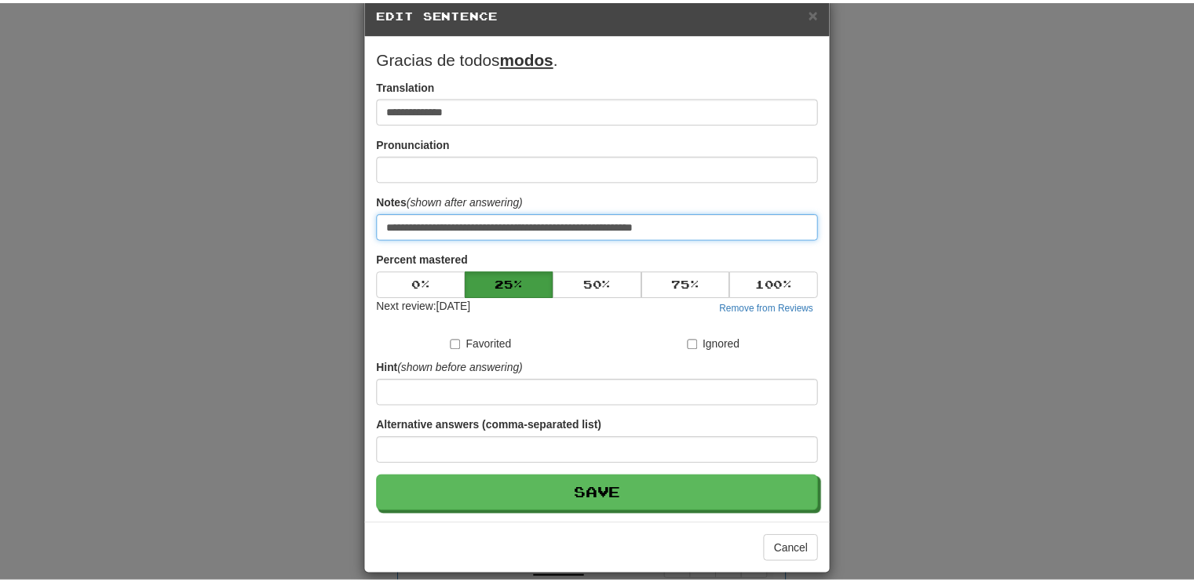
scroll to position [45, 0]
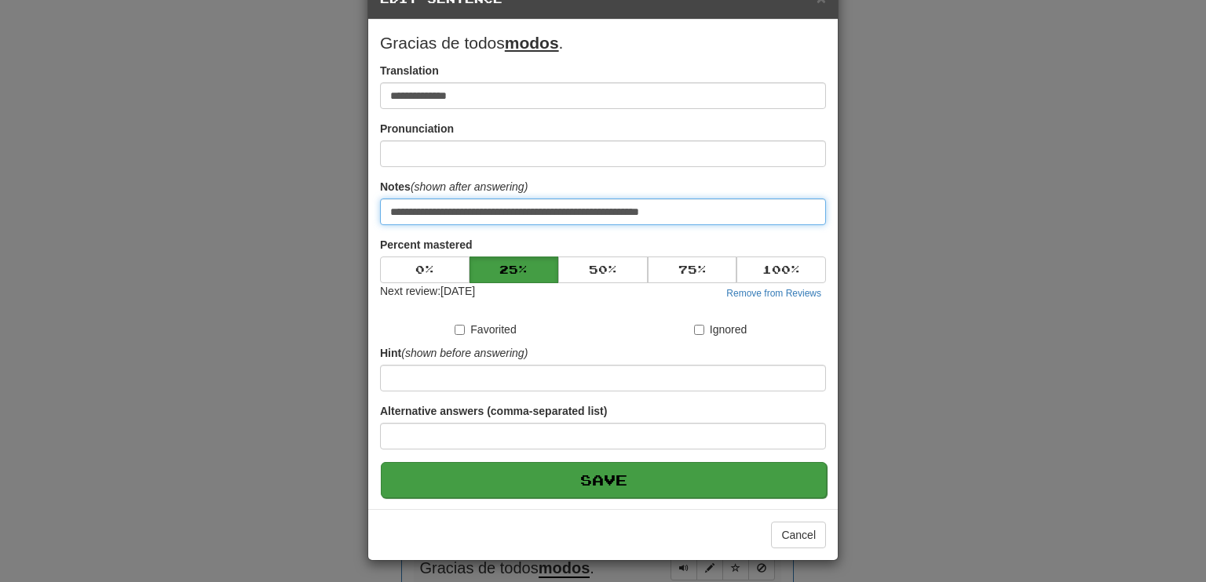
type input "**********"
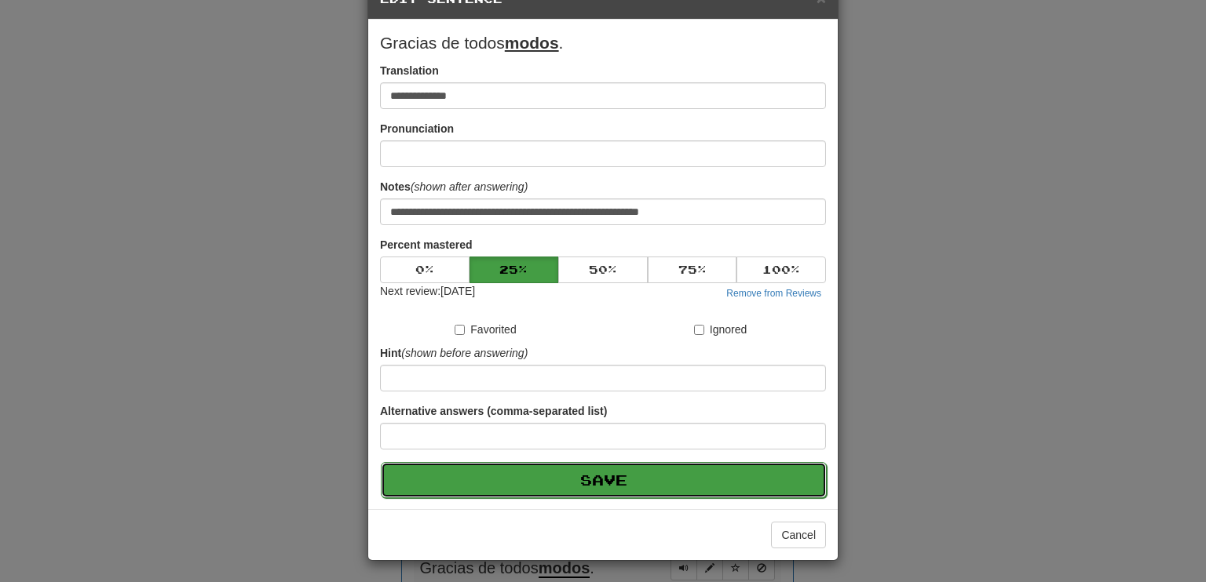
click at [732, 477] on button "Save" at bounding box center [604, 480] width 446 height 36
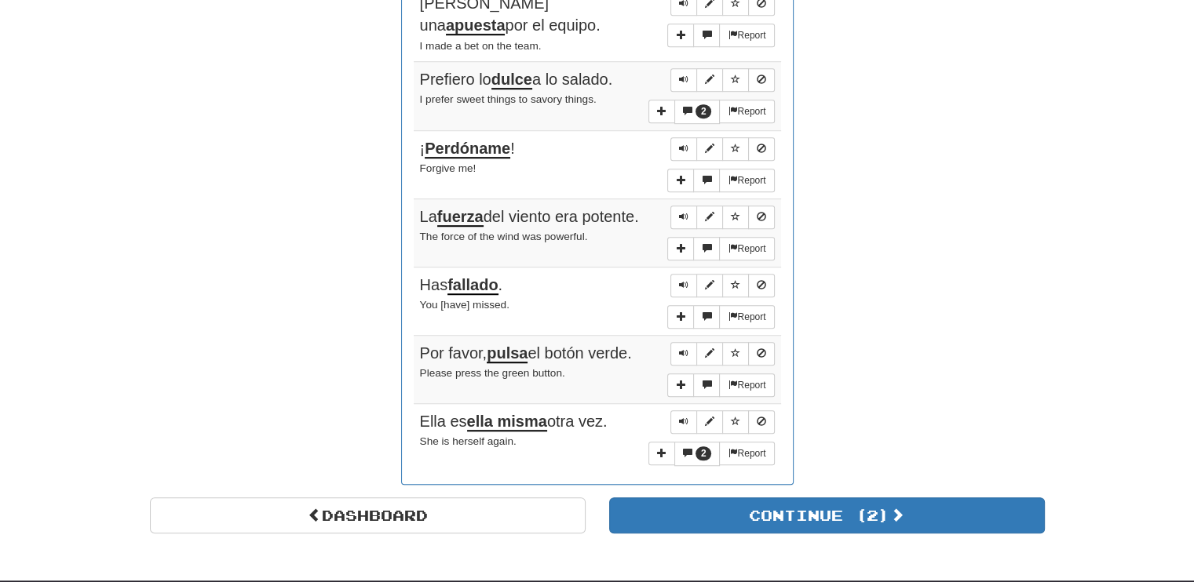
scroll to position [1122, 0]
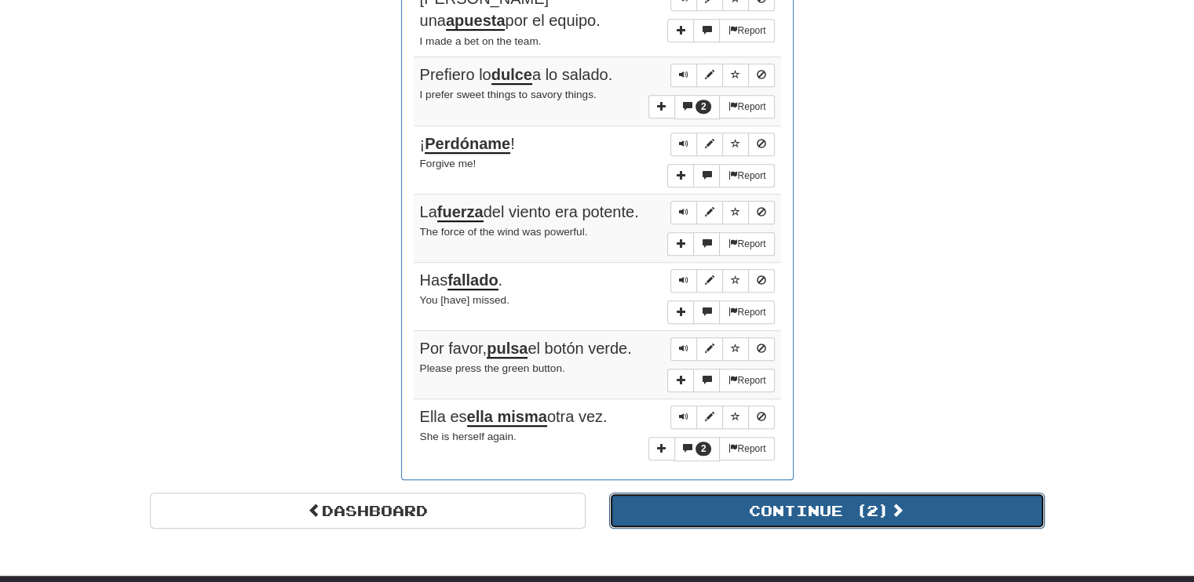
click at [885, 493] on button "Continue ( 2 )" at bounding box center [827, 511] width 436 height 36
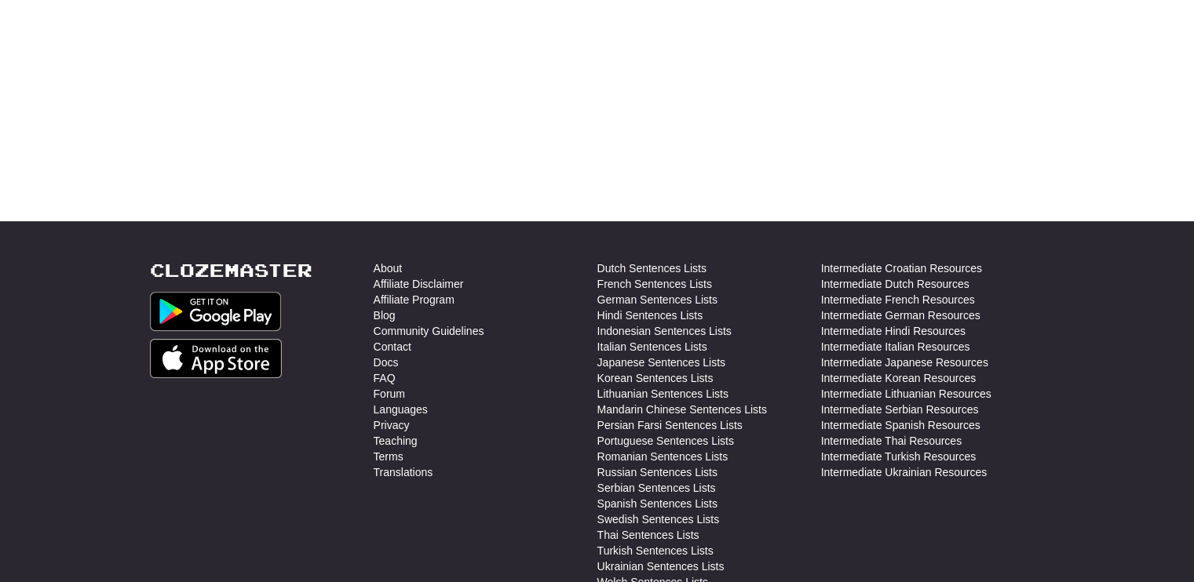
scroll to position [0, 0]
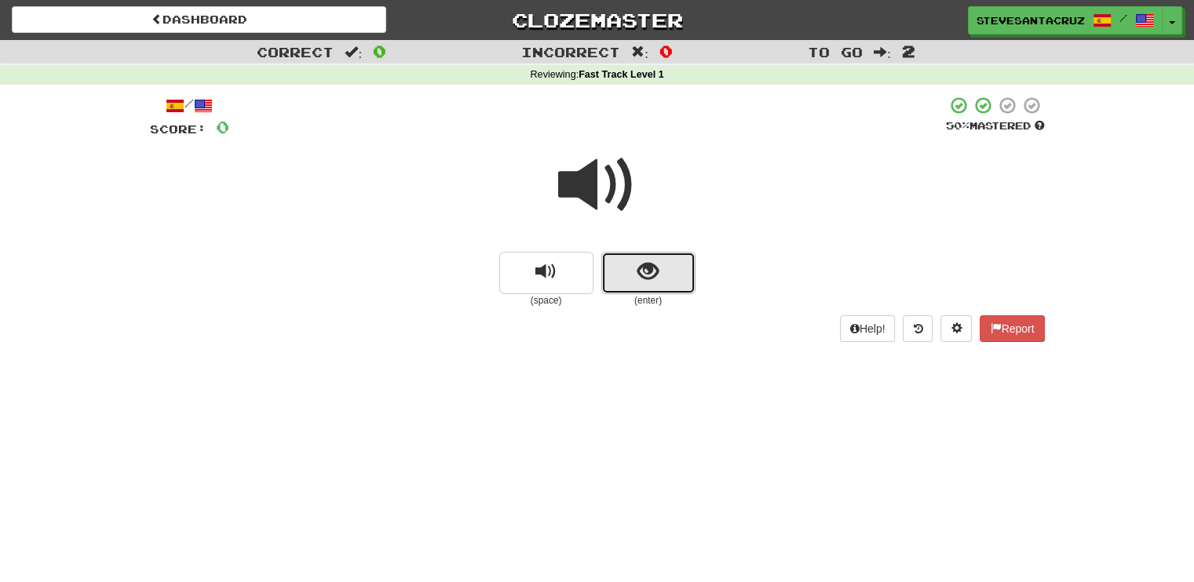
click at [615, 266] on button "show sentence" at bounding box center [648, 273] width 94 height 42
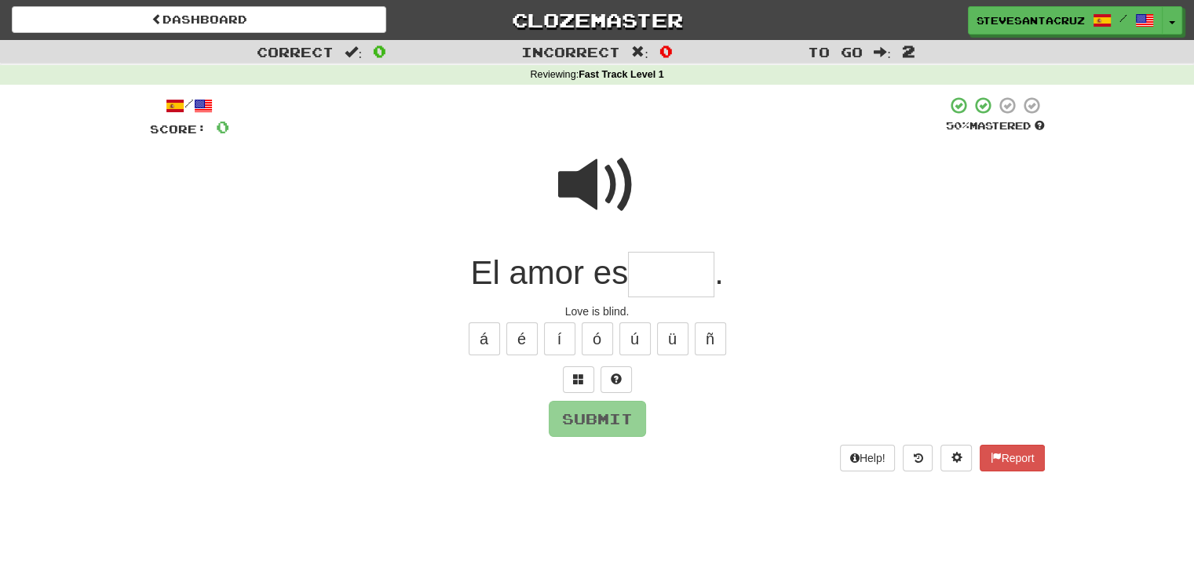
click at [652, 276] on input "text" at bounding box center [671, 275] width 86 height 46
type input "*****"
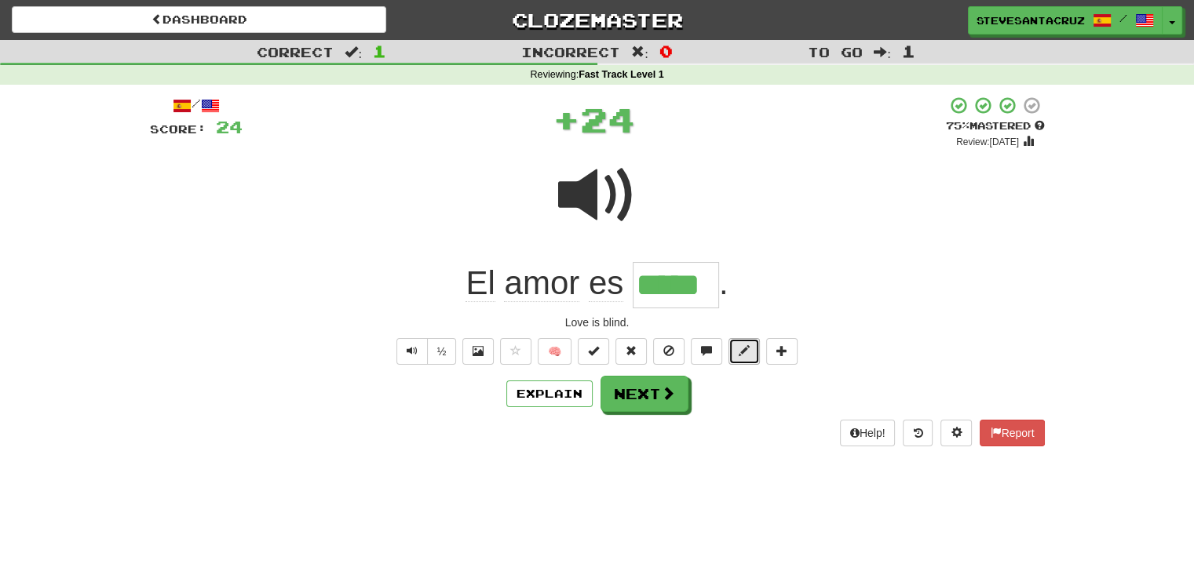
click at [742, 352] on span at bounding box center [744, 350] width 11 height 11
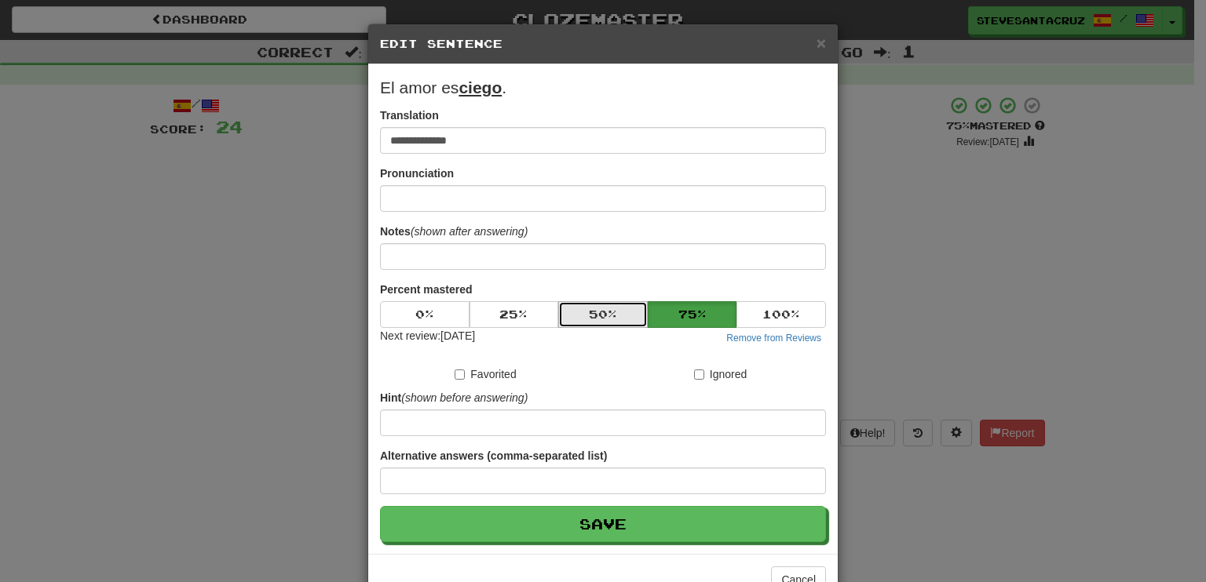
click at [623, 301] on button "50 %" at bounding box center [602, 314] width 89 height 27
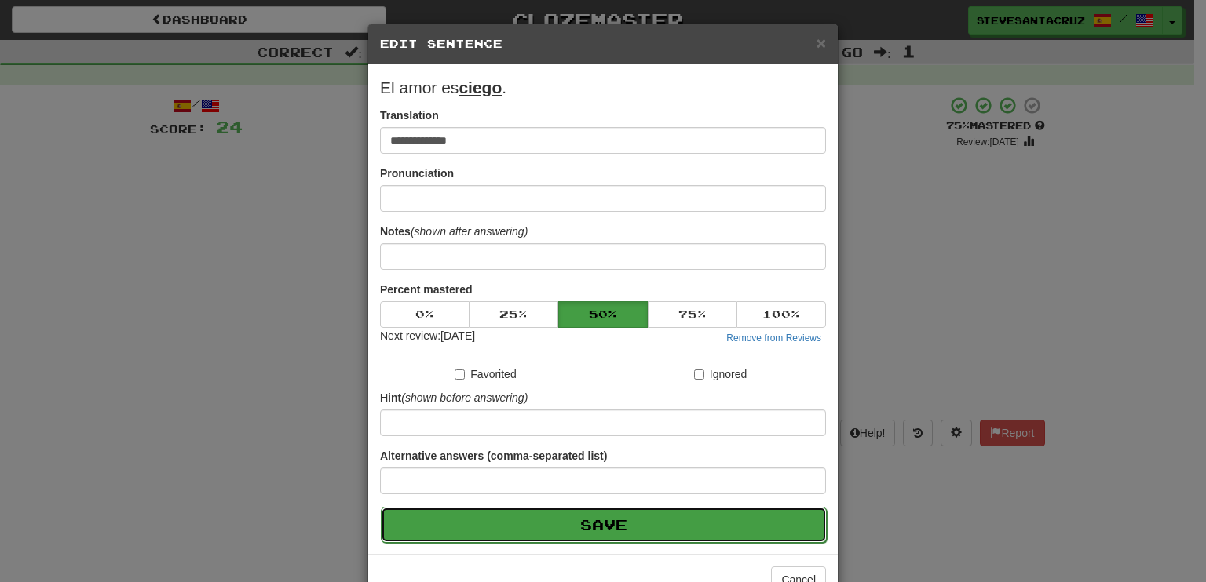
click at [606, 516] on button "Save" at bounding box center [604, 525] width 446 height 36
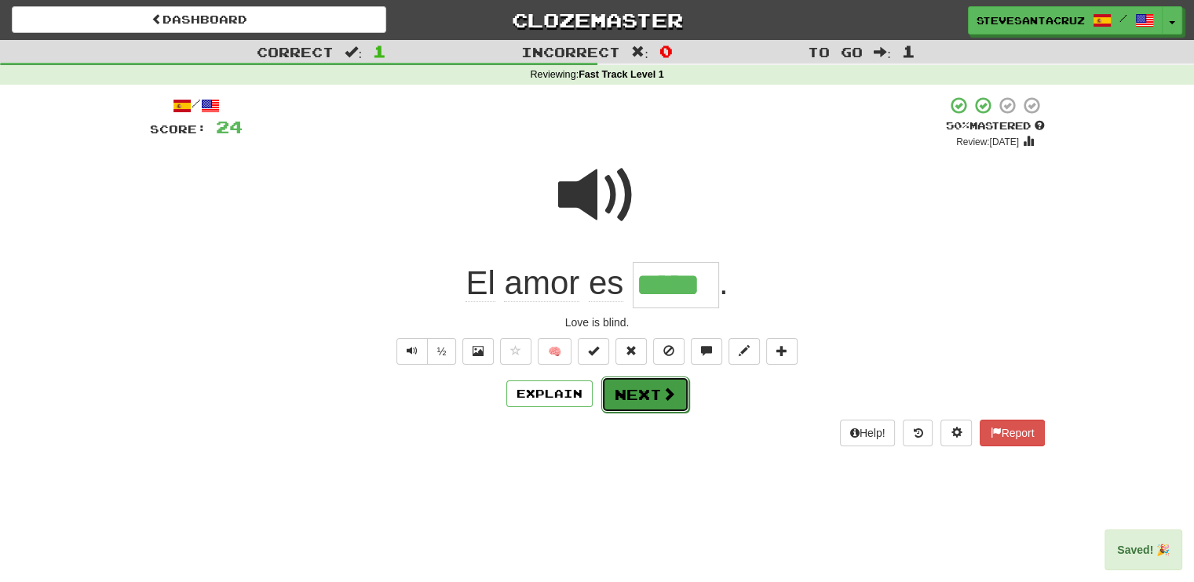
click at [651, 396] on button "Next" at bounding box center [645, 395] width 88 height 36
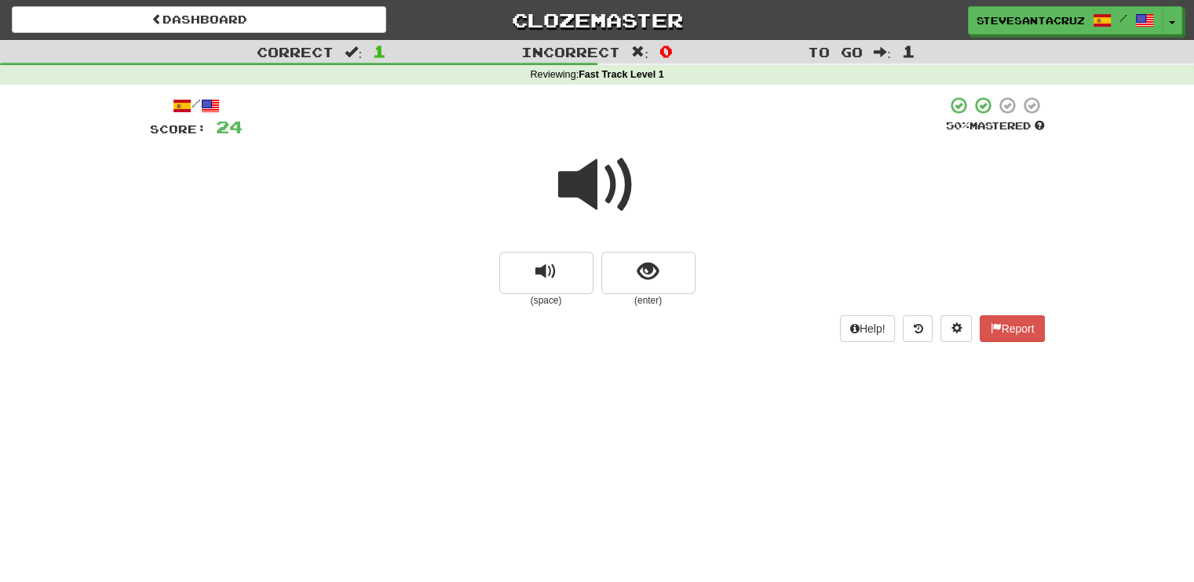
click at [572, 181] on span at bounding box center [597, 185] width 78 height 78
click at [577, 185] on span at bounding box center [597, 185] width 78 height 78
click at [576, 186] on span at bounding box center [597, 185] width 78 height 78
click at [590, 184] on span at bounding box center [597, 185] width 78 height 78
click at [584, 181] on span at bounding box center [597, 185] width 78 height 78
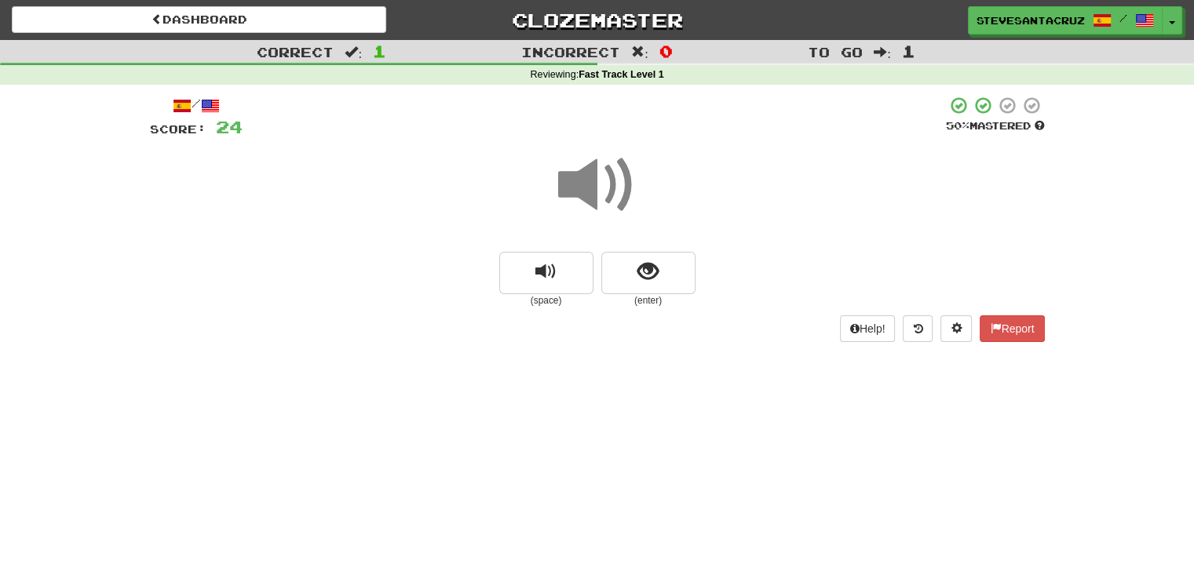
click at [584, 181] on span at bounding box center [597, 185] width 78 height 78
click at [596, 181] on span at bounding box center [597, 185] width 78 height 78
click at [591, 181] on span at bounding box center [597, 185] width 78 height 78
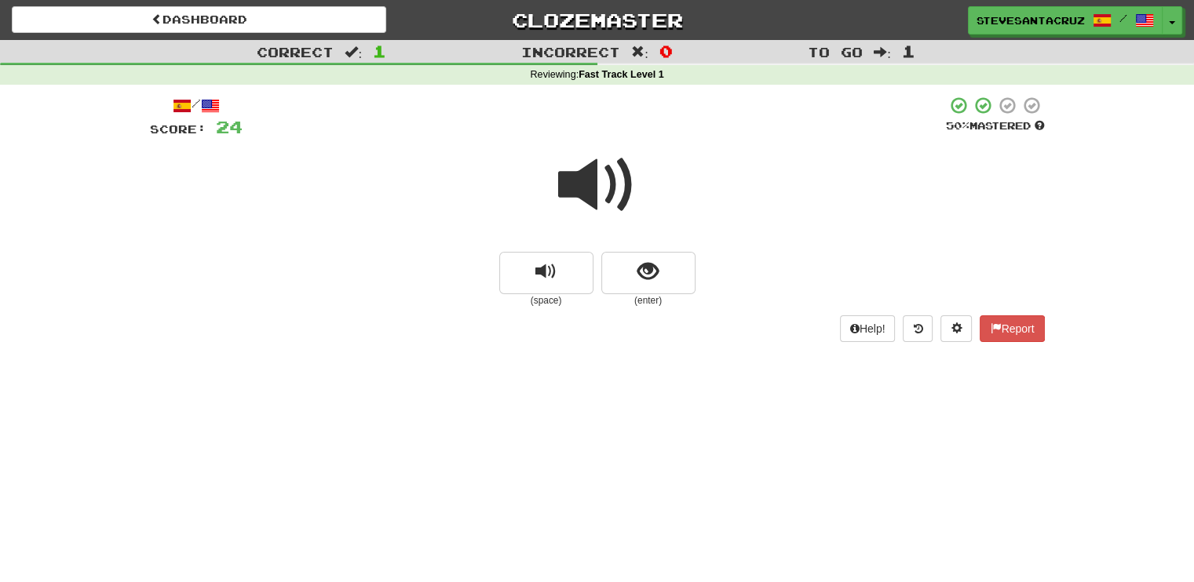
click at [591, 181] on span at bounding box center [597, 185] width 78 height 78
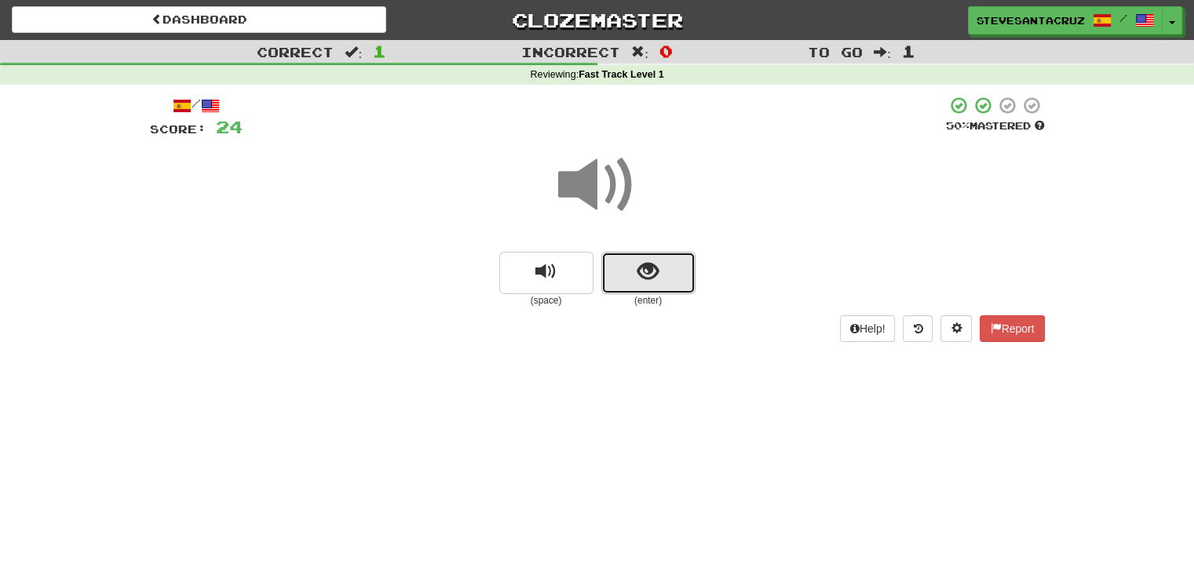
click at [658, 263] on span "show sentence" at bounding box center [647, 271] width 21 height 21
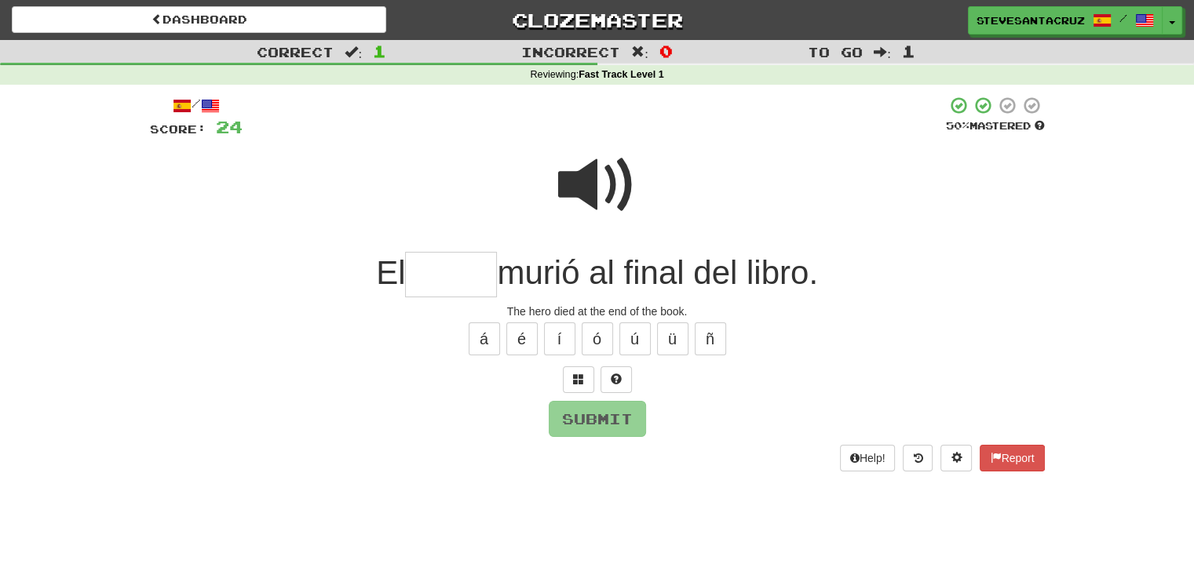
click at [484, 270] on input "text" at bounding box center [451, 275] width 92 height 46
type input "*"
type input "*****"
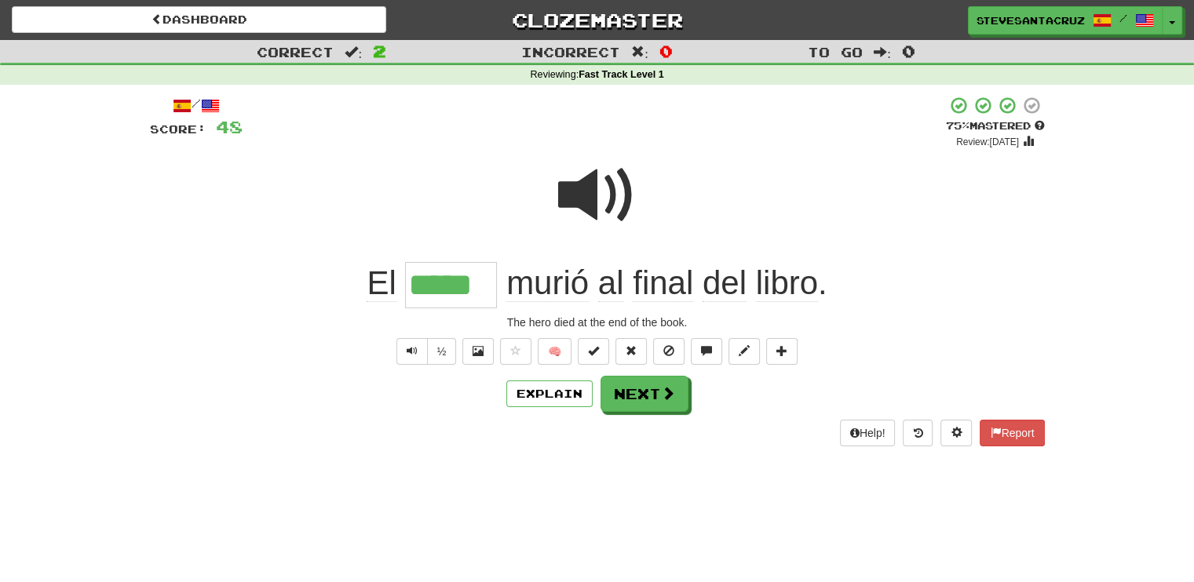
click at [587, 202] on span at bounding box center [597, 195] width 78 height 78
click at [600, 200] on span at bounding box center [597, 195] width 78 height 78
click at [747, 348] on span at bounding box center [744, 350] width 11 height 11
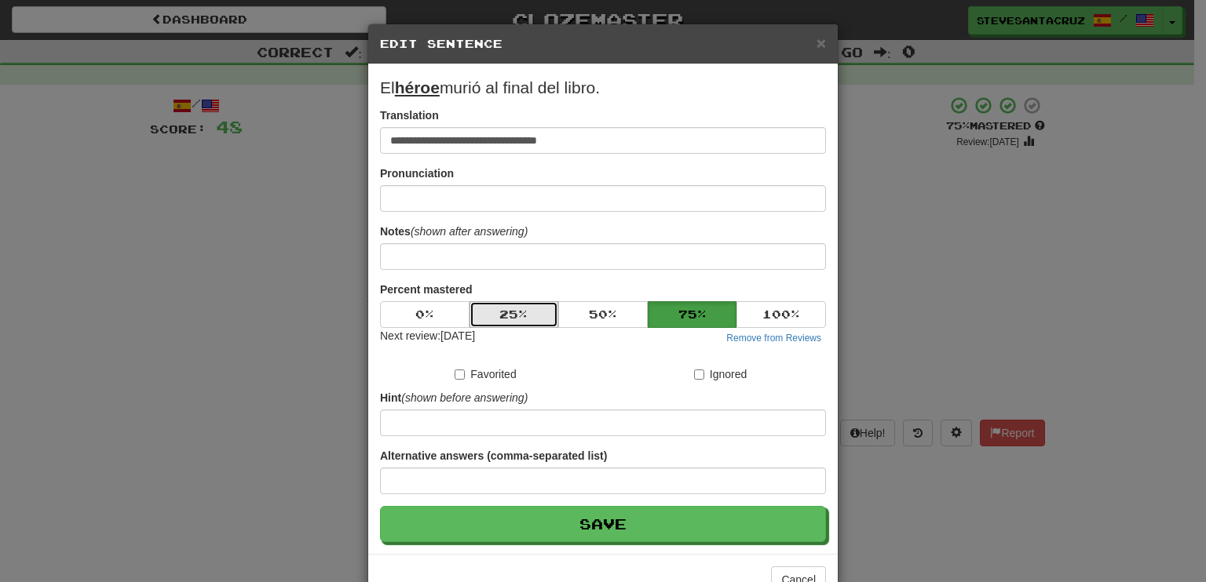
click at [522, 312] on button "25 %" at bounding box center [513, 314] width 89 height 27
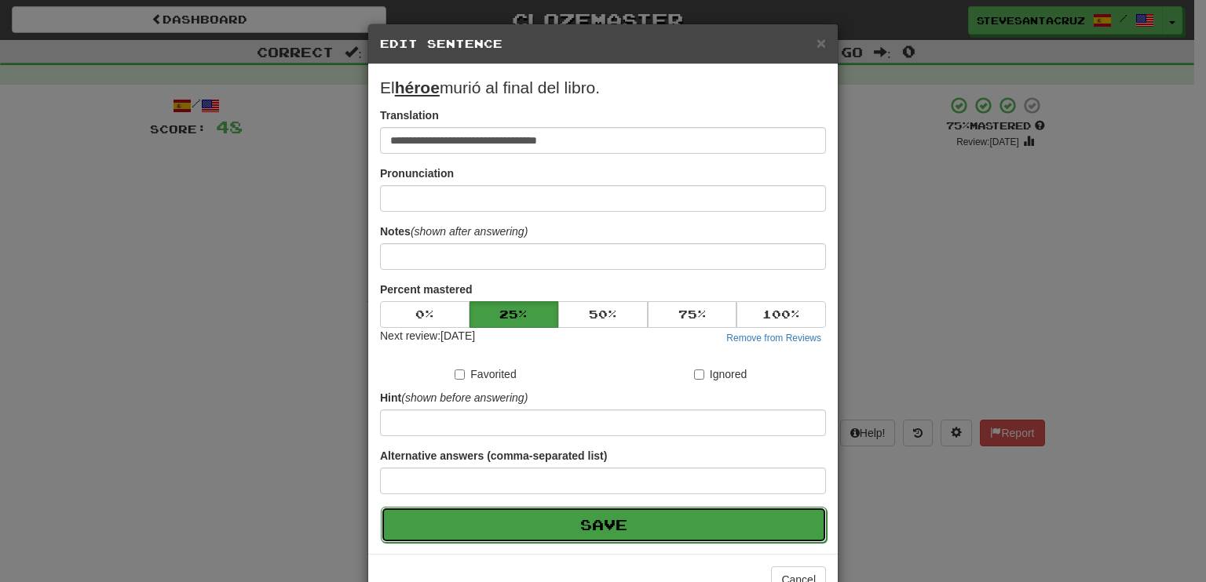
click at [606, 520] on button "Save" at bounding box center [604, 525] width 446 height 36
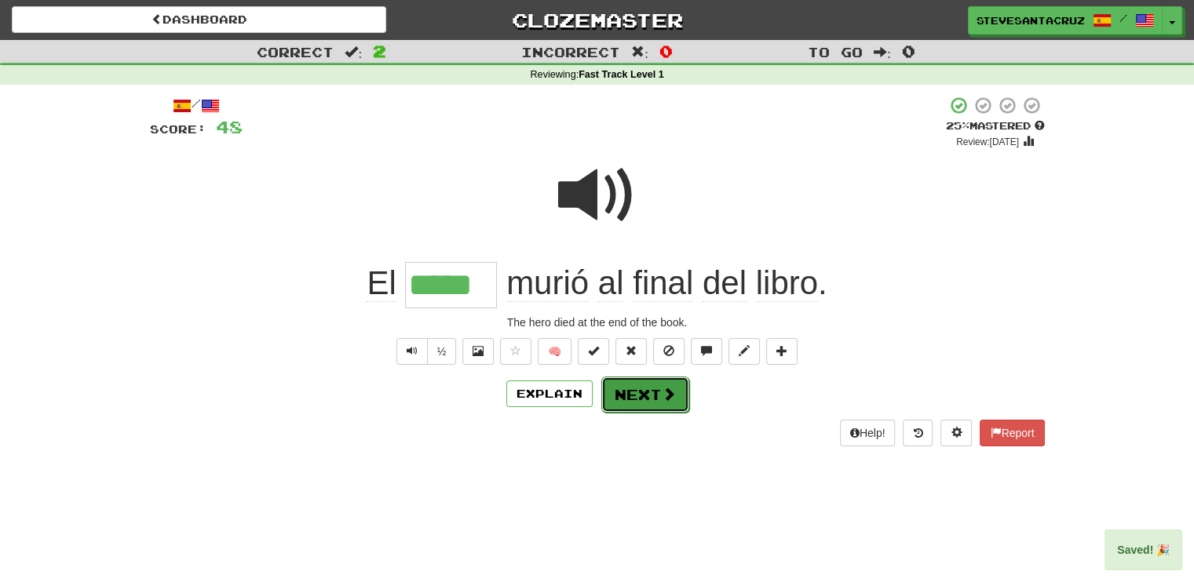
click at [648, 385] on button "Next" at bounding box center [645, 395] width 88 height 36
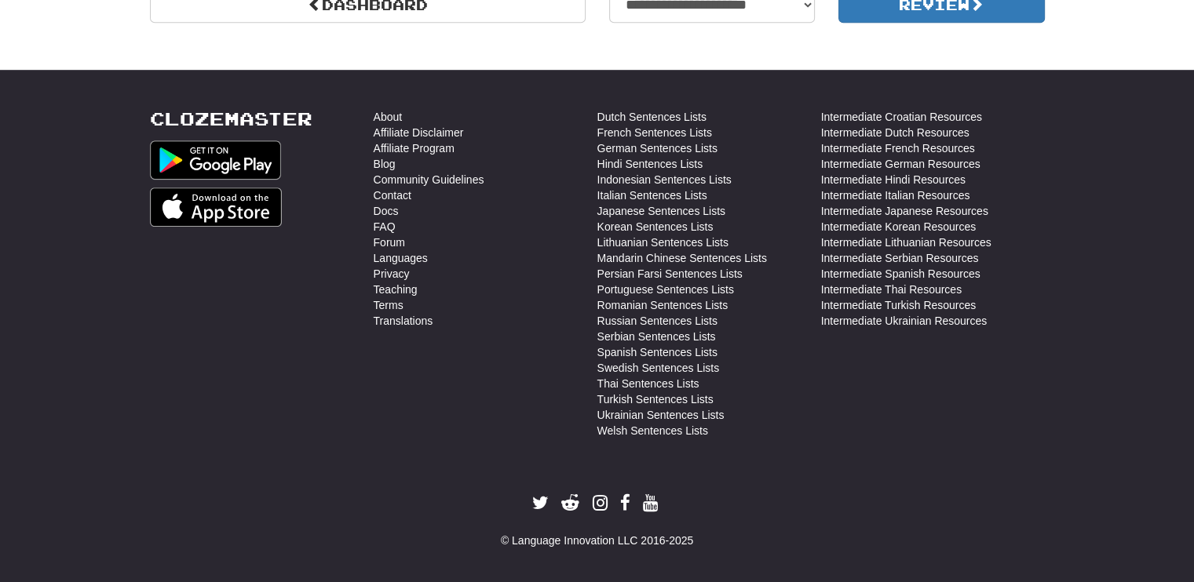
scroll to position [758, 0]
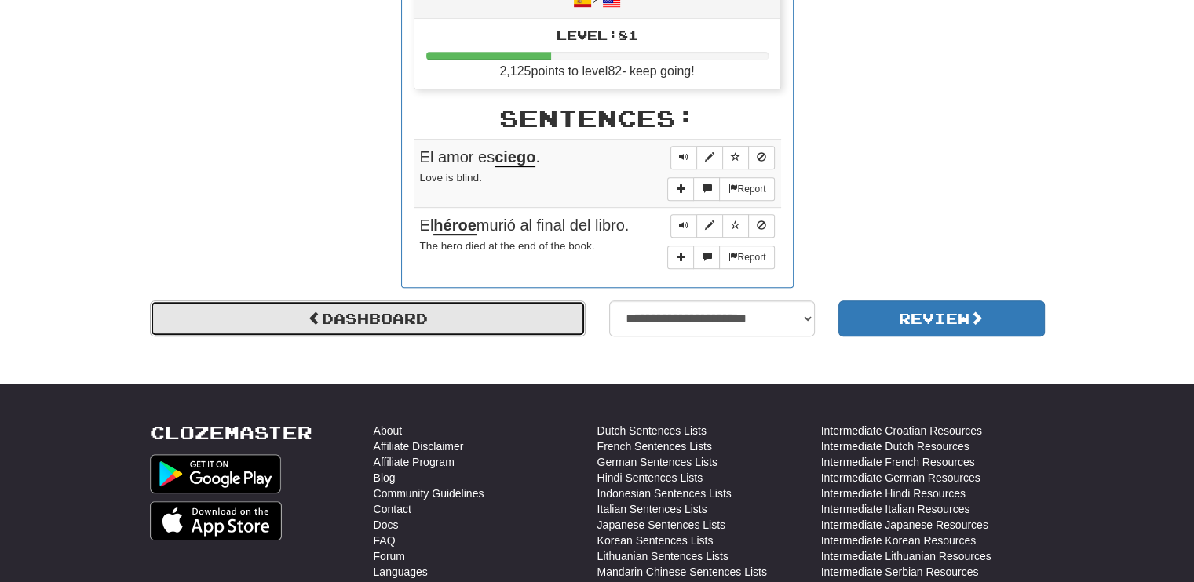
click at [468, 320] on link "Dashboard" at bounding box center [368, 319] width 436 height 36
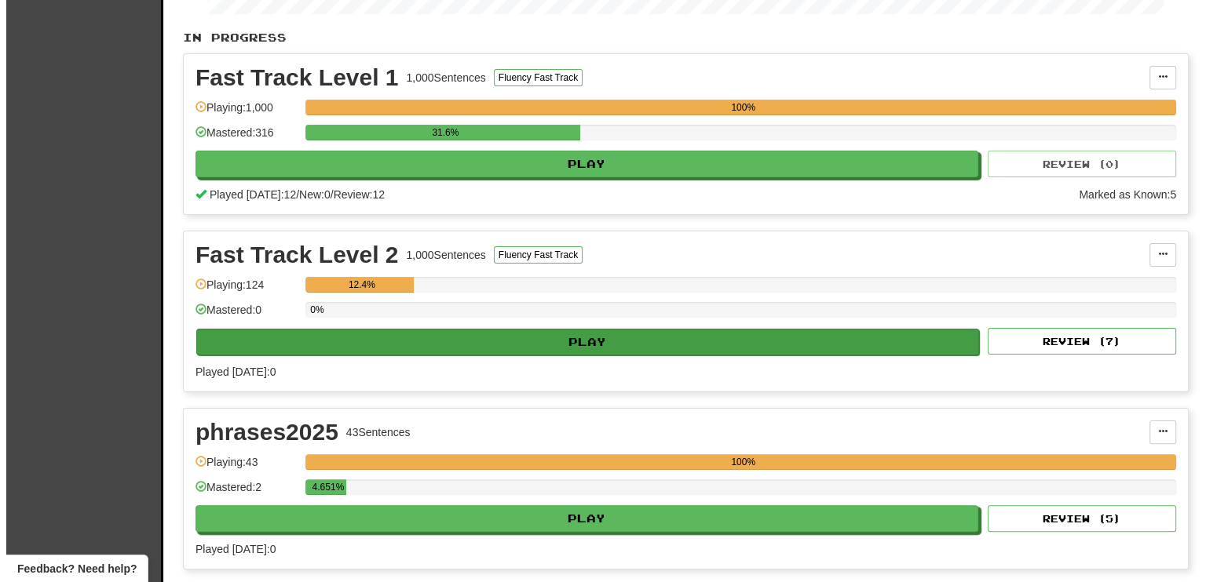
scroll to position [392, 0]
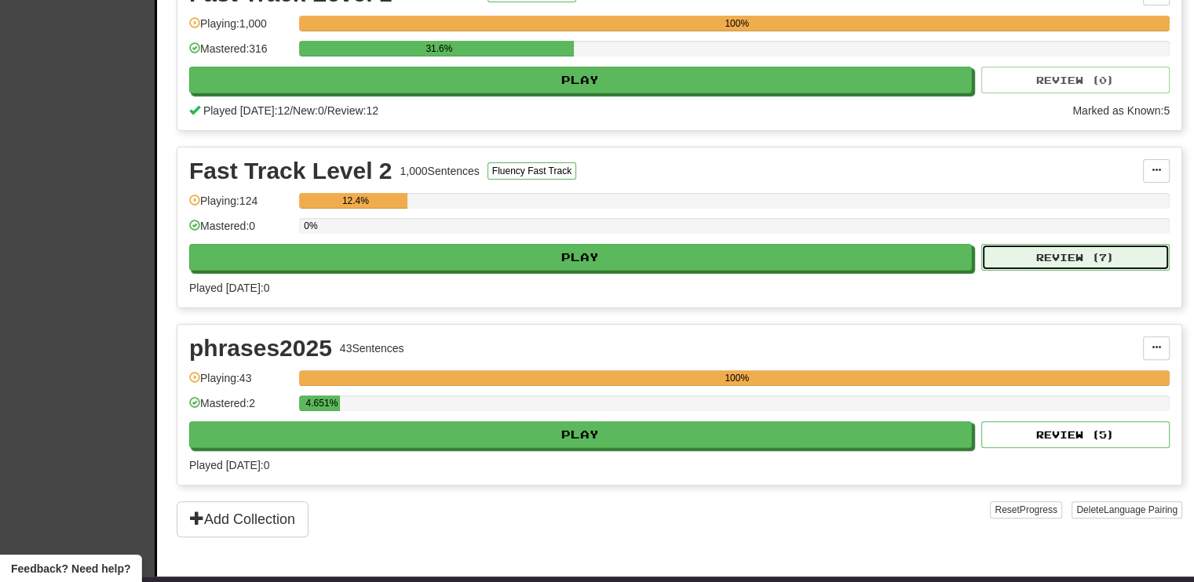
click at [1099, 252] on button "Review ( 7 )" at bounding box center [1075, 257] width 188 height 27
select select "**"
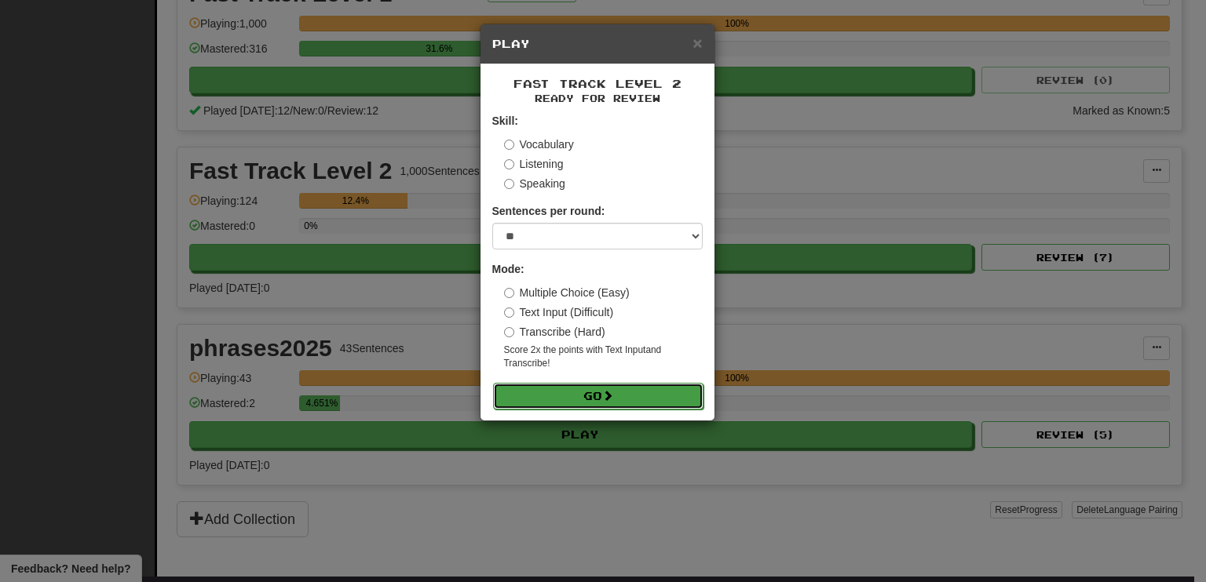
click at [640, 400] on button "Go" at bounding box center [598, 396] width 210 height 27
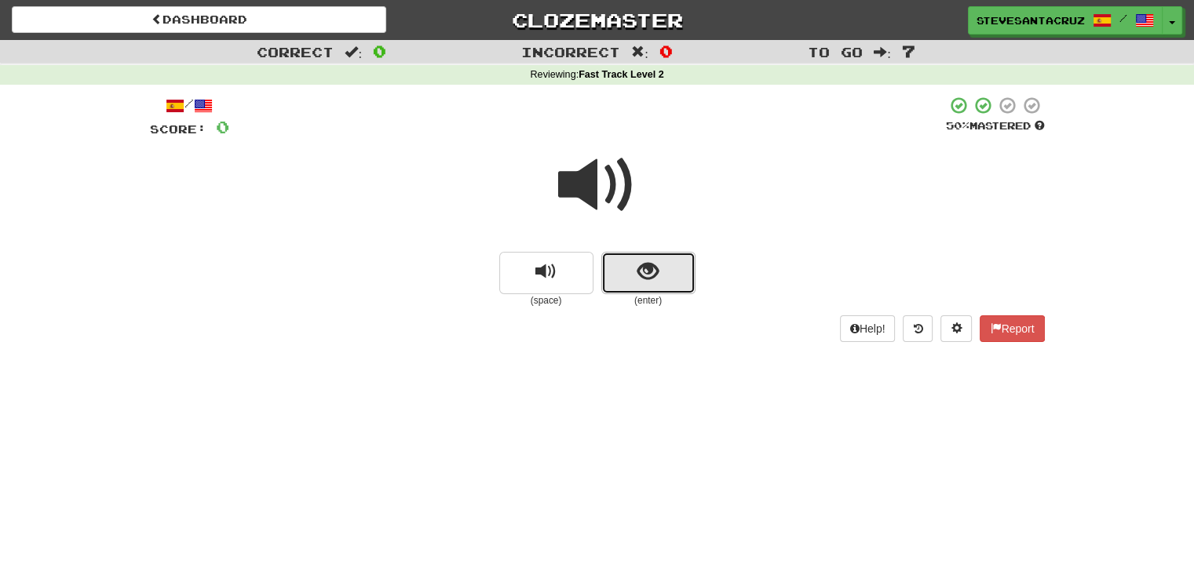
click at [628, 260] on button "show sentence" at bounding box center [648, 273] width 94 height 42
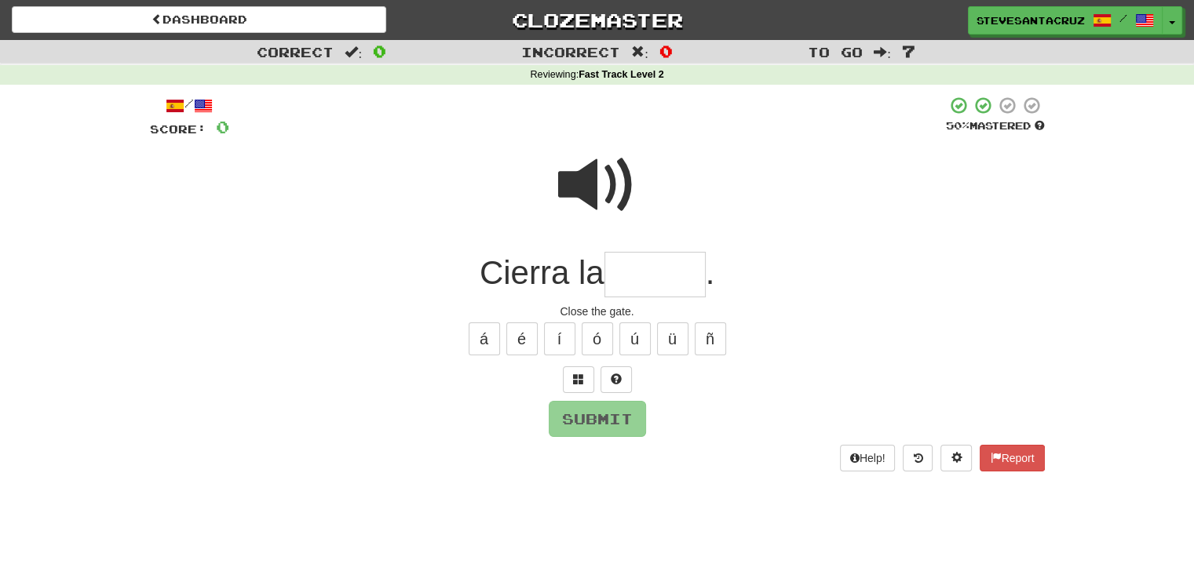
click at [621, 263] on input "text" at bounding box center [654, 275] width 101 height 46
type input "******"
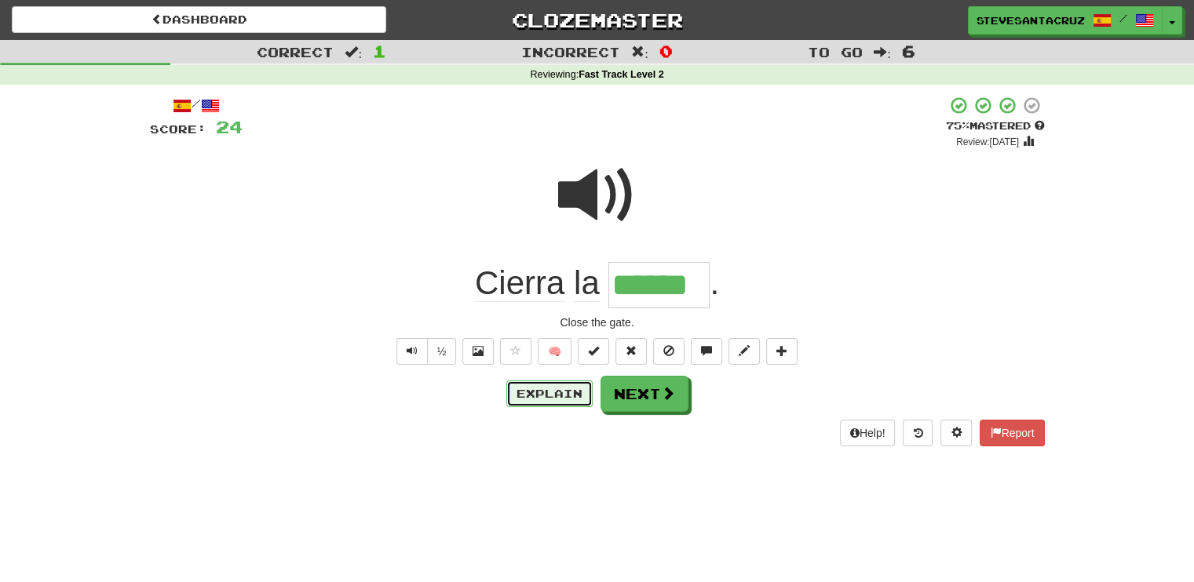
click at [540, 393] on button "Explain" at bounding box center [549, 394] width 86 height 27
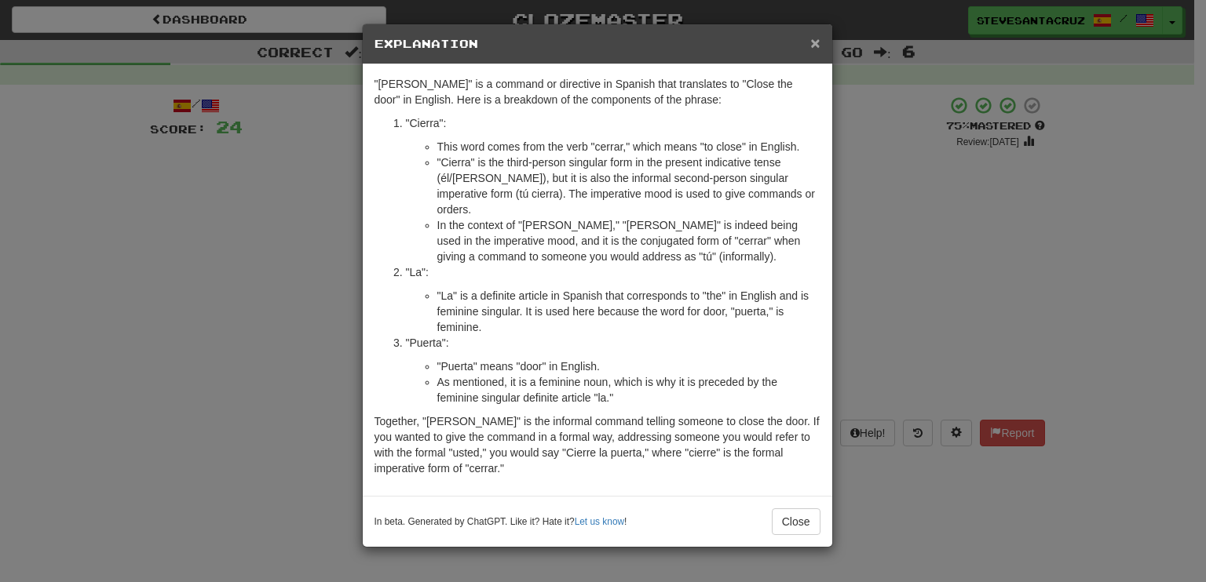
click at [816, 38] on span "×" at bounding box center [814, 43] width 9 height 18
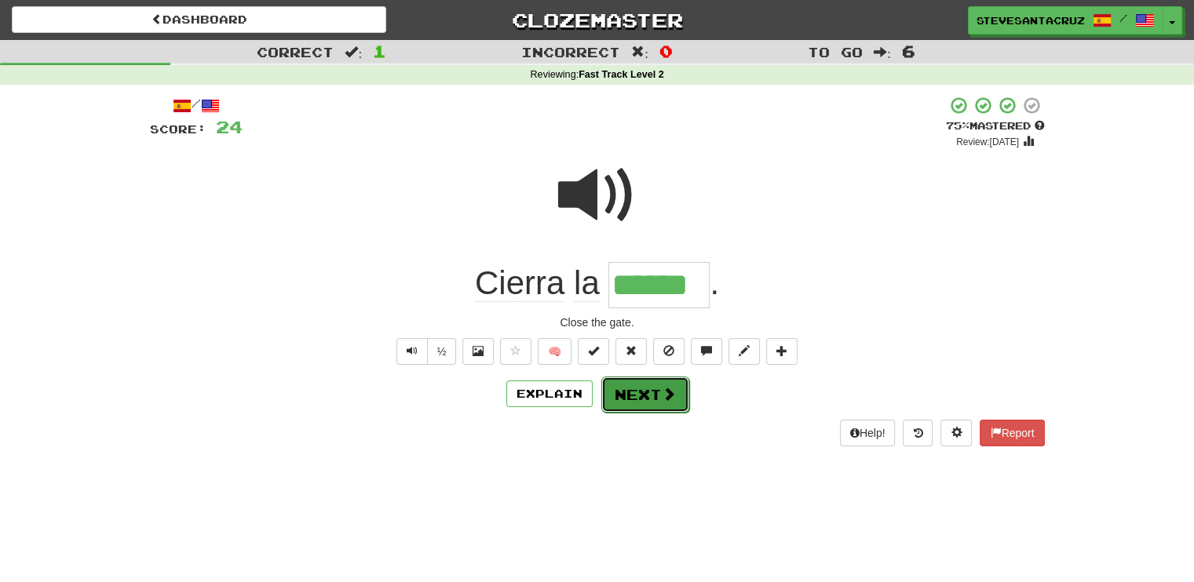
click at [645, 392] on button "Next" at bounding box center [645, 395] width 88 height 36
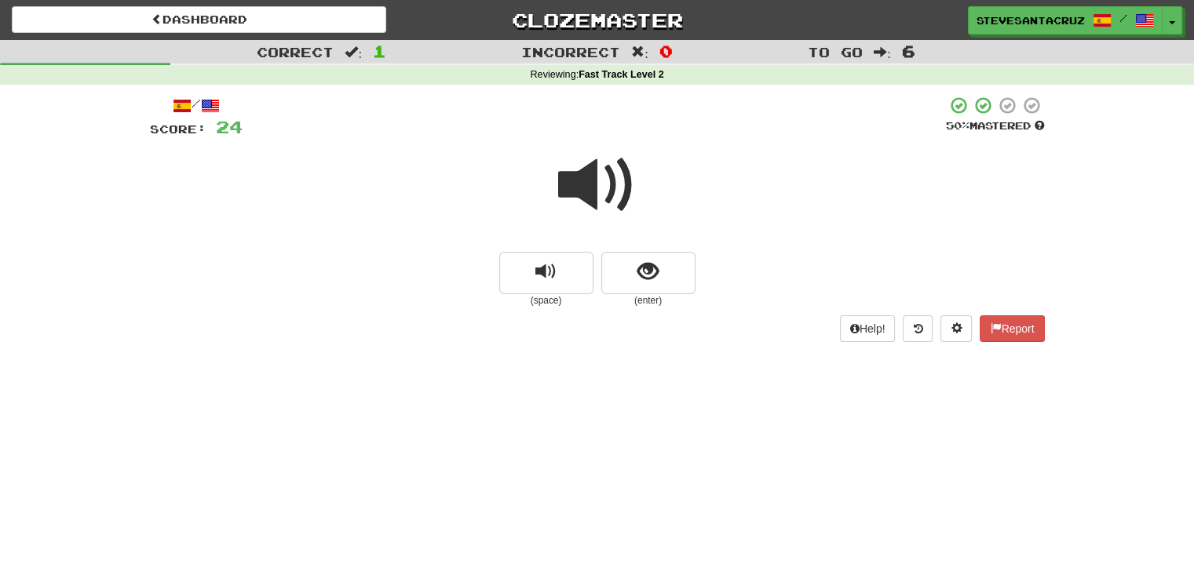
click at [575, 193] on span at bounding box center [597, 185] width 78 height 78
click at [574, 191] on span at bounding box center [597, 185] width 78 height 78
click at [565, 187] on span at bounding box center [597, 185] width 78 height 78
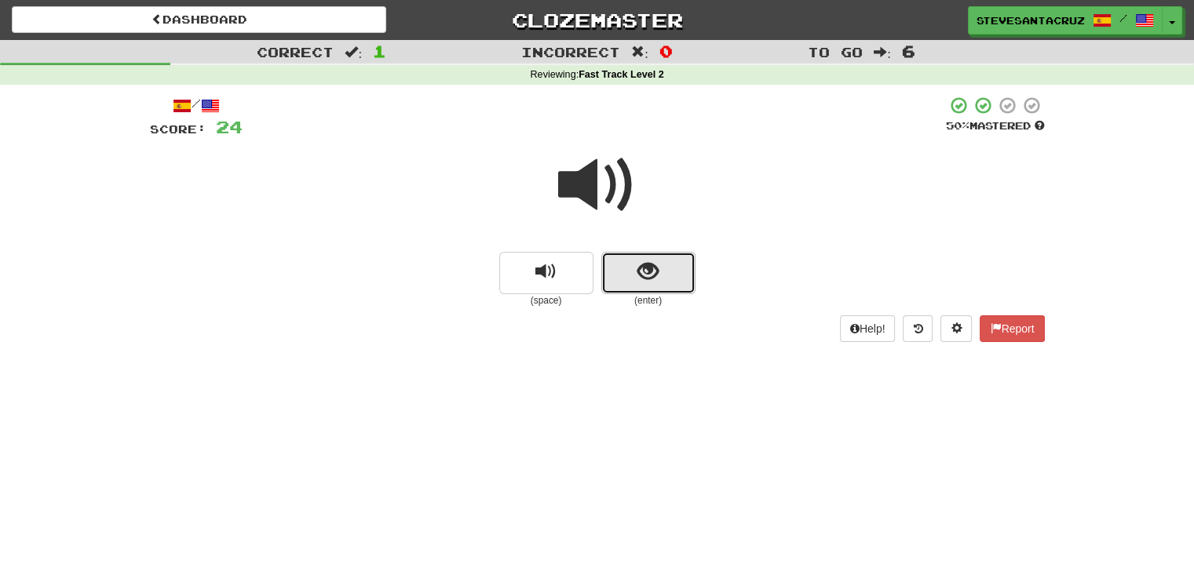
click at [670, 272] on button "show sentence" at bounding box center [648, 273] width 94 height 42
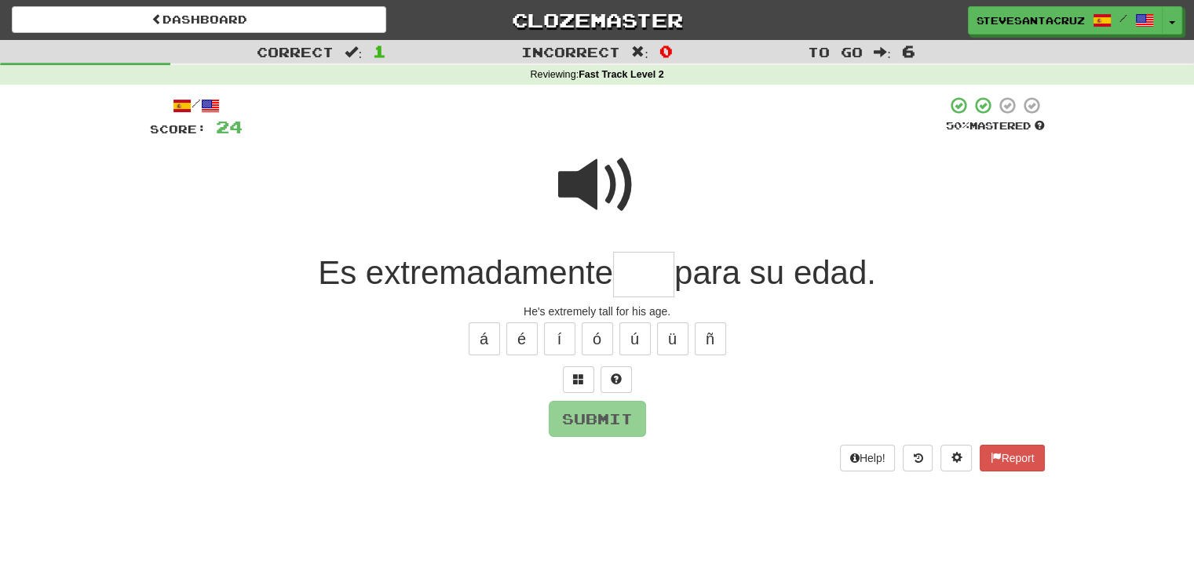
click at [644, 270] on input "text" at bounding box center [643, 275] width 61 height 46
type input "****"
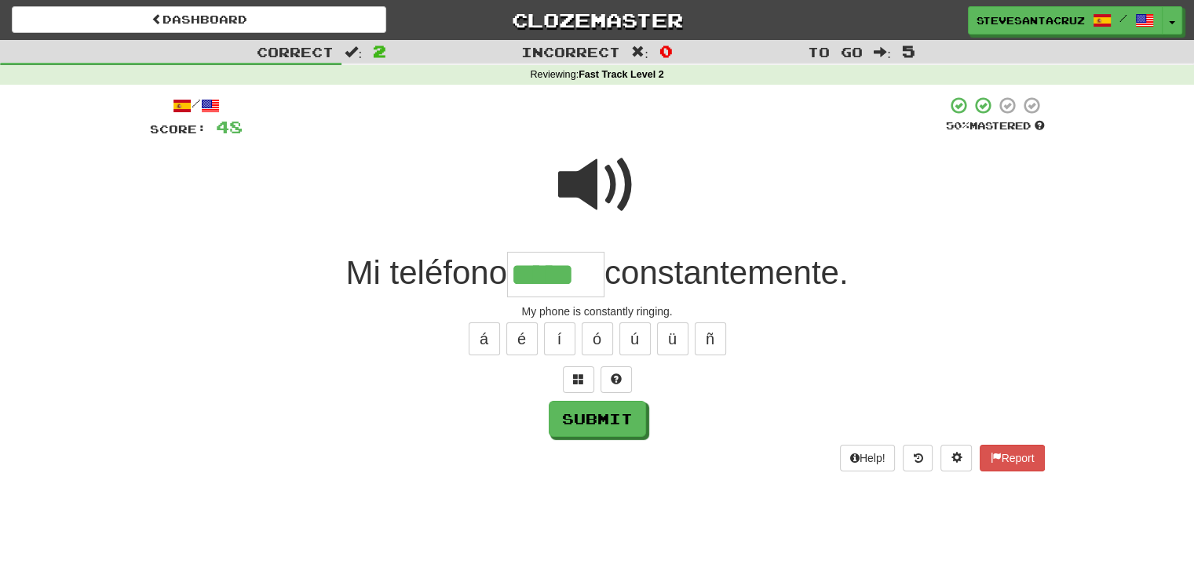
type input "*****"
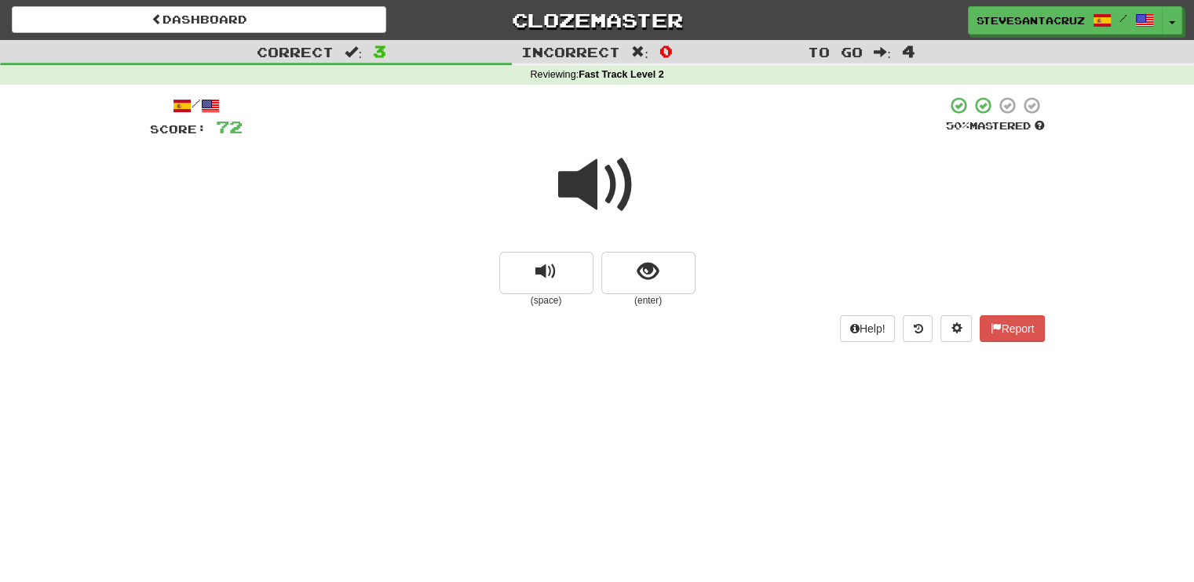
click at [575, 184] on span at bounding box center [597, 185] width 78 height 78
click at [581, 187] on span at bounding box center [597, 185] width 78 height 78
click at [640, 279] on span "show sentence" at bounding box center [647, 271] width 21 height 21
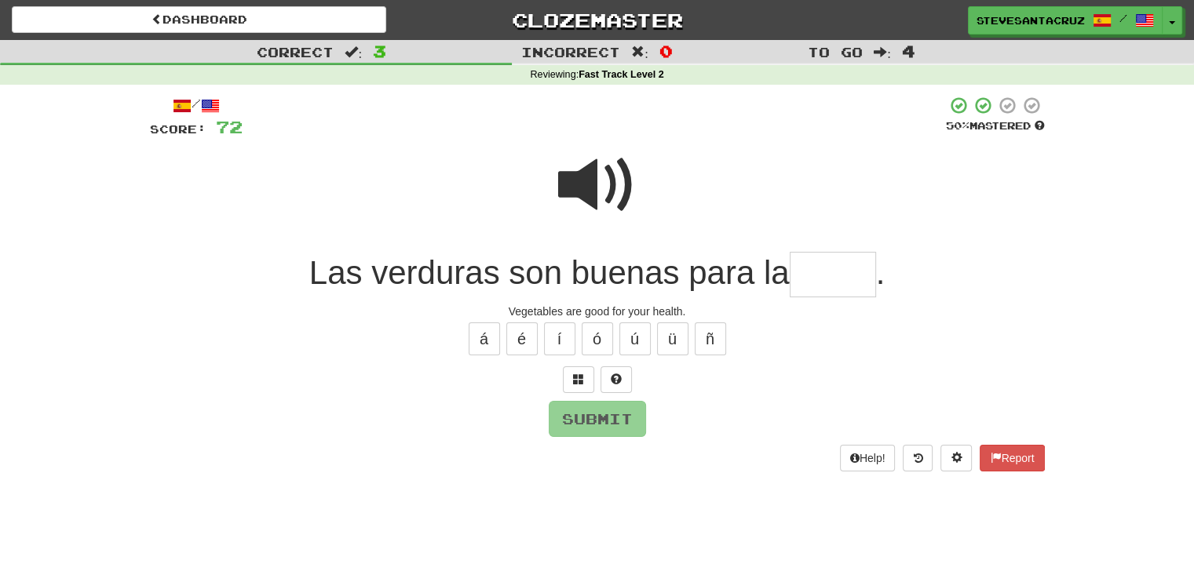
click at [831, 266] on input "text" at bounding box center [833, 275] width 86 height 46
type input "*****"
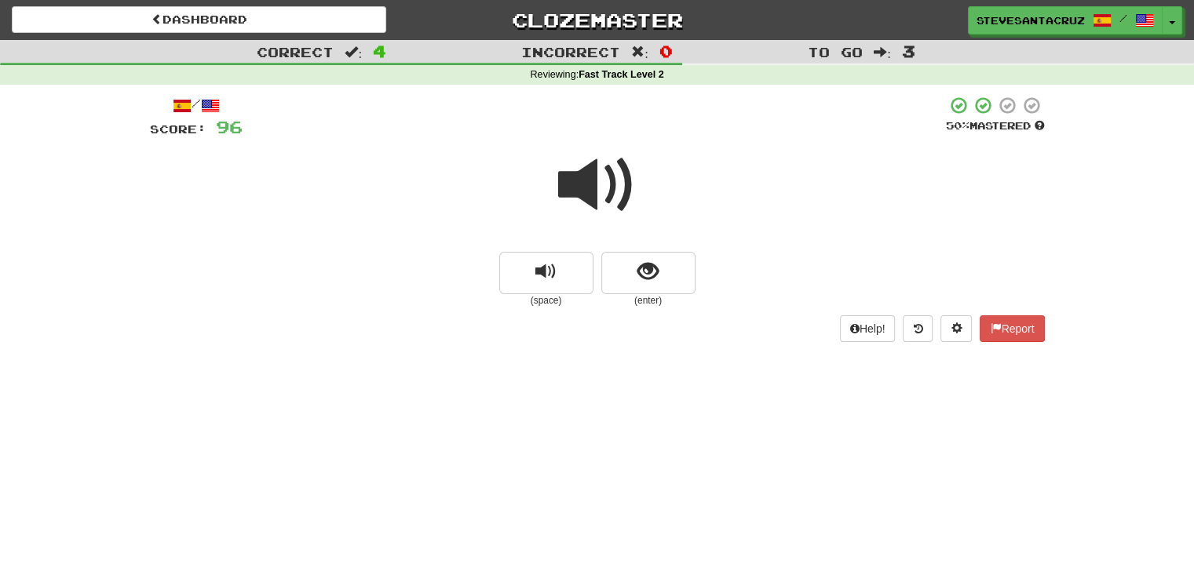
click at [581, 181] on span at bounding box center [597, 185] width 78 height 78
click at [586, 181] on span at bounding box center [597, 185] width 78 height 78
click at [603, 189] on span at bounding box center [597, 185] width 78 height 78
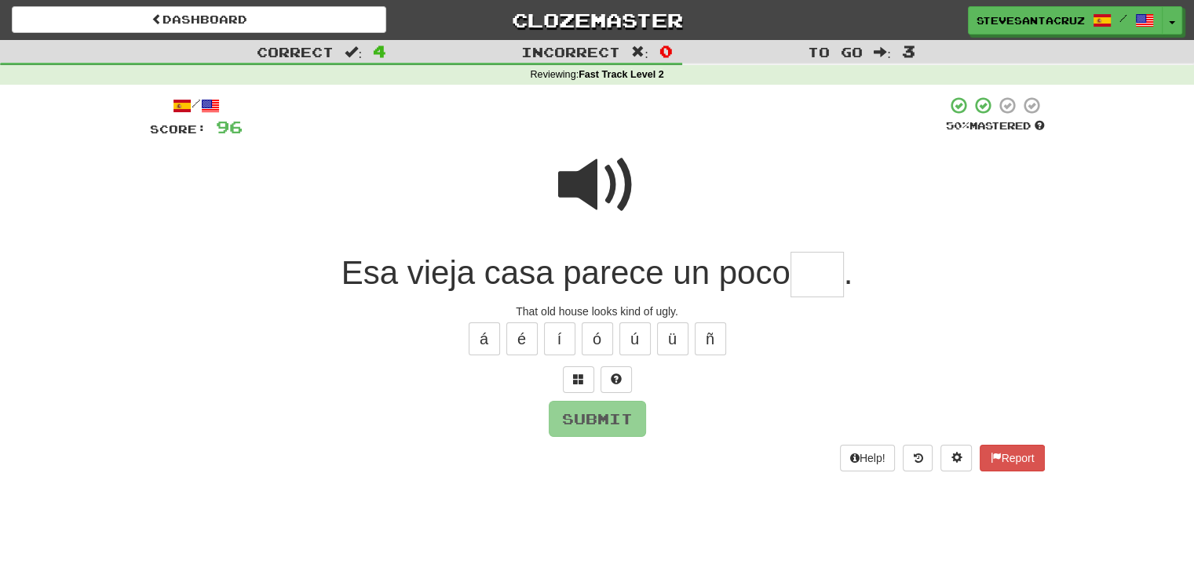
click at [813, 282] on input "text" at bounding box center [816, 275] width 53 height 46
type input "***"
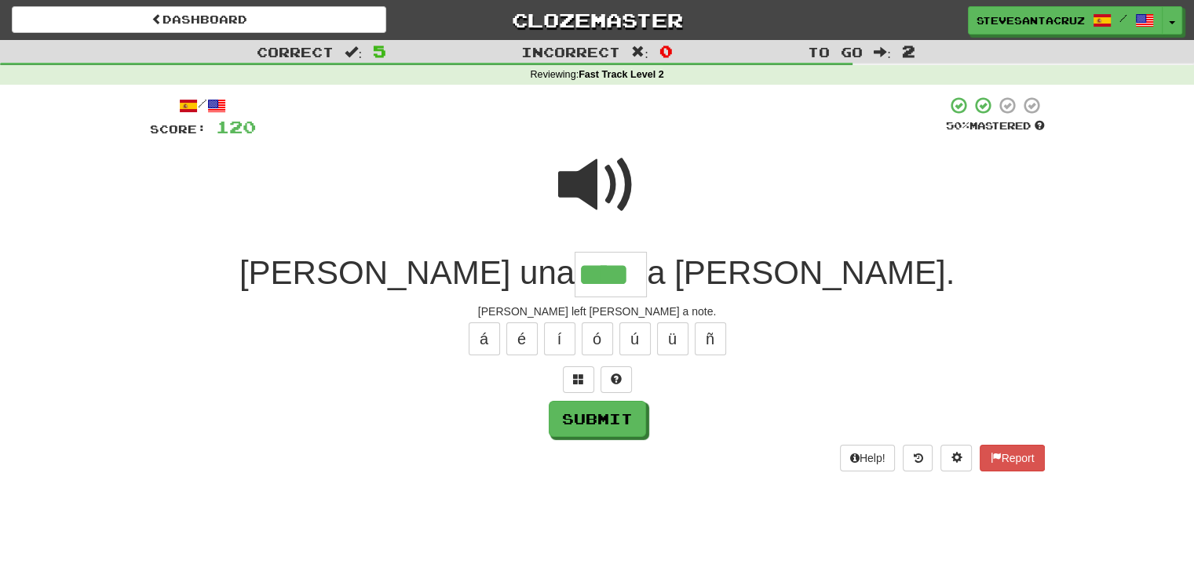
type input "****"
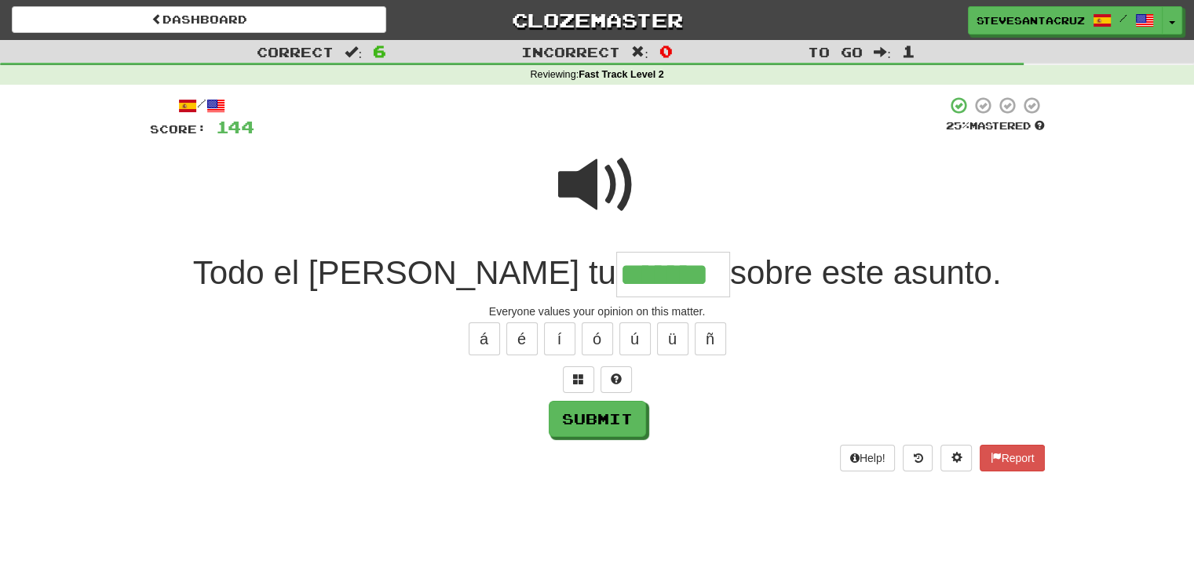
type input "*******"
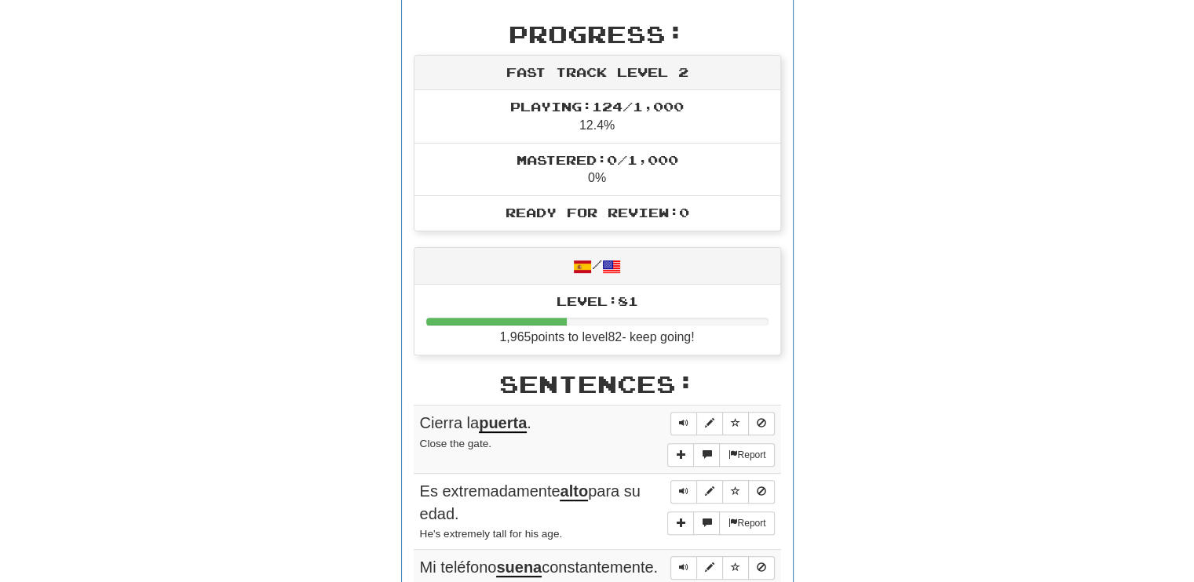
scroll to position [506, 0]
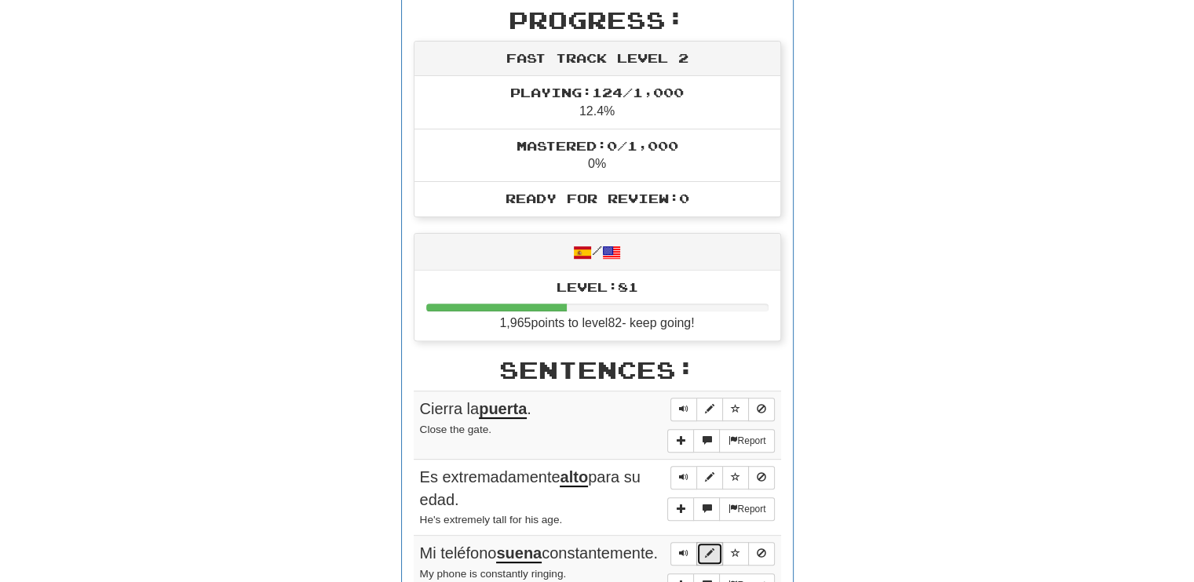
click at [710, 549] on span "Sentence controls" at bounding box center [709, 553] width 9 height 9
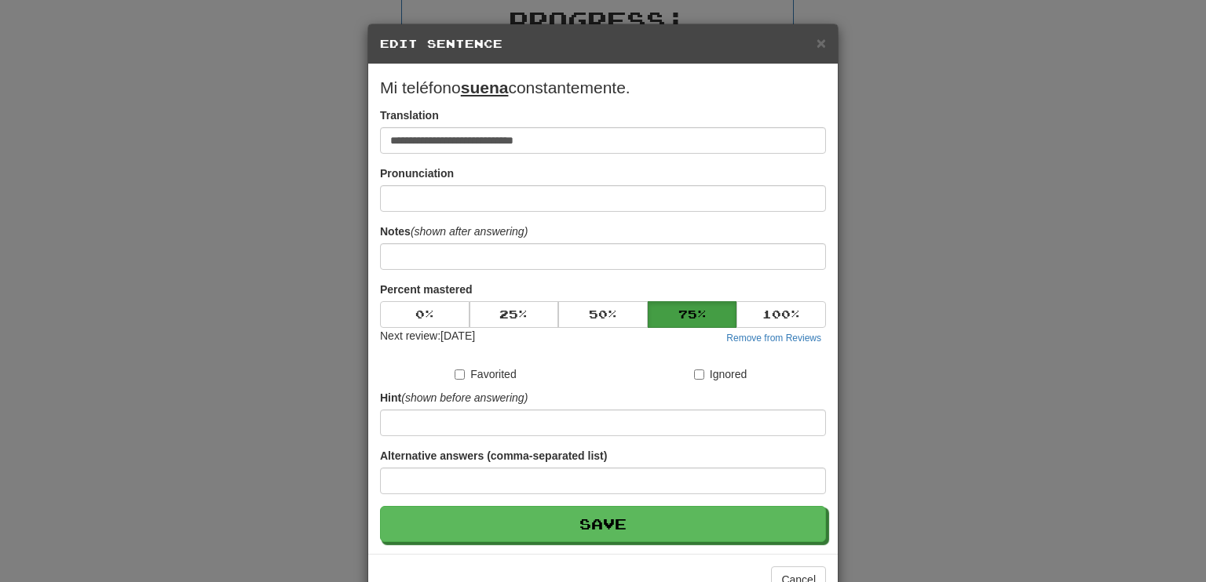
click at [821, 40] on div "× Edit Sentence" at bounding box center [602, 44] width 469 height 40
click at [816, 40] on span "×" at bounding box center [820, 43] width 9 height 18
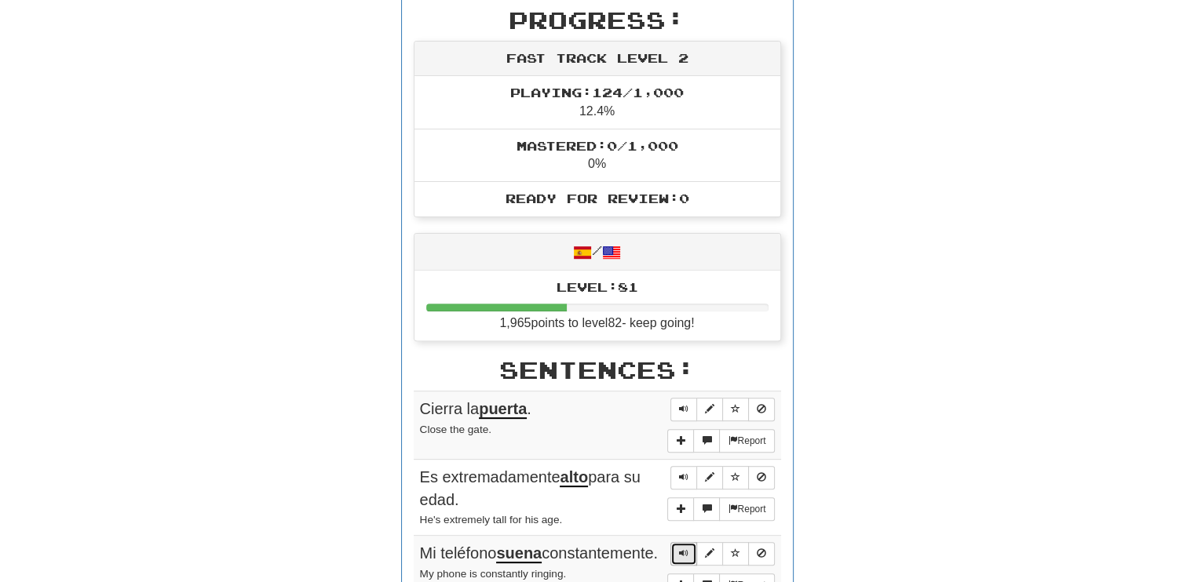
click at [685, 549] on span "Sentence controls" at bounding box center [683, 553] width 9 height 9
click at [689, 542] on button "Sentence controls" at bounding box center [683, 554] width 27 height 24
click at [669, 552] on div "Report" at bounding box center [720, 569] width 107 height 55
click at [681, 552] on span "Sentence controls" at bounding box center [683, 553] width 9 height 9
click at [678, 552] on button "Sentence controls" at bounding box center [683, 554] width 27 height 24
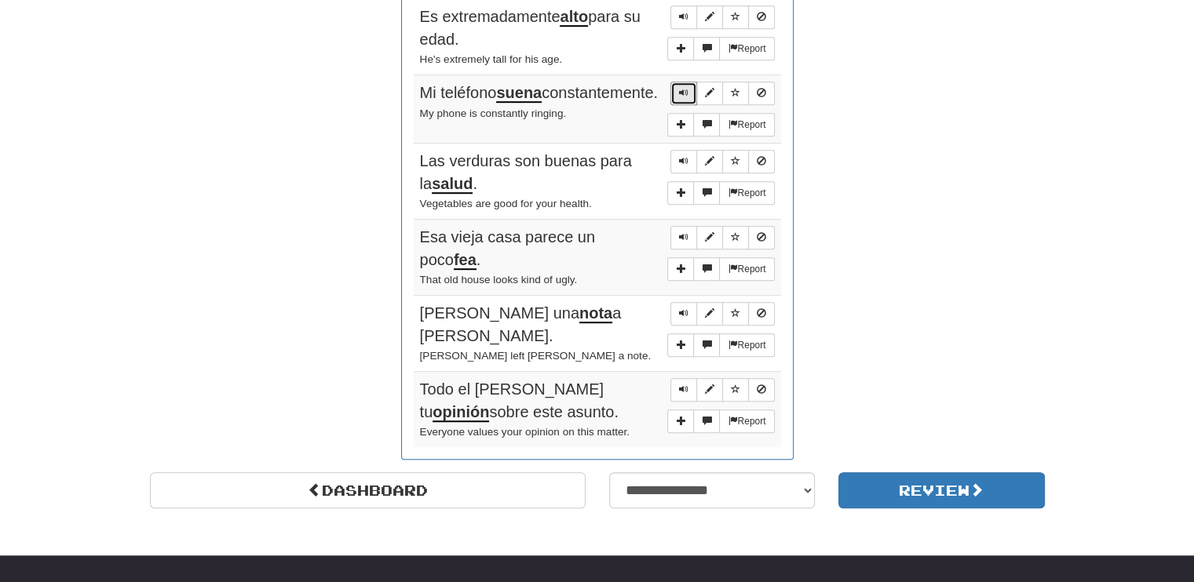
scroll to position [984, 0]
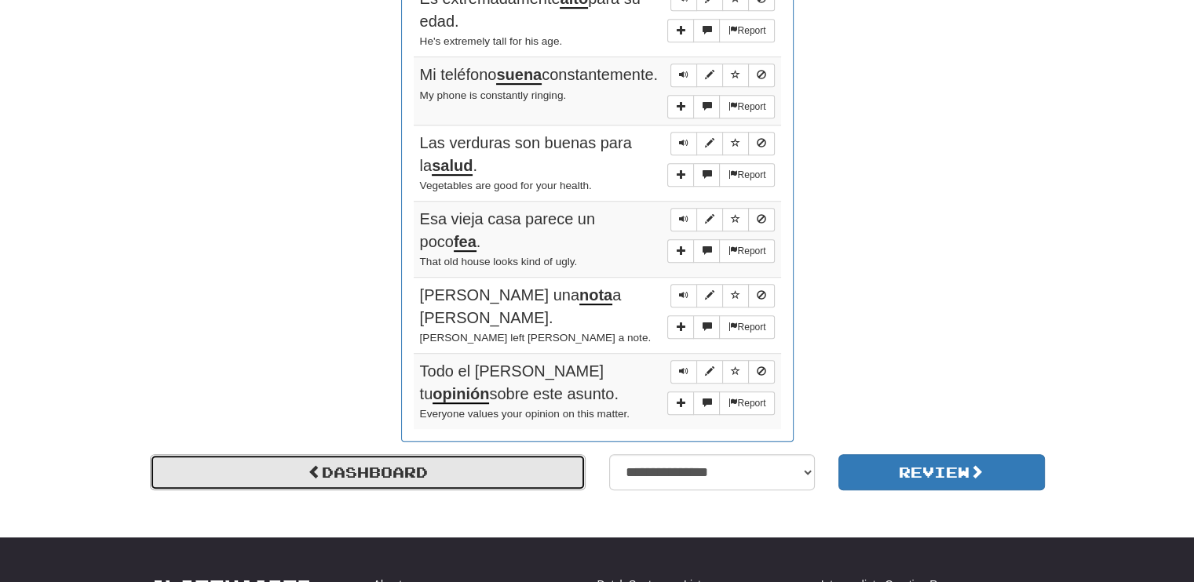
click at [448, 470] on link "Dashboard" at bounding box center [368, 473] width 436 height 36
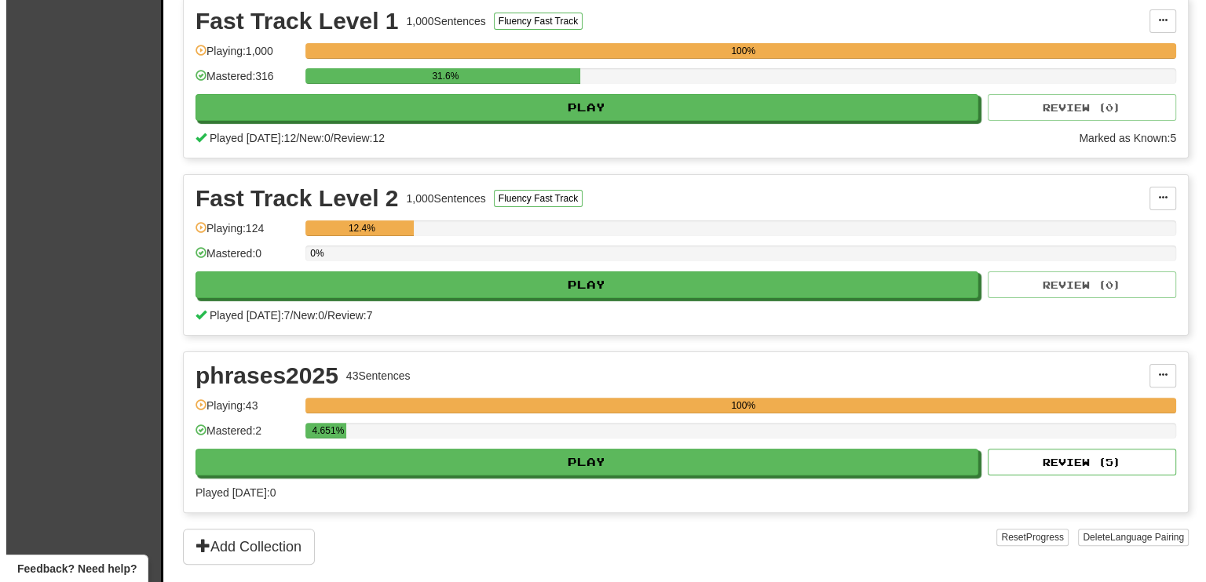
scroll to position [392, 0]
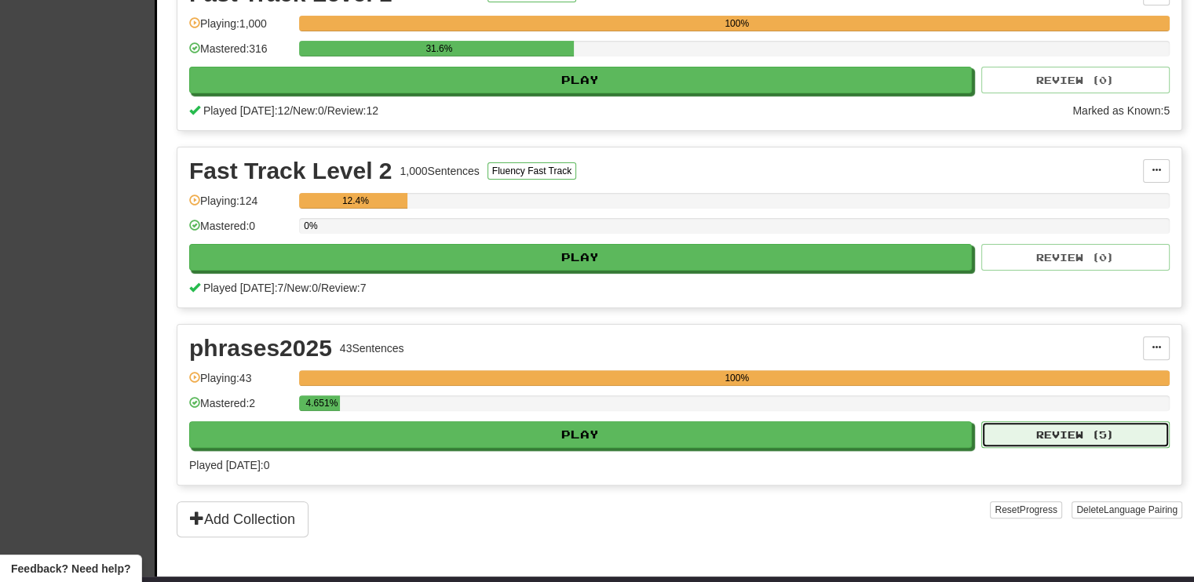
click at [1006, 425] on button "Review ( 5 )" at bounding box center [1075, 435] width 188 height 27
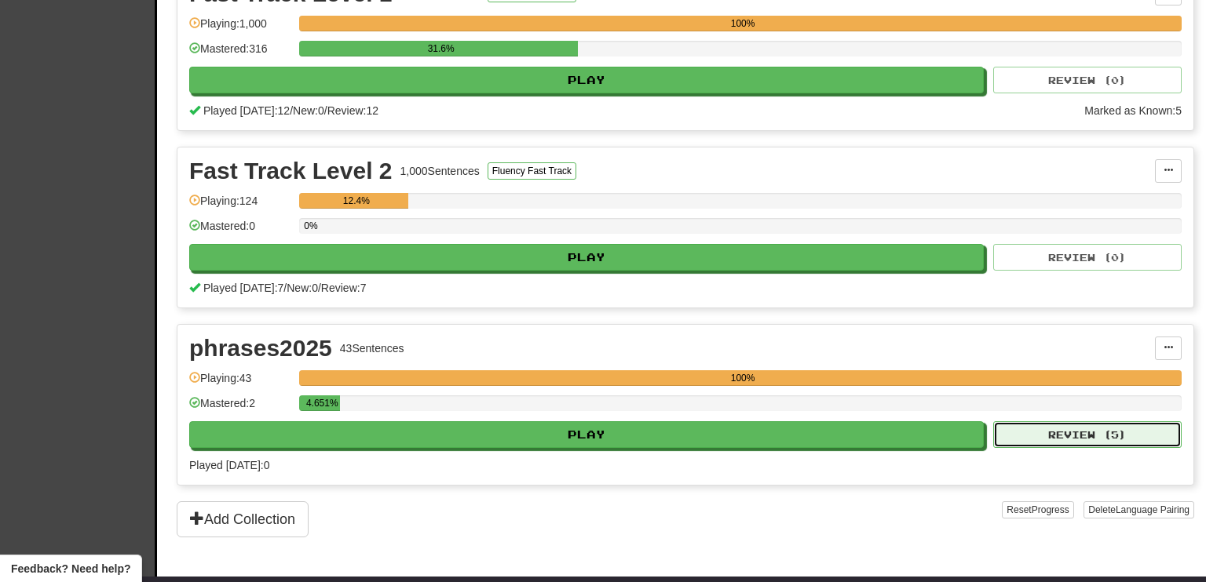
select select "**"
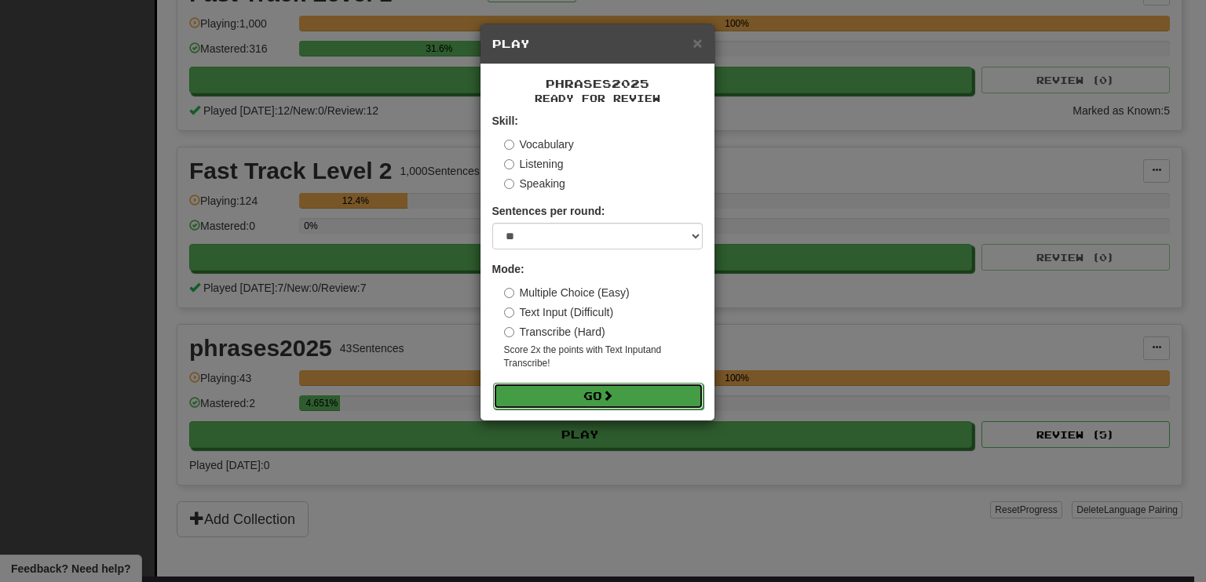
click at [593, 399] on button "Go" at bounding box center [598, 396] width 210 height 27
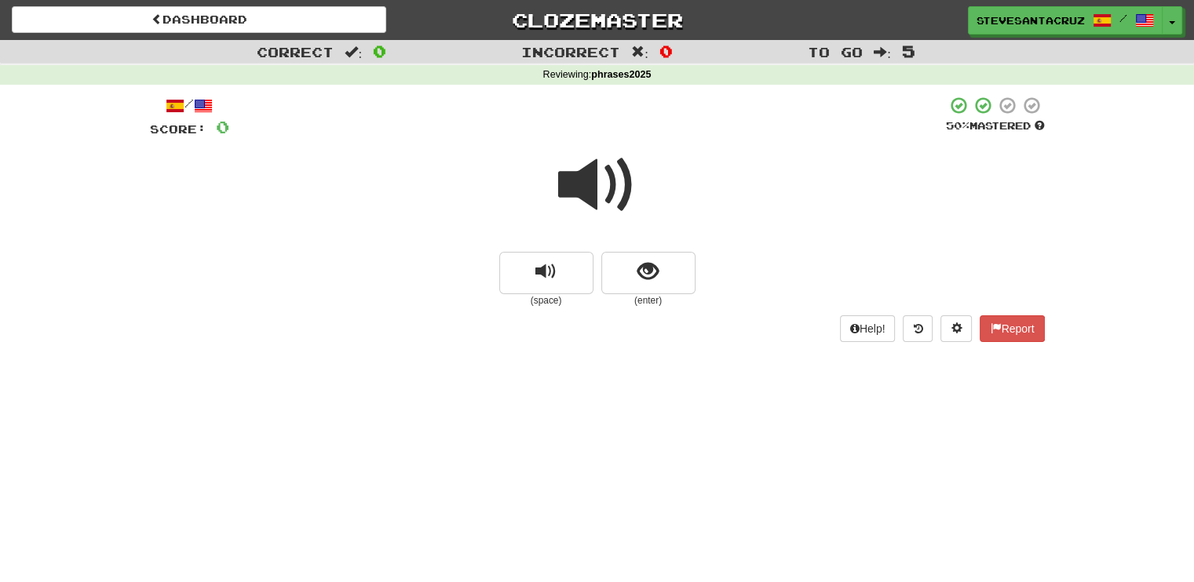
click at [584, 181] on span at bounding box center [597, 185] width 78 height 78
click at [596, 185] on span at bounding box center [597, 185] width 78 height 78
click at [661, 278] on button "show sentence" at bounding box center [648, 273] width 94 height 42
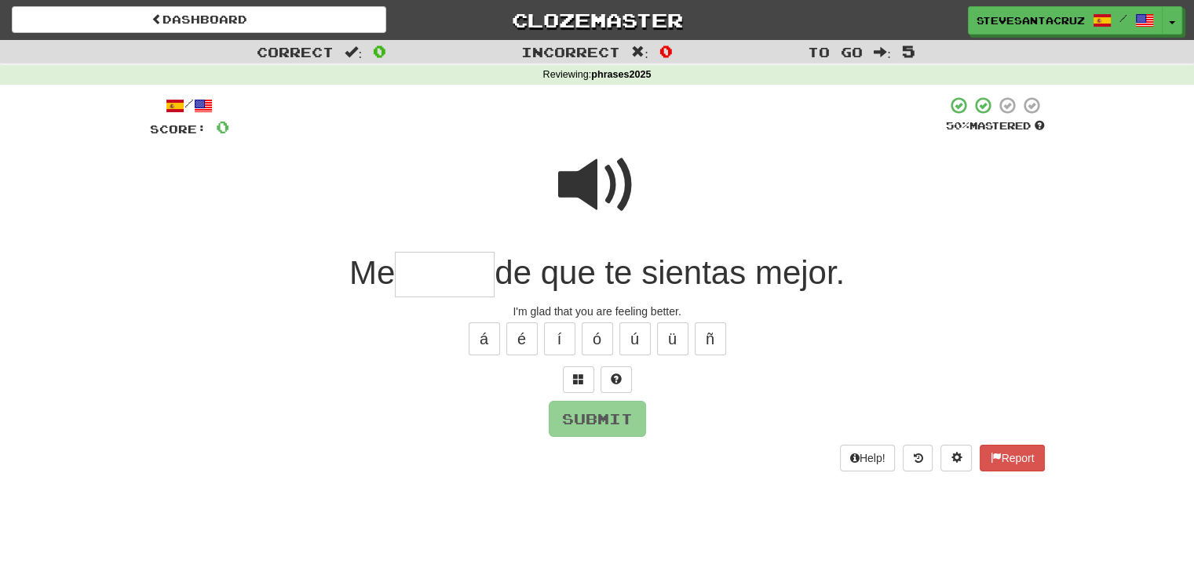
click at [427, 279] on input "text" at bounding box center [445, 275] width 100 height 46
type input "******"
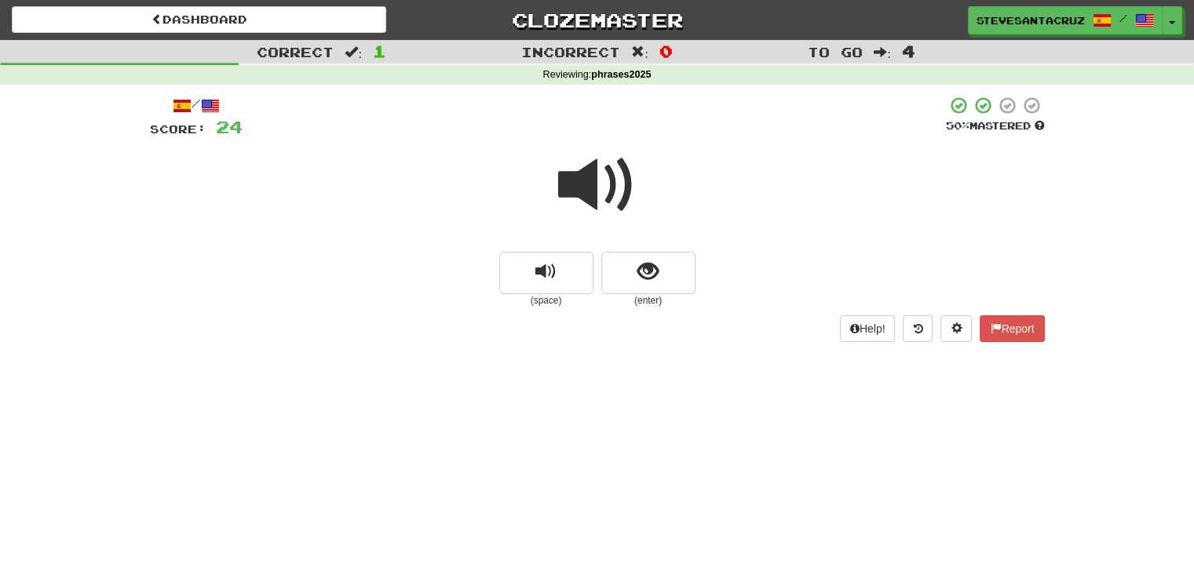
click at [606, 194] on span at bounding box center [597, 185] width 78 height 78
click at [580, 188] on span at bounding box center [597, 185] width 78 height 78
click at [636, 280] on button "show sentence" at bounding box center [648, 273] width 94 height 42
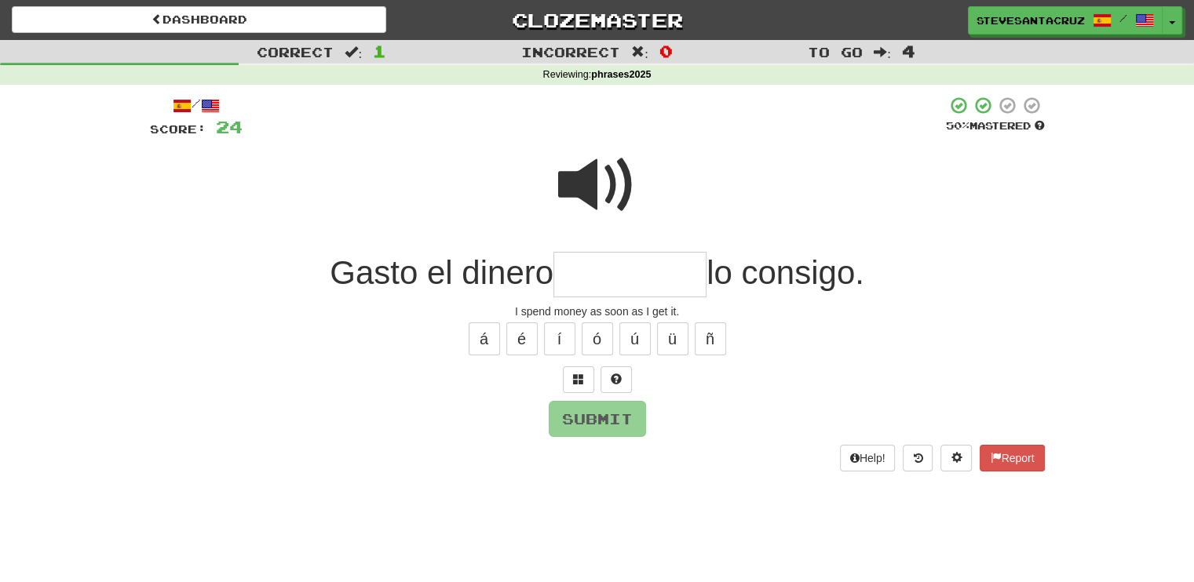
click at [639, 268] on input "text" at bounding box center [629, 275] width 153 height 46
type input "*********"
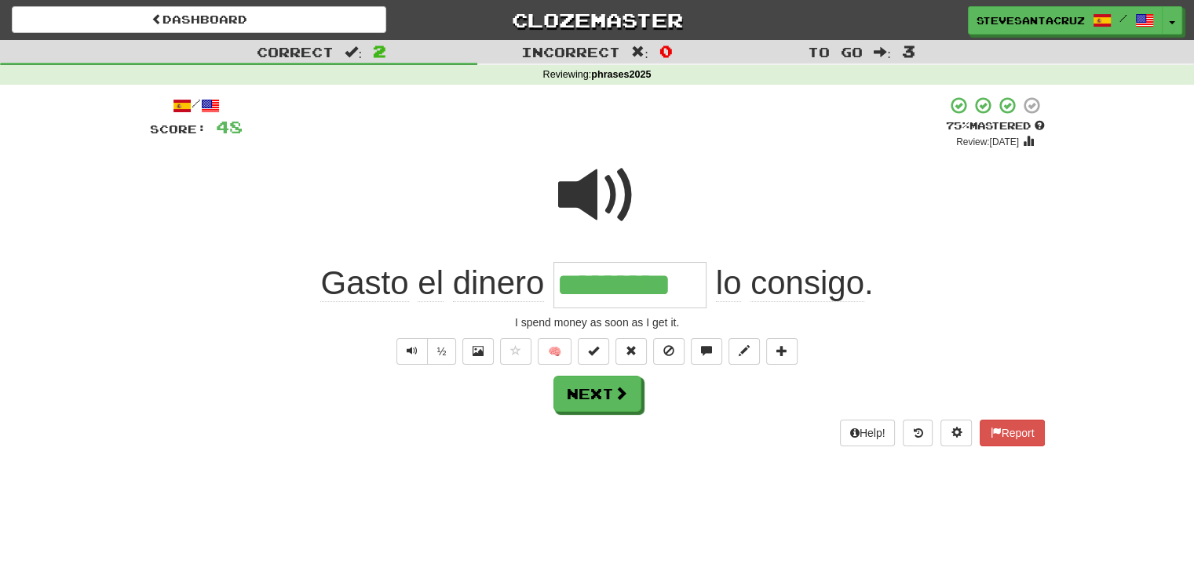
drag, startPoint x: 556, startPoint y: 290, endPoint x: 693, endPoint y: 290, distance: 137.4
click at [693, 290] on input "*********" at bounding box center [629, 285] width 153 height 46
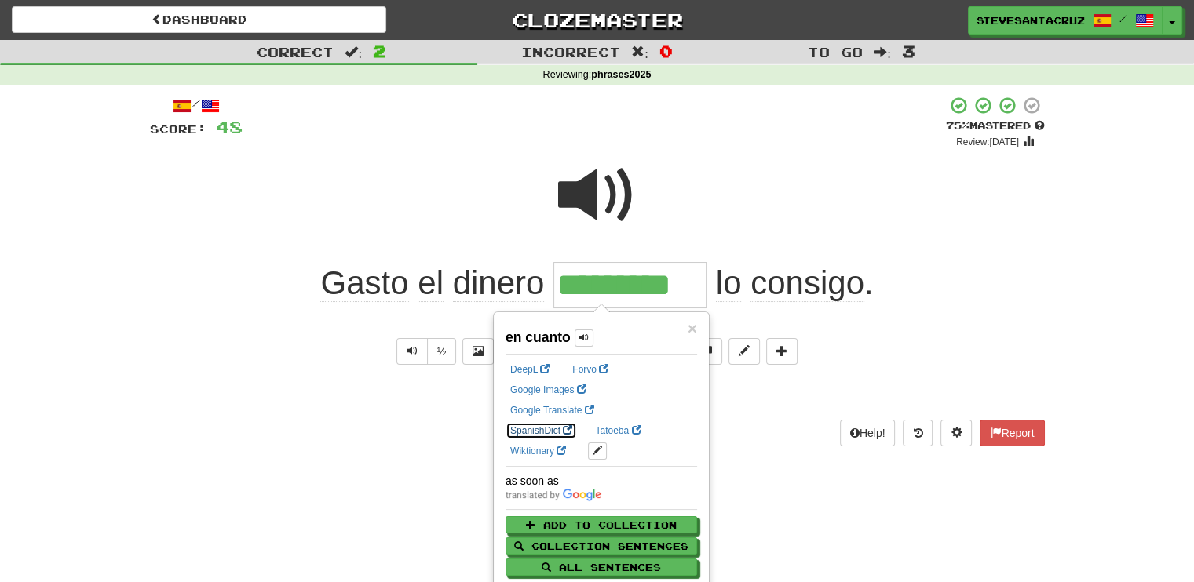
drag, startPoint x: 694, startPoint y: 287, endPoint x: 640, endPoint y: 404, distance: 129.6
click at [577, 422] on link "SpanishDict" at bounding box center [541, 430] width 71 height 17
click at [780, 213] on div at bounding box center [597, 206] width 895 height 112
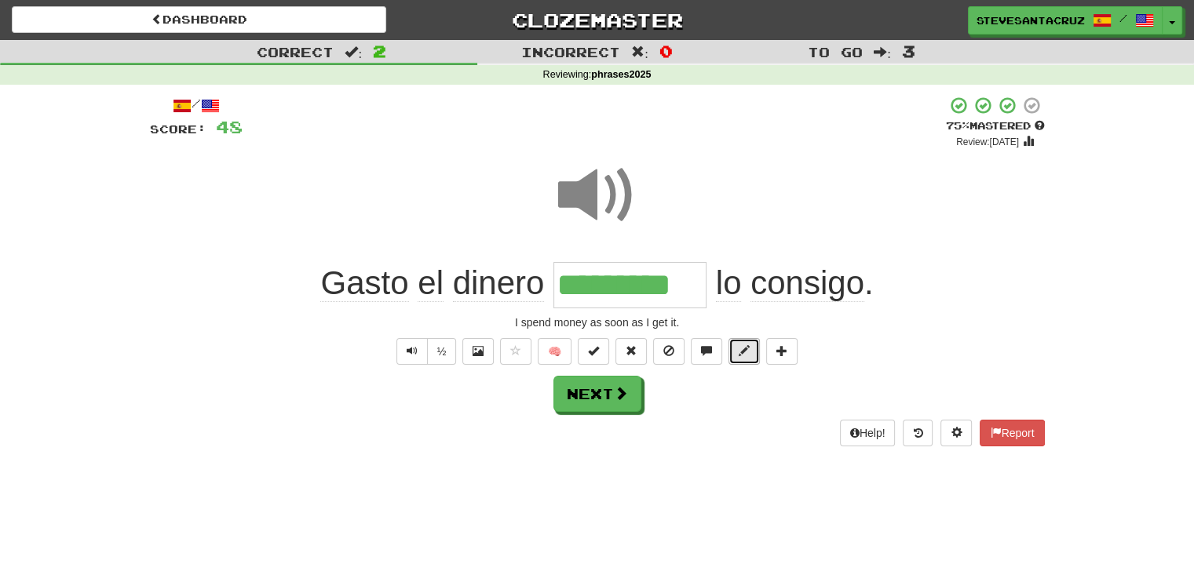
click at [741, 352] on span at bounding box center [744, 350] width 11 height 11
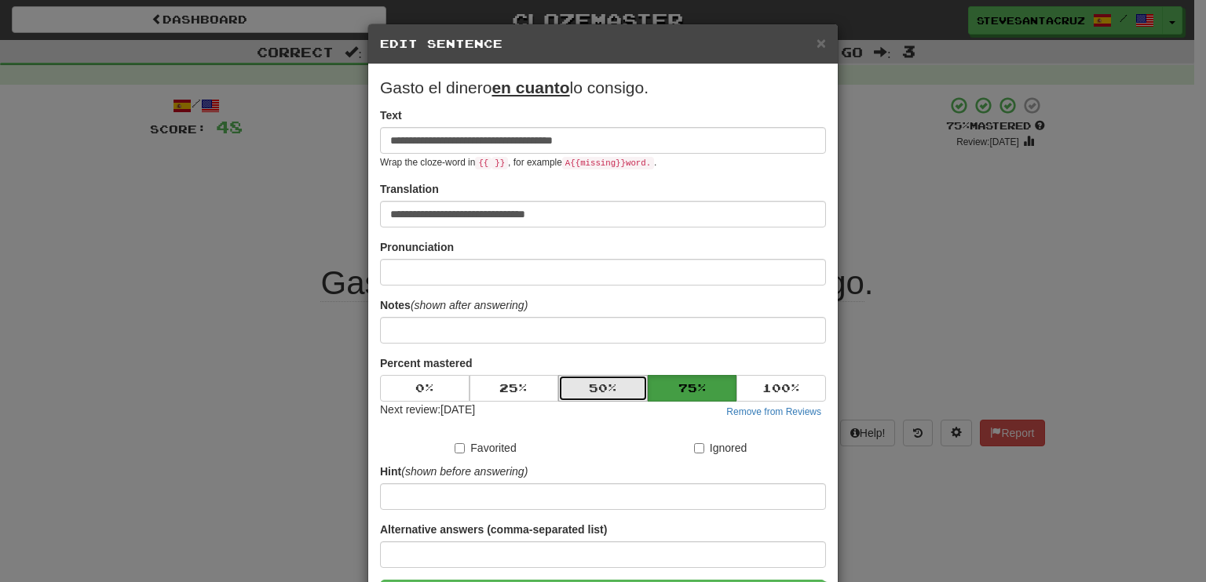
click at [598, 382] on button "50 %" at bounding box center [602, 388] width 89 height 27
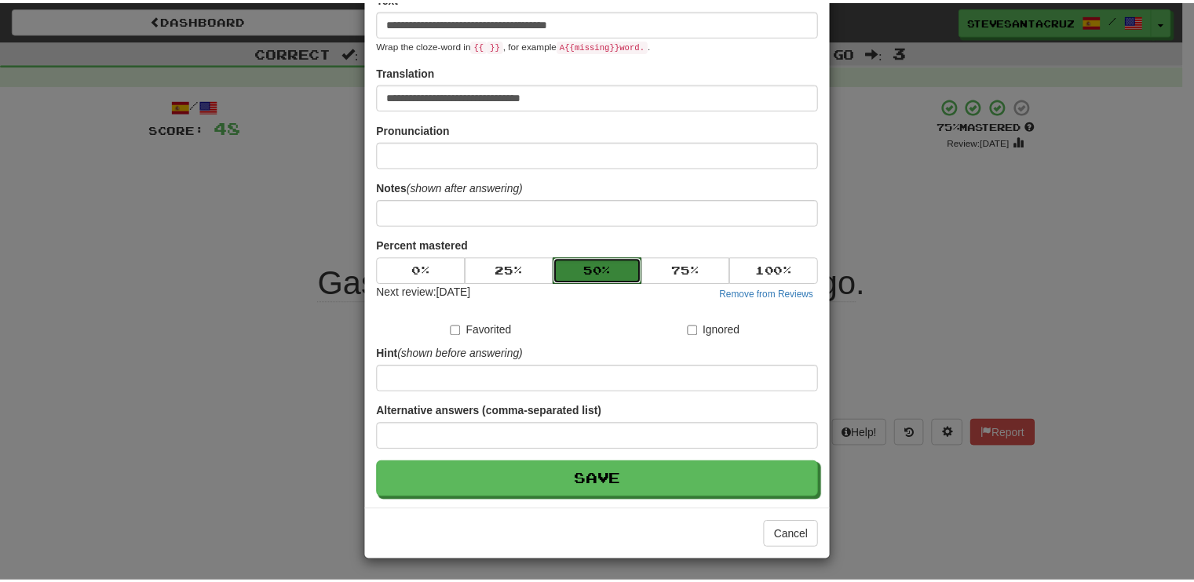
scroll to position [119, 0]
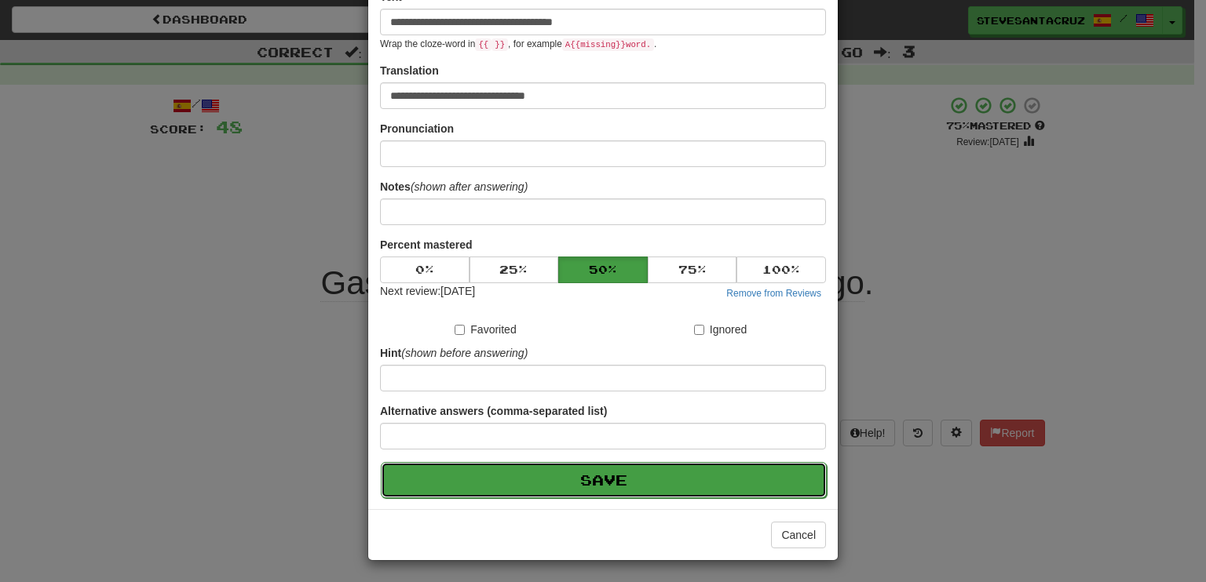
click at [603, 479] on button "Save" at bounding box center [604, 480] width 446 height 36
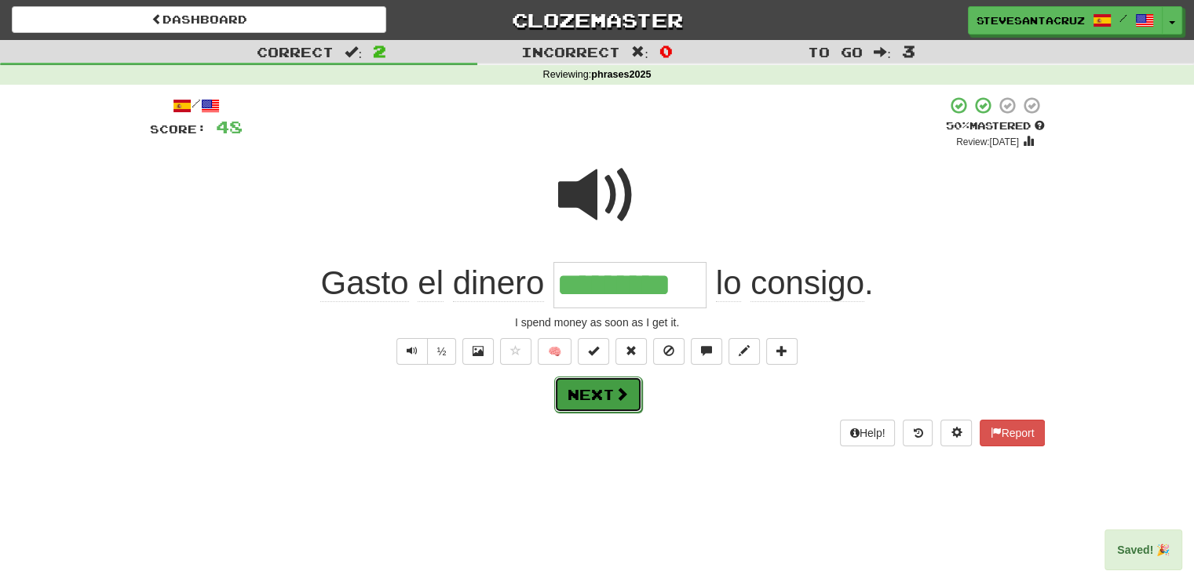
click at [625, 397] on span at bounding box center [622, 394] width 14 height 14
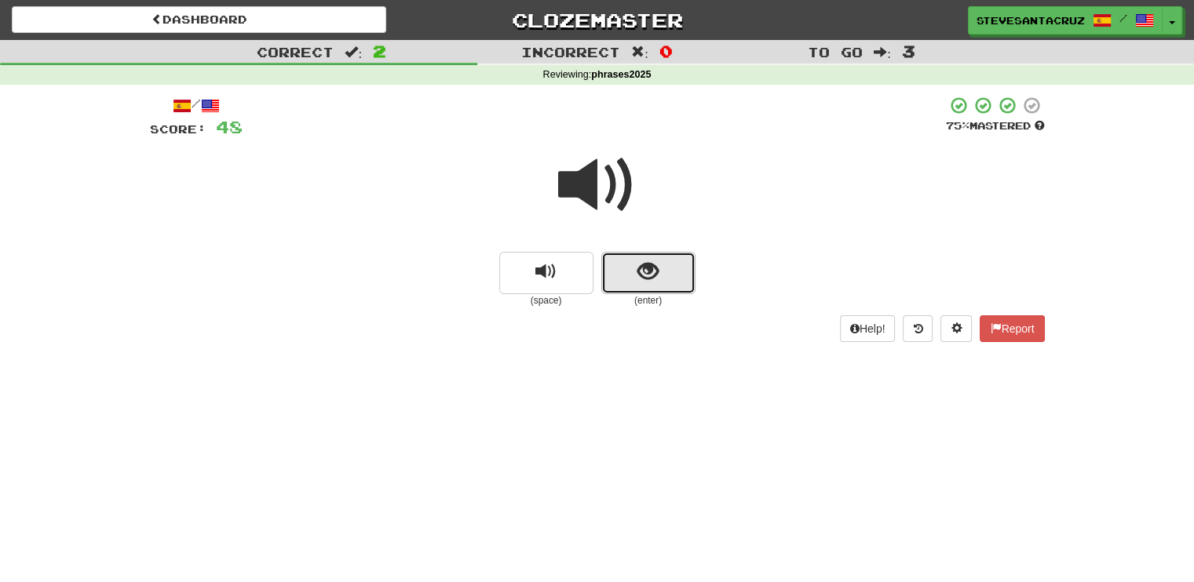
click at [653, 282] on span "show sentence" at bounding box center [647, 271] width 21 height 21
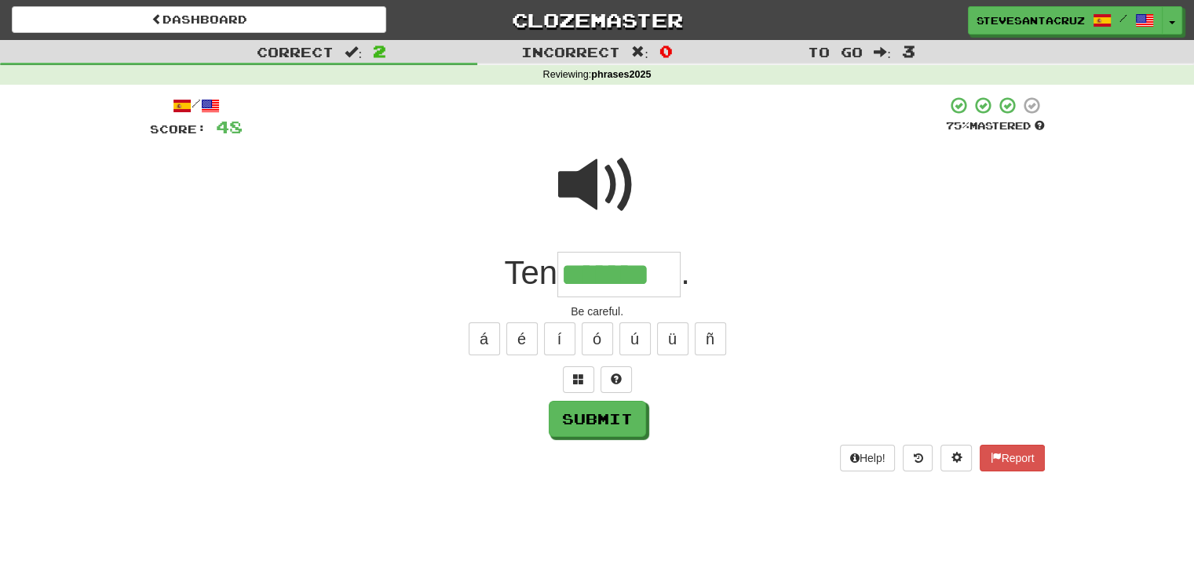
type input "*******"
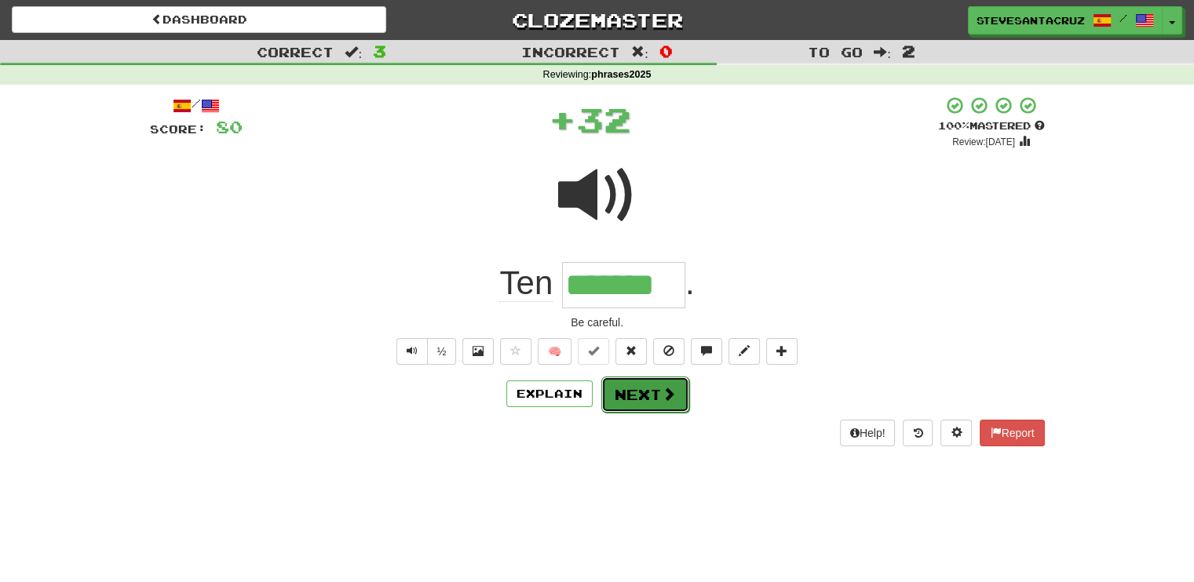
click at [644, 397] on button "Next" at bounding box center [645, 395] width 88 height 36
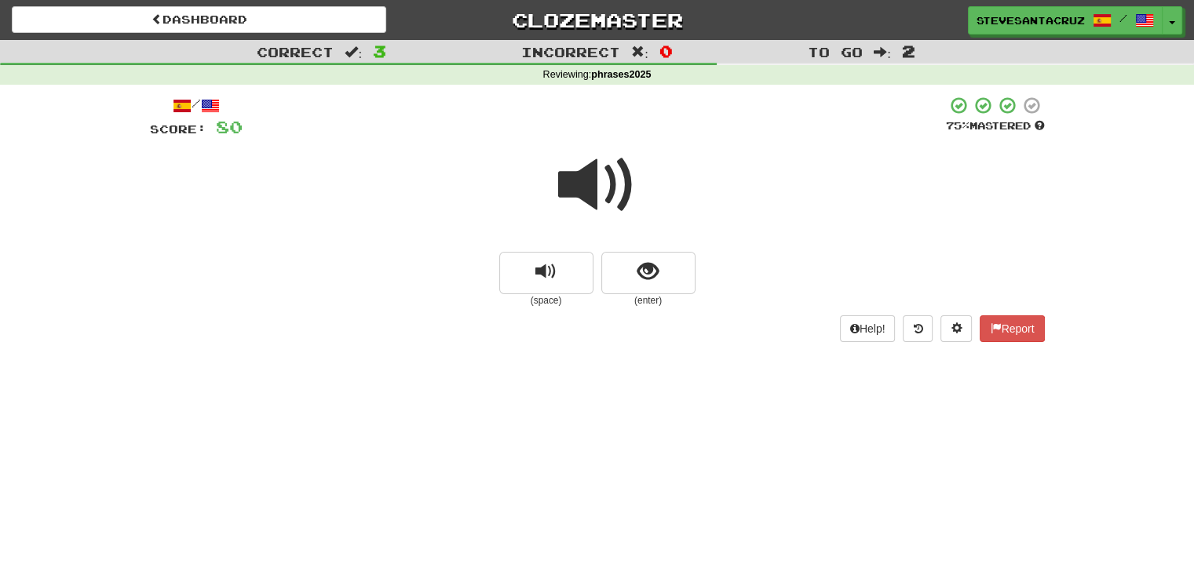
click at [569, 195] on span at bounding box center [597, 185] width 78 height 78
click at [640, 282] on span "show sentence" at bounding box center [647, 271] width 21 height 21
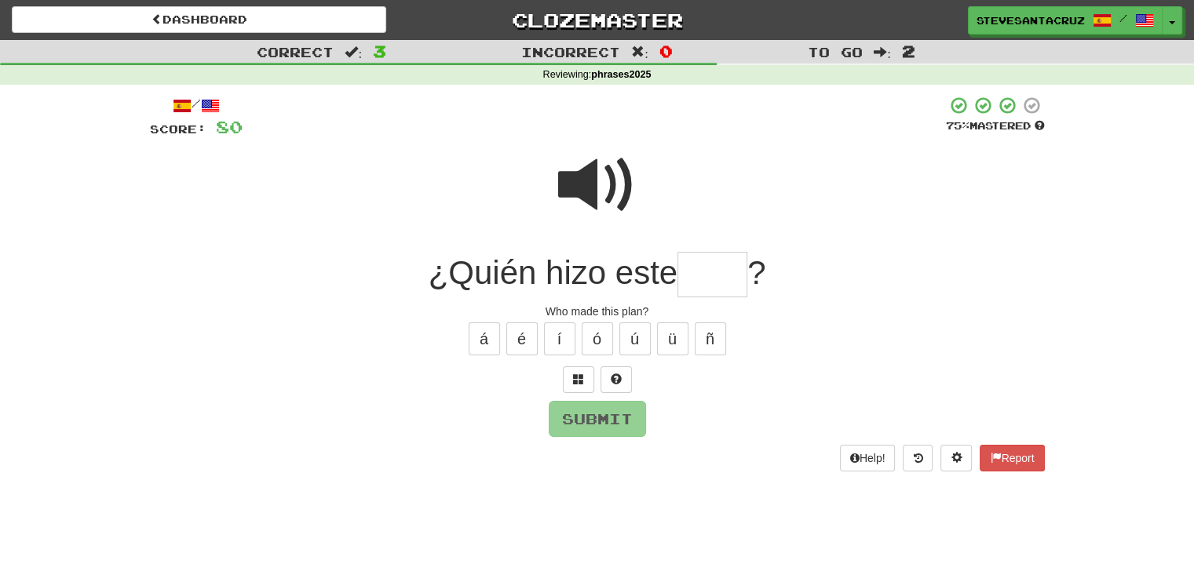
click at [703, 276] on input "text" at bounding box center [712, 275] width 70 height 46
type input "****"
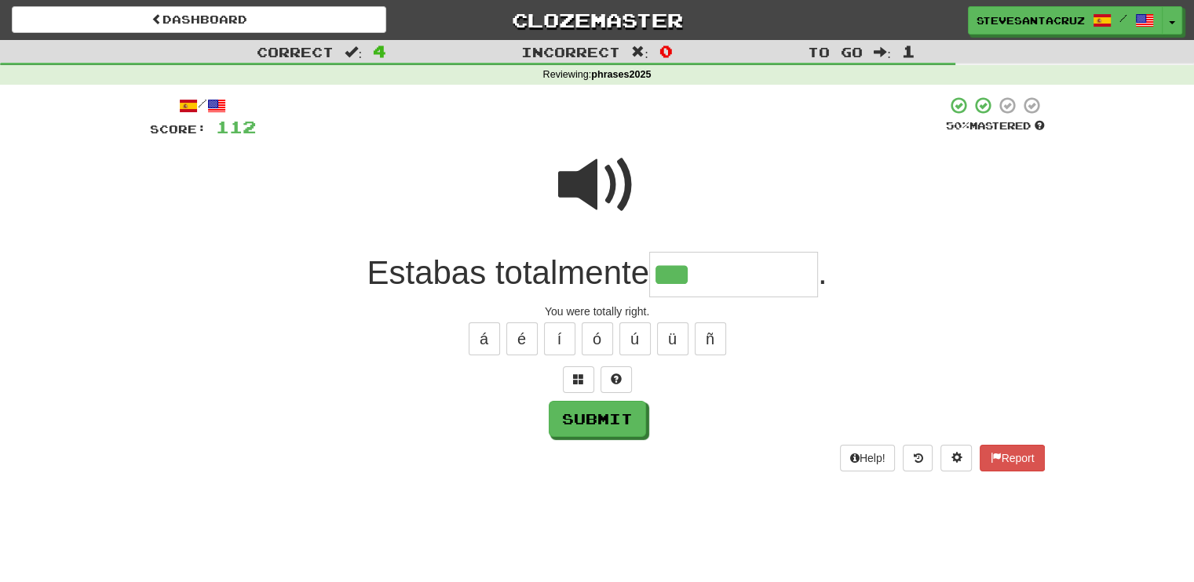
click at [589, 172] on span at bounding box center [597, 185] width 78 height 78
click at [717, 276] on input "**" at bounding box center [733, 275] width 169 height 46
type input "**********"
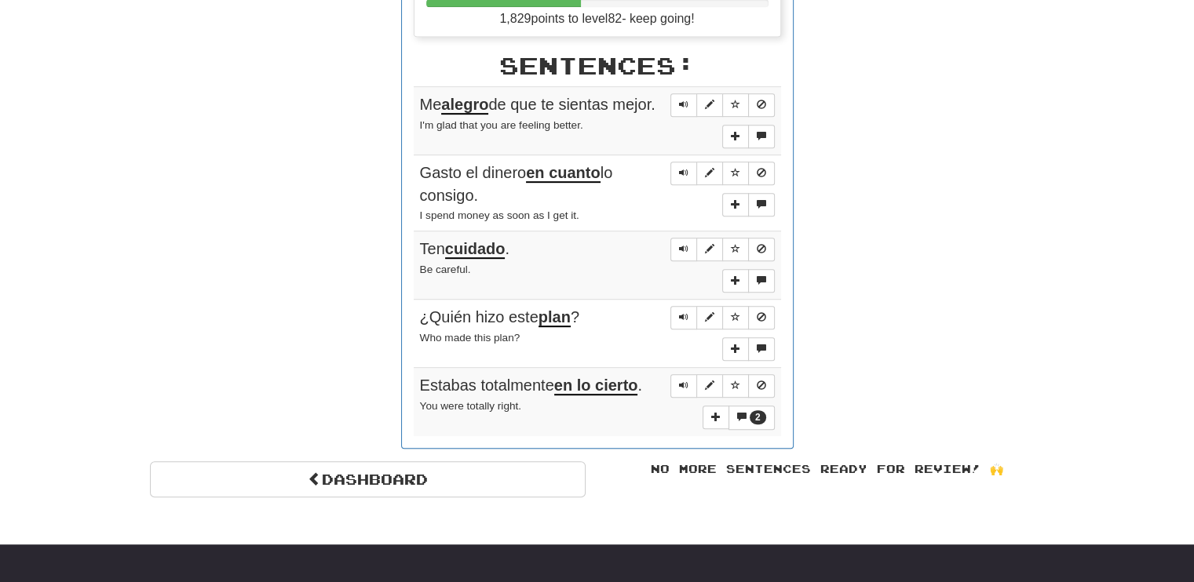
scroll to position [831, 0]
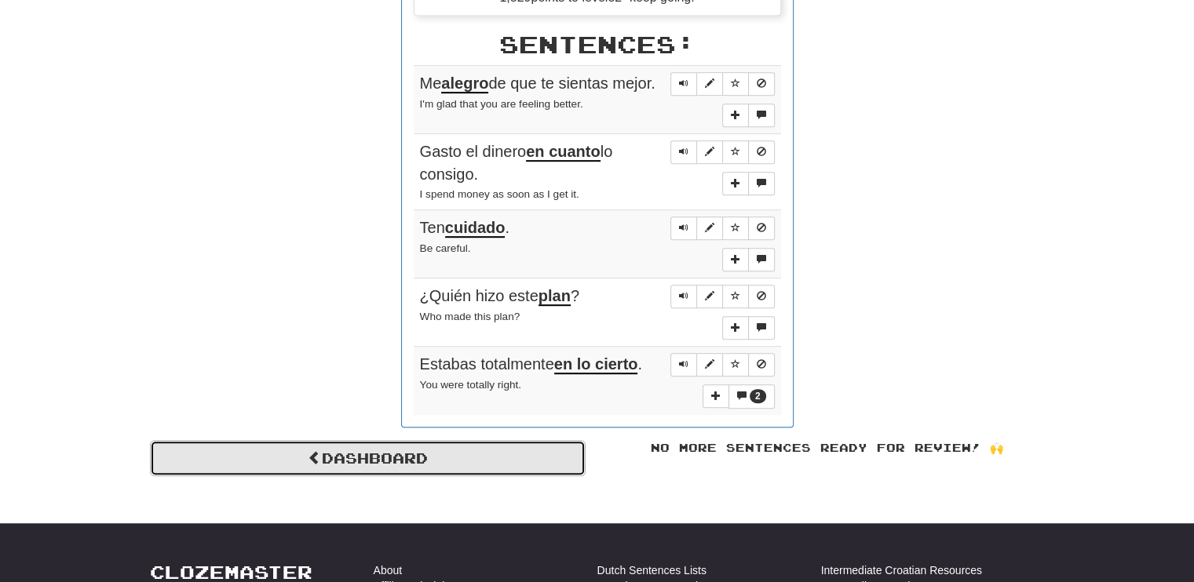
click at [418, 470] on link "Dashboard" at bounding box center [368, 458] width 436 height 36
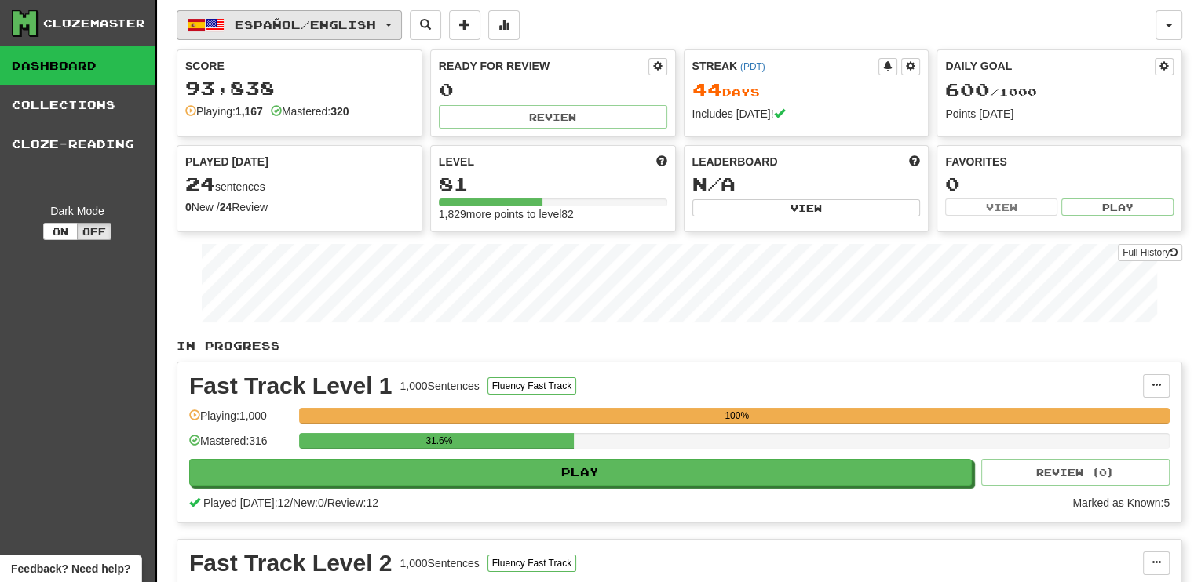
click at [392, 24] on span "button" at bounding box center [388, 25] width 6 height 3
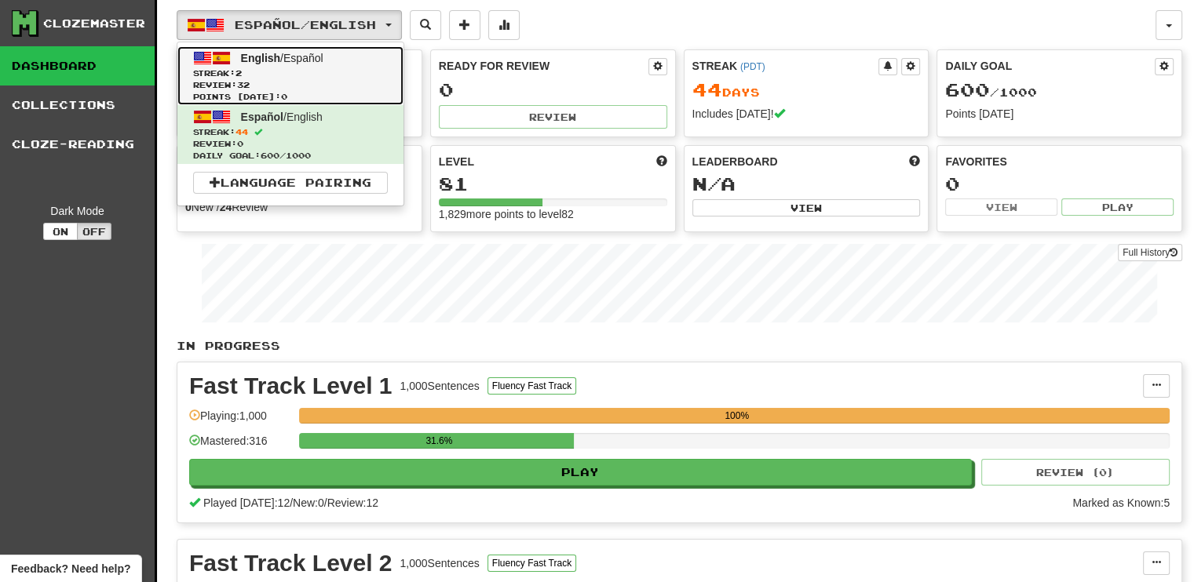
click at [319, 64] on link "English / Español Streak: 2 Review: 32 Points [DATE]: 0" at bounding box center [290, 75] width 226 height 59
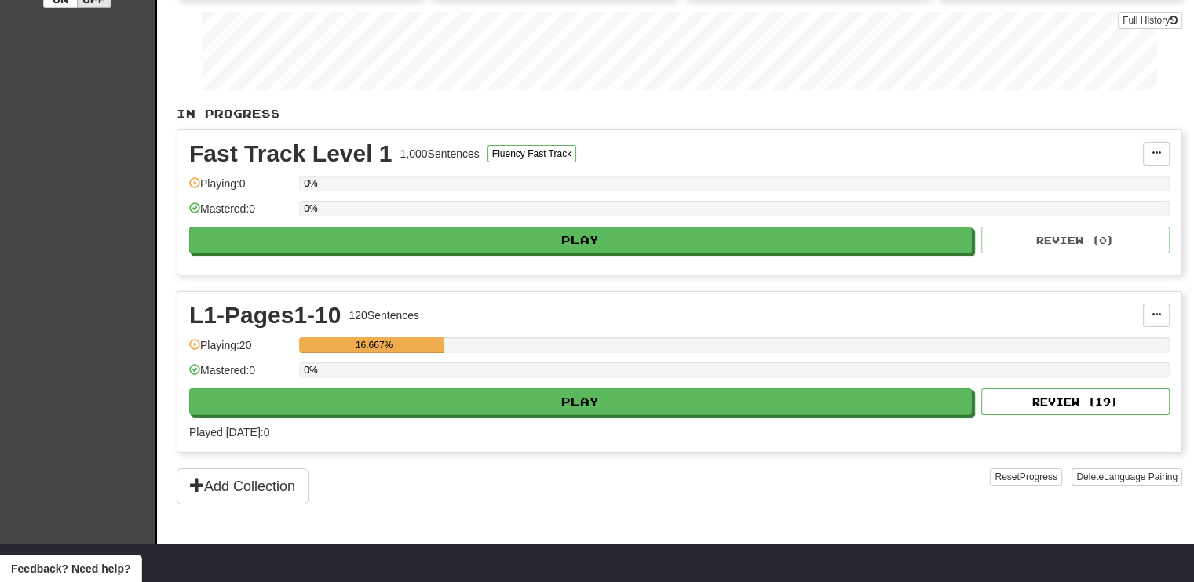
scroll to position [235, 0]
